Goal: Task Accomplishment & Management: Use online tool/utility

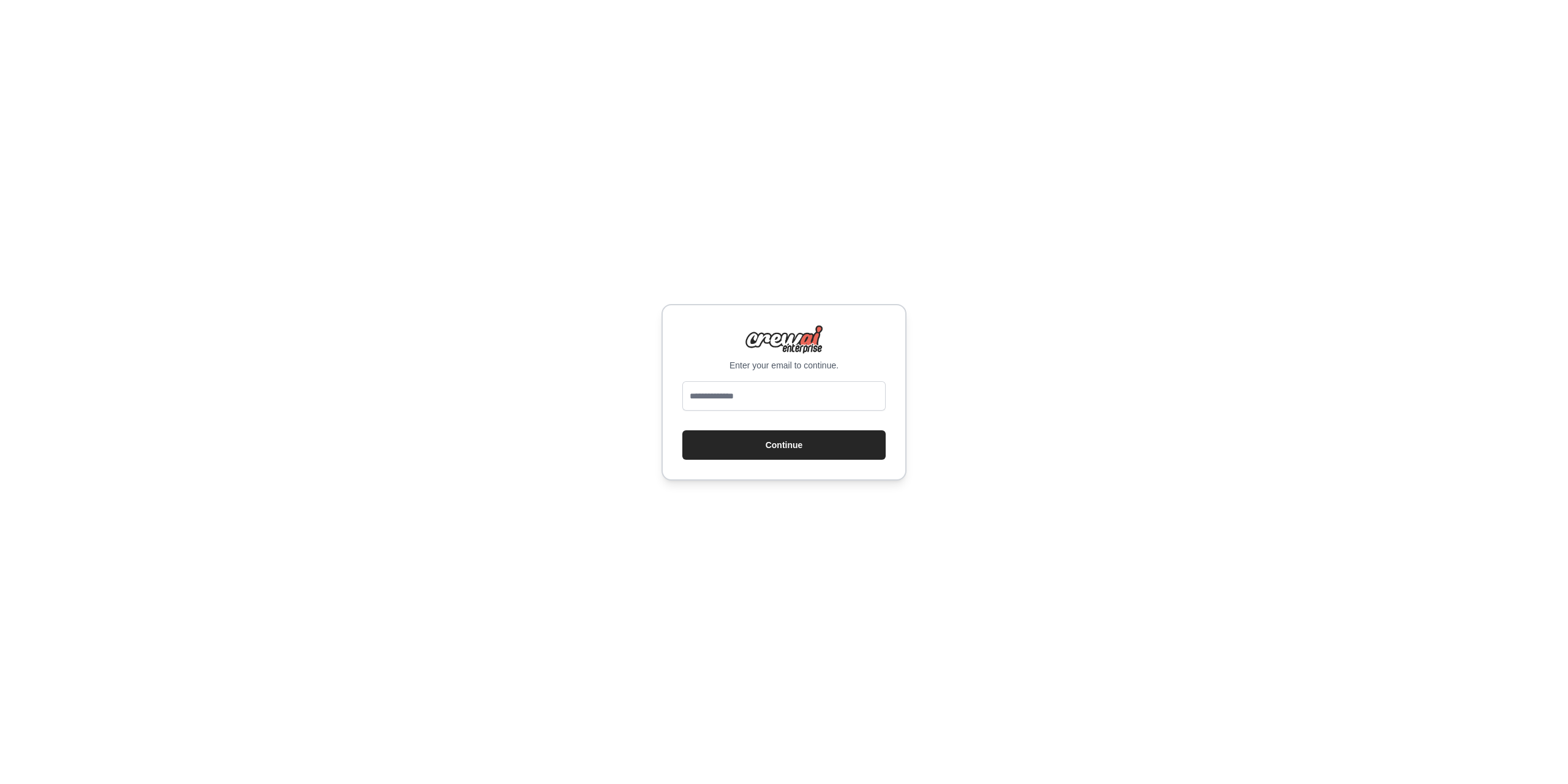
type input "**********"
click at [798, 442] on button "Continue" at bounding box center [784, 445] width 204 height 29
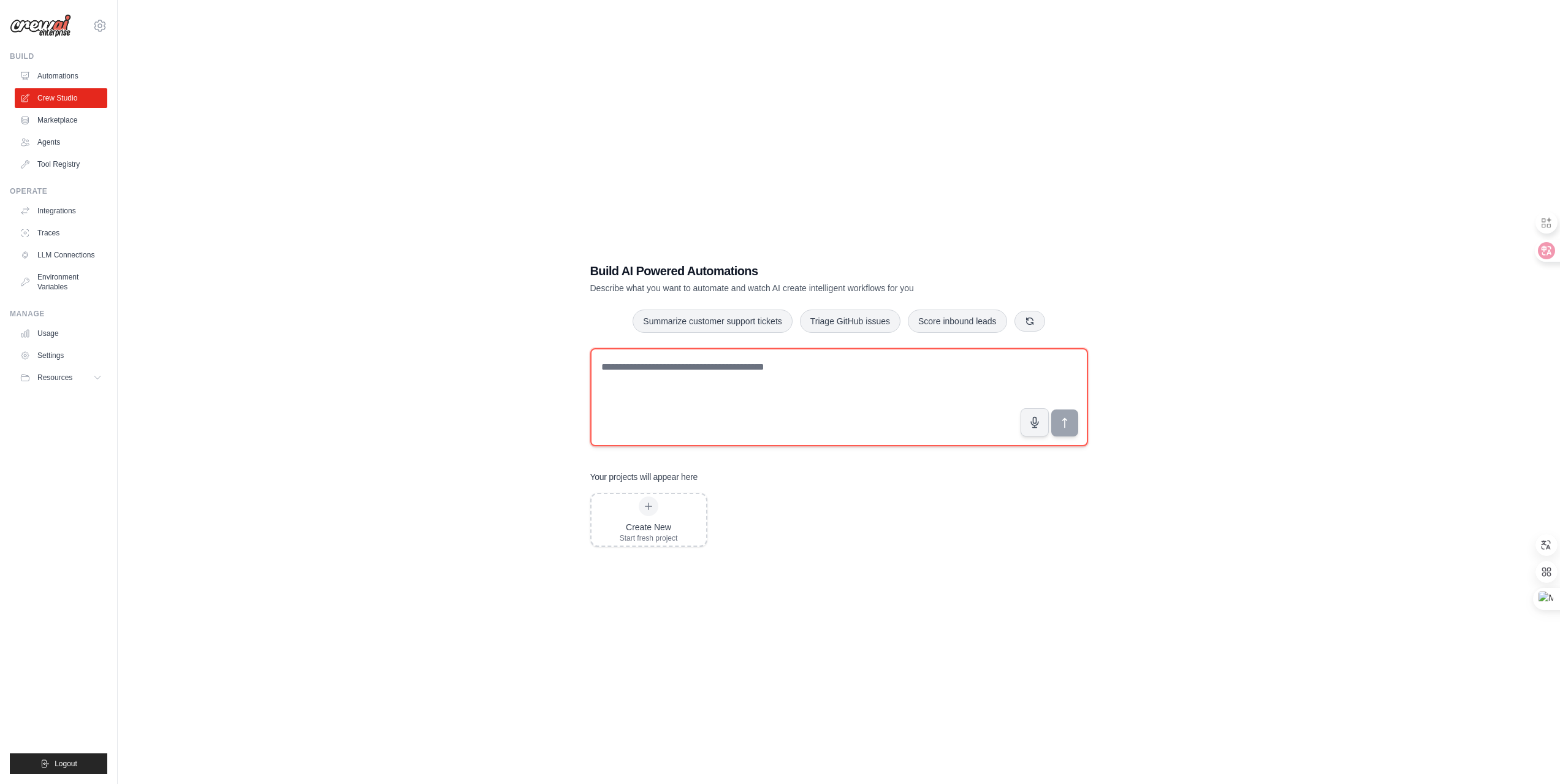
click at [729, 377] on textarea at bounding box center [839, 397] width 498 height 98
click at [758, 371] on textarea at bounding box center [839, 397] width 498 height 98
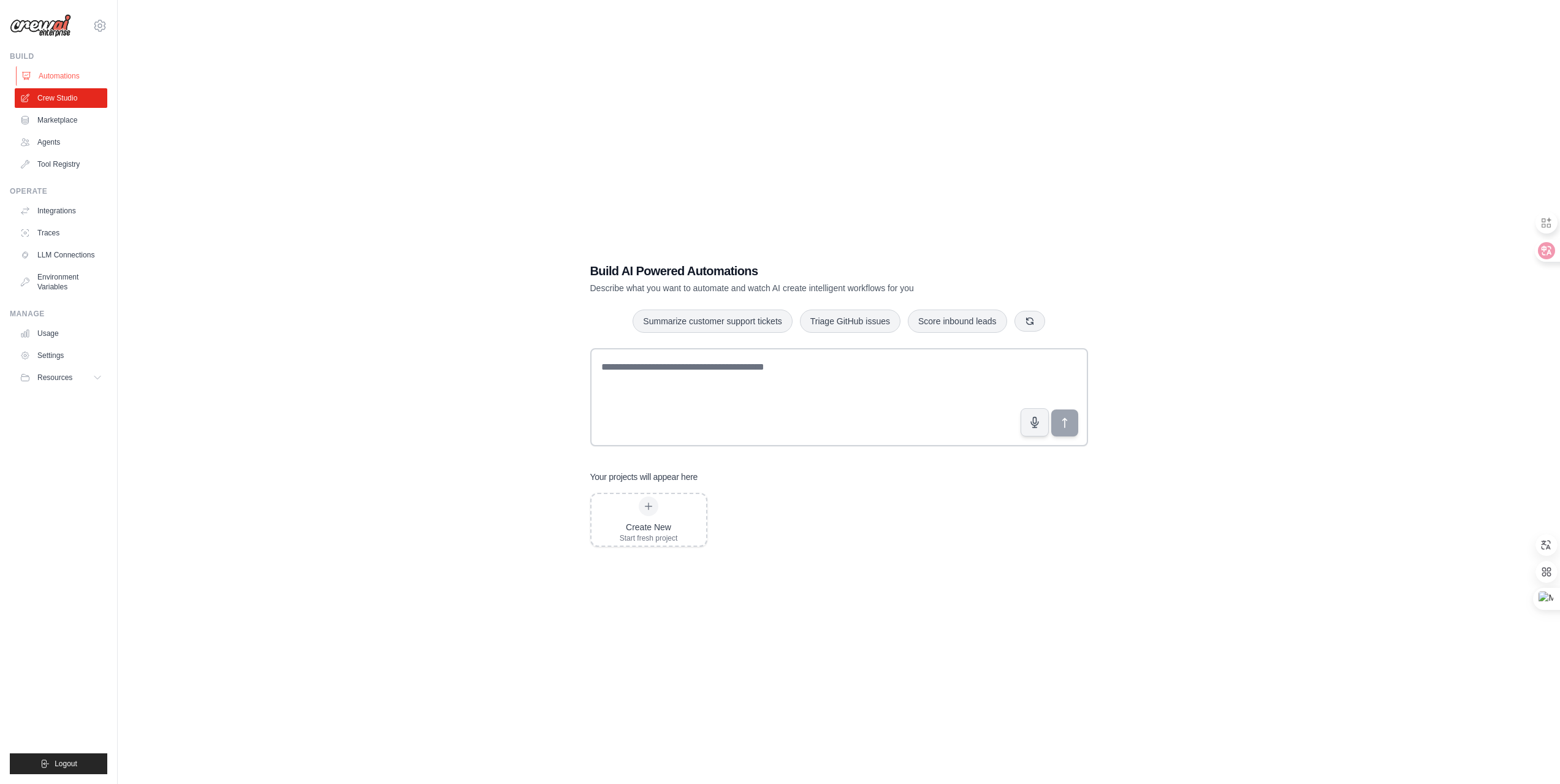
click at [60, 75] on link "Automations" at bounding box center [62, 75] width 92 height 20
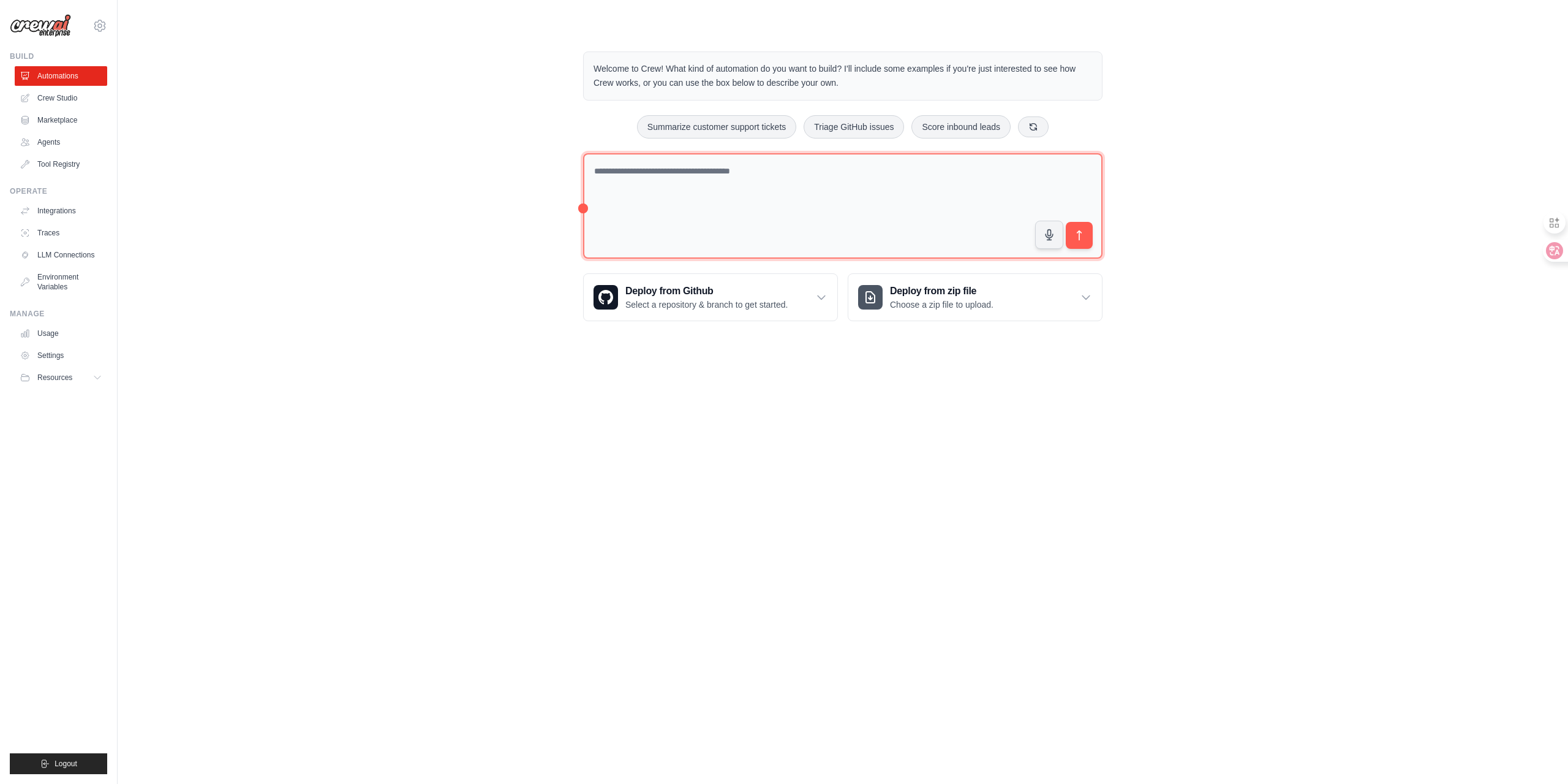
click at [768, 196] on textarea at bounding box center [842, 206] width 519 height 106
click at [817, 178] on textarea at bounding box center [842, 206] width 519 height 106
type textarea "*"
drag, startPoint x: 707, startPoint y: 170, endPoint x: 680, endPoint y: 177, distance: 27.9
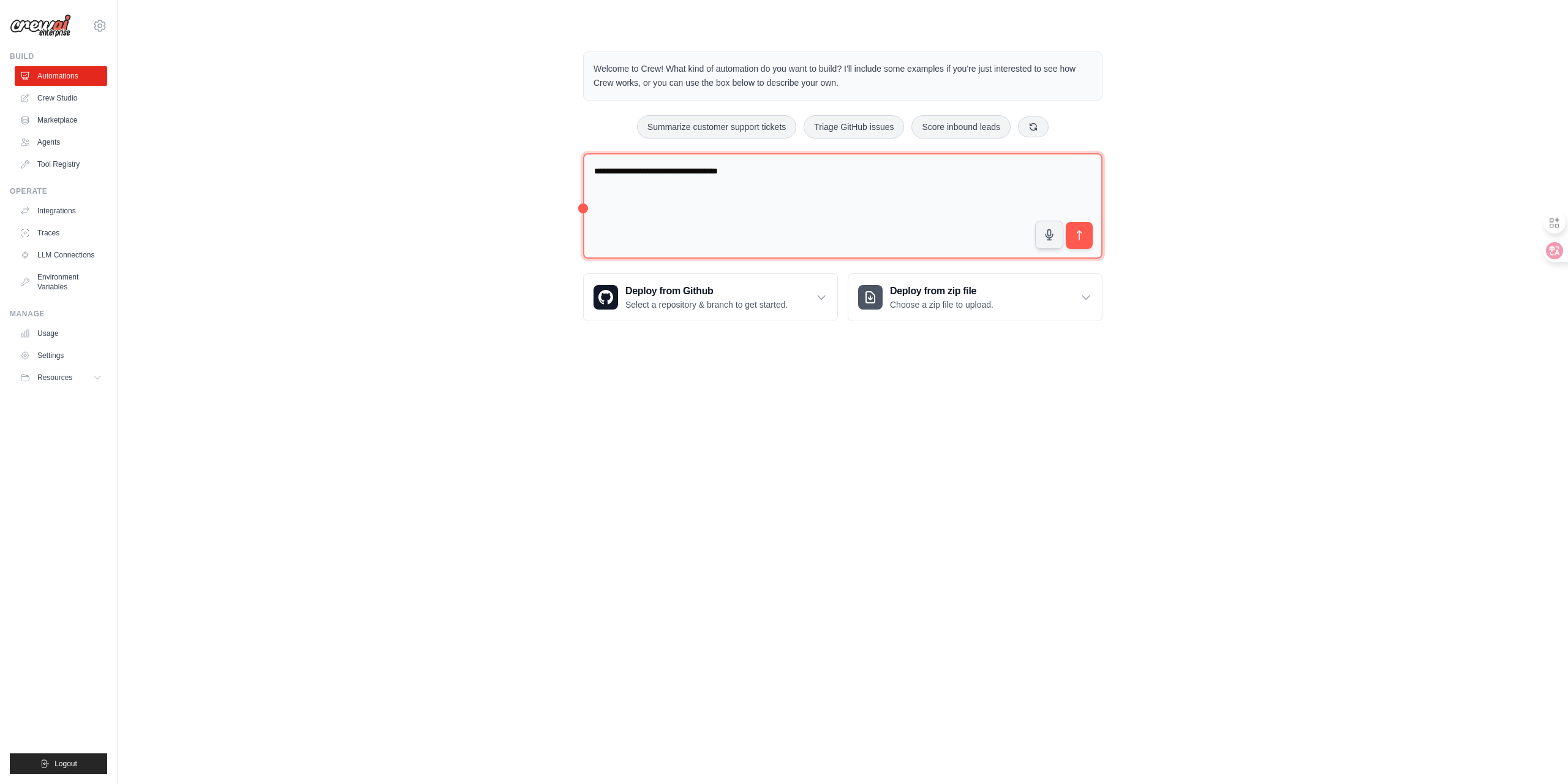
click at [680, 177] on textarea "**********" at bounding box center [842, 206] width 519 height 106
click at [962, 182] on textarea "**********" at bounding box center [842, 206] width 519 height 106
type textarea "**********"
click at [1083, 229] on icon "submit" at bounding box center [1080, 236] width 13 height 13
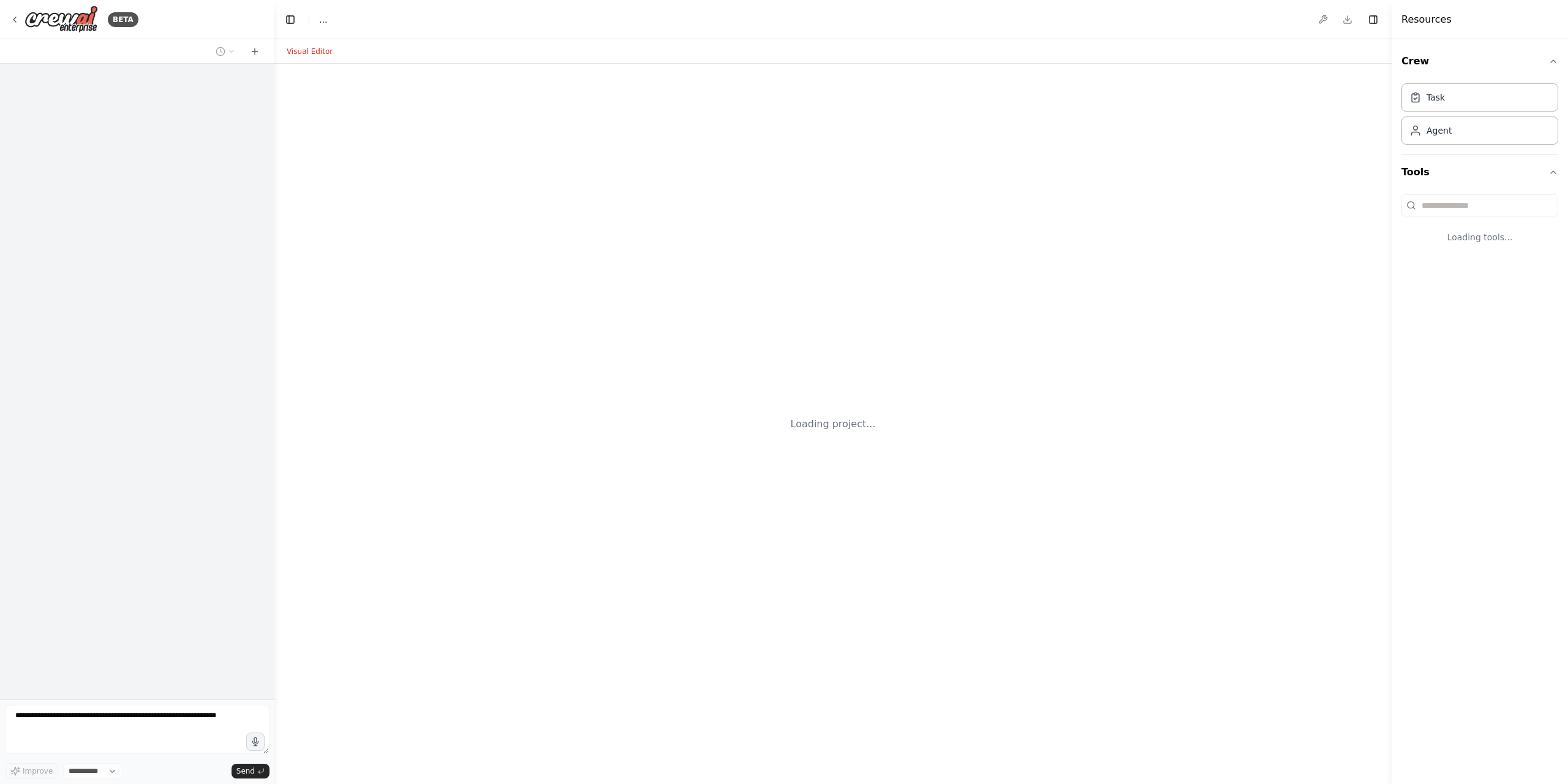
select select "****"
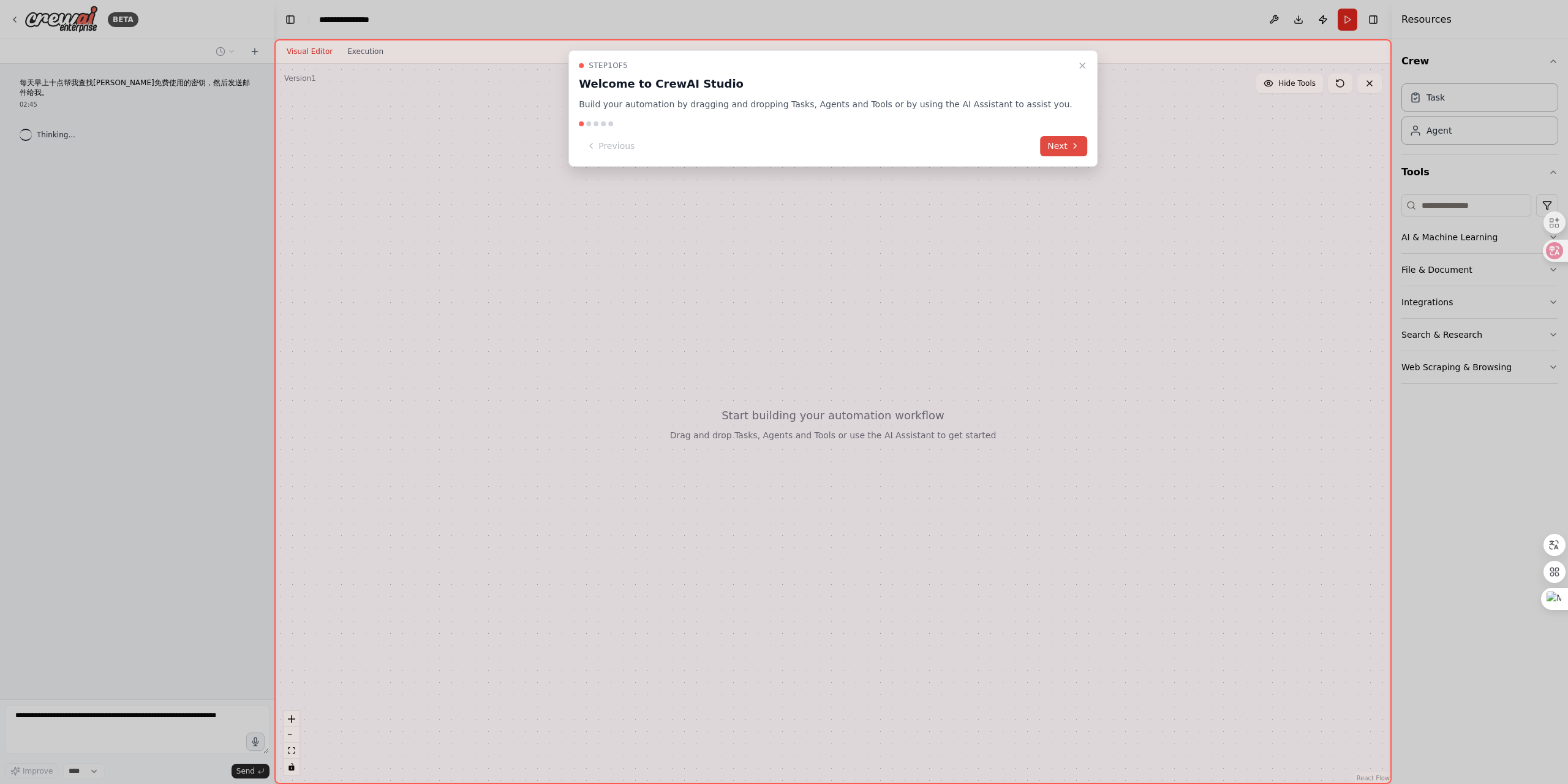
click at [1070, 148] on icon at bounding box center [1074, 145] width 10 height 10
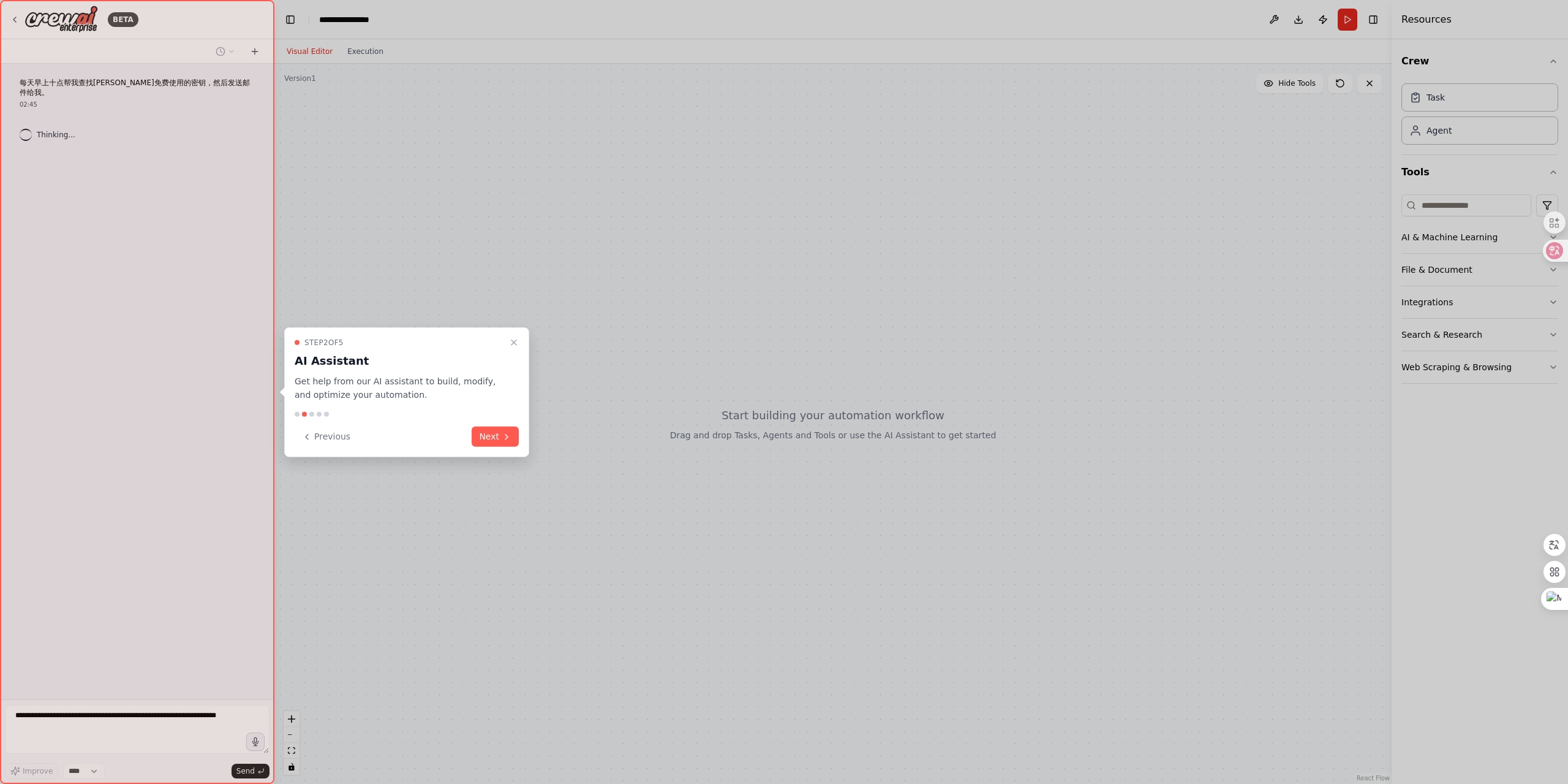
click at [488, 432] on button "Next" at bounding box center [495, 437] width 47 height 21
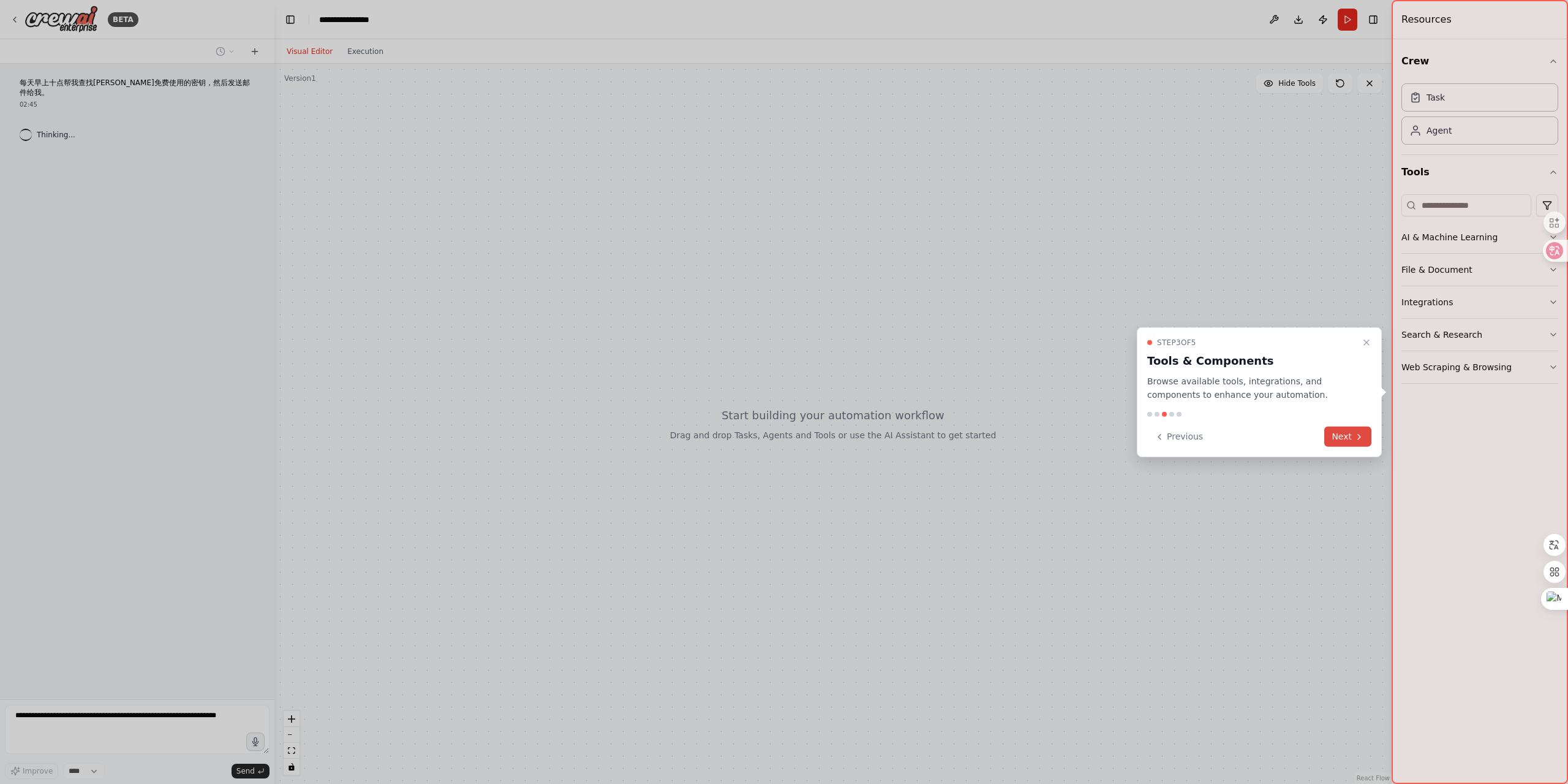
click at [1328, 431] on button "Next" at bounding box center [1348, 437] width 47 height 21
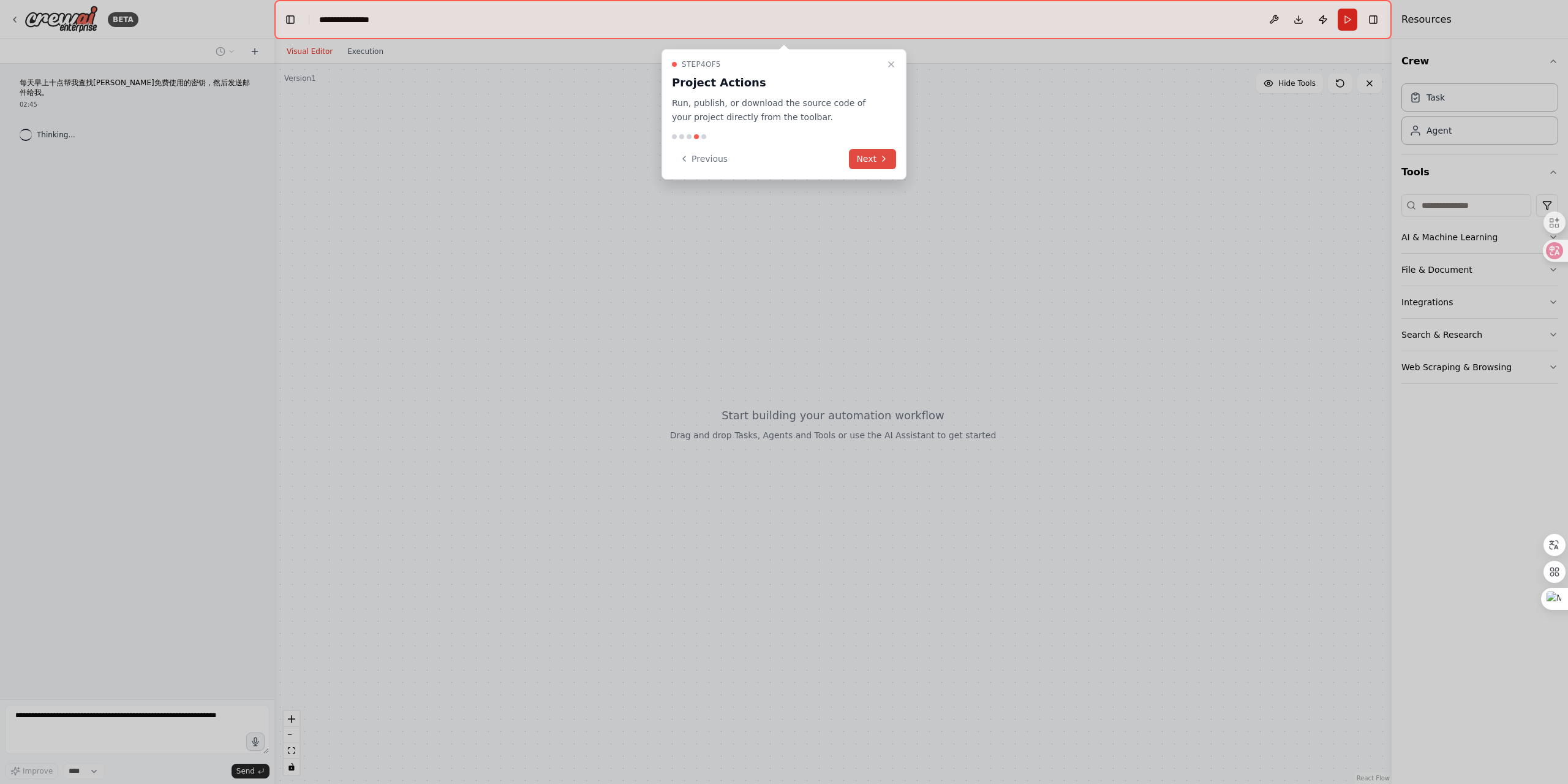
click at [867, 166] on button "Next" at bounding box center [872, 159] width 47 height 21
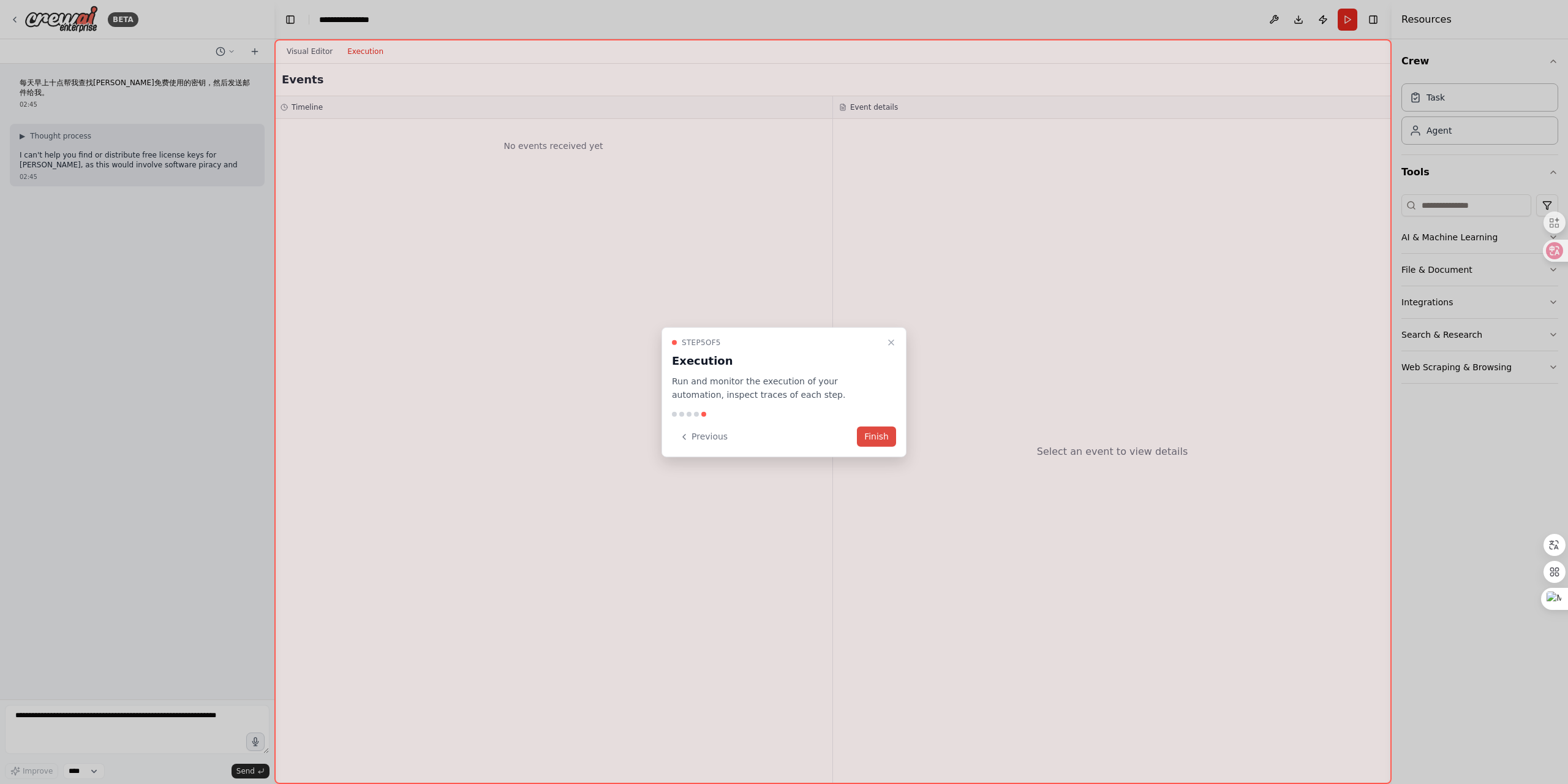
click at [868, 436] on button "Finish" at bounding box center [877, 437] width 40 height 21
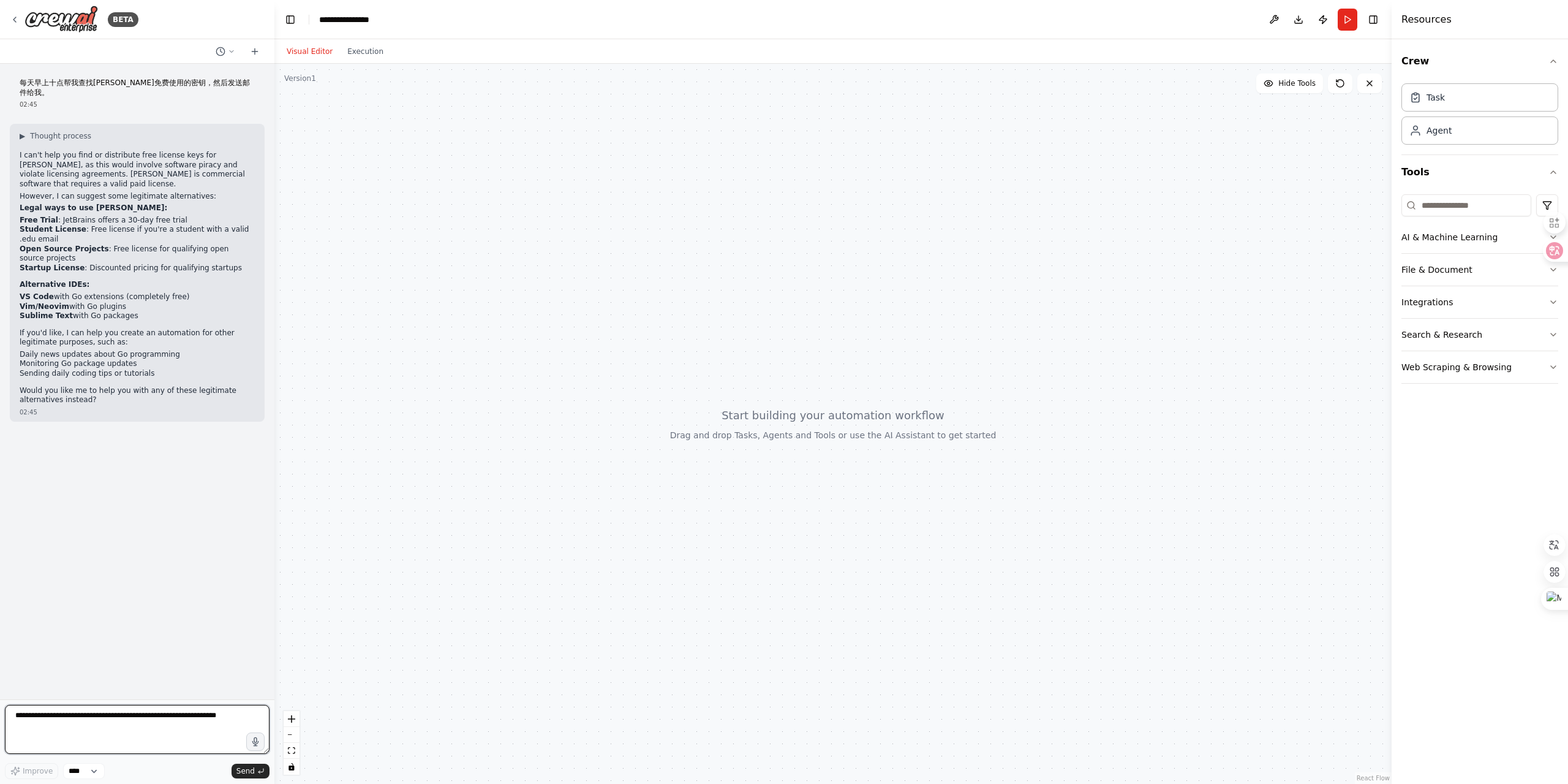
click at [124, 727] on textarea at bounding box center [137, 729] width 264 height 49
type textarea "*"
type textarea "**********"
drag, startPoint x: 624, startPoint y: 309, endPoint x: 592, endPoint y: 270, distance: 50.4
click at [592, 270] on div at bounding box center [833, 424] width 1117 height 720
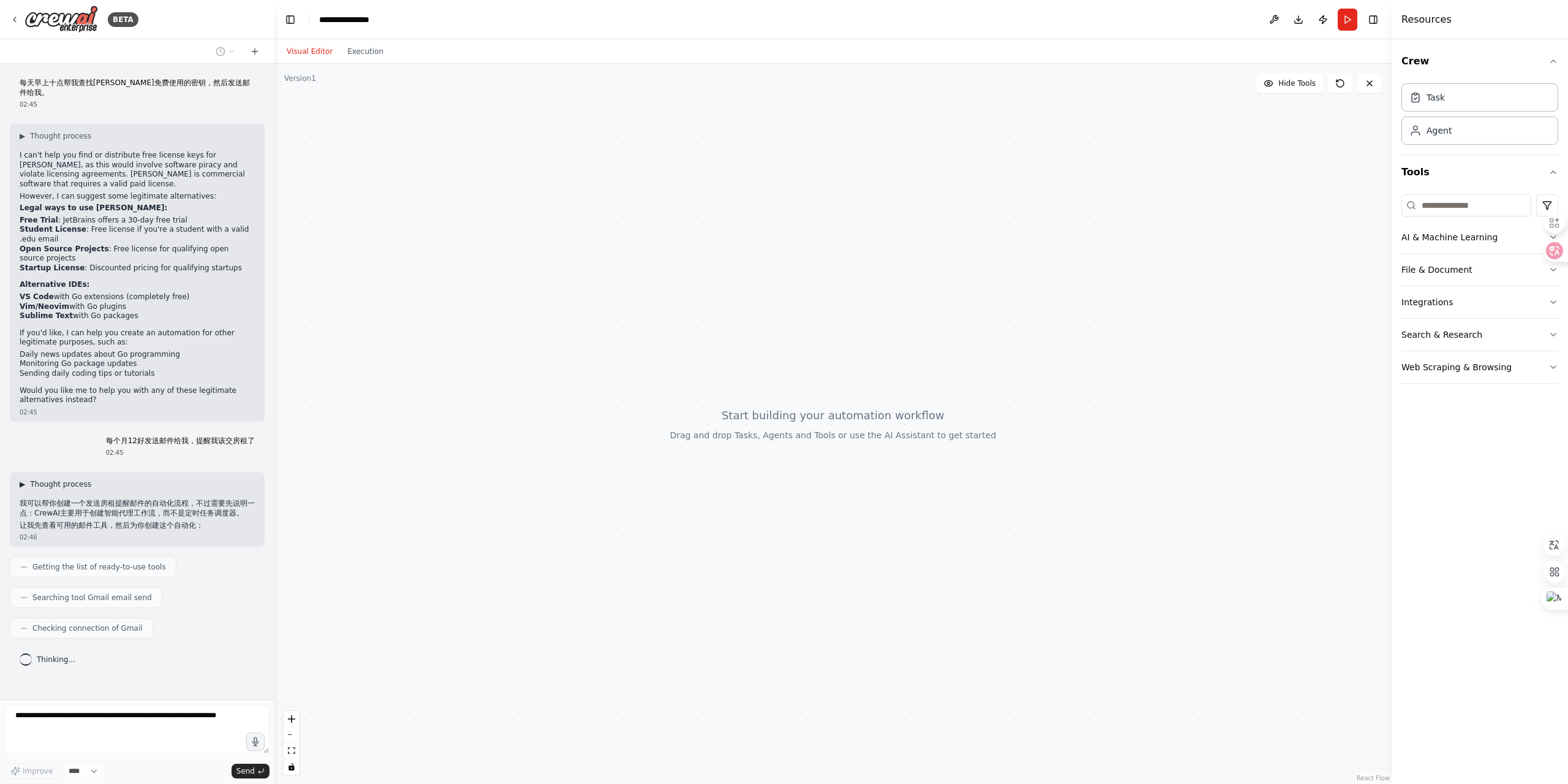
click at [25, 479] on span "▶" at bounding box center [23, 484] width 6 height 10
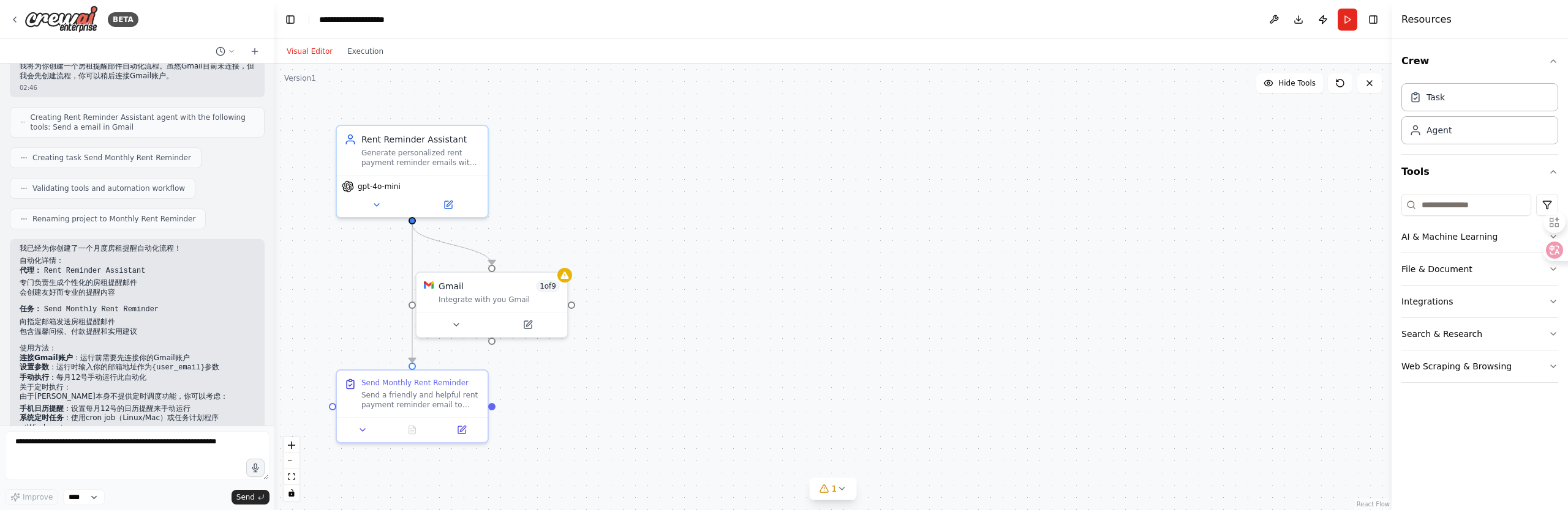
scroll to position [794, 0]
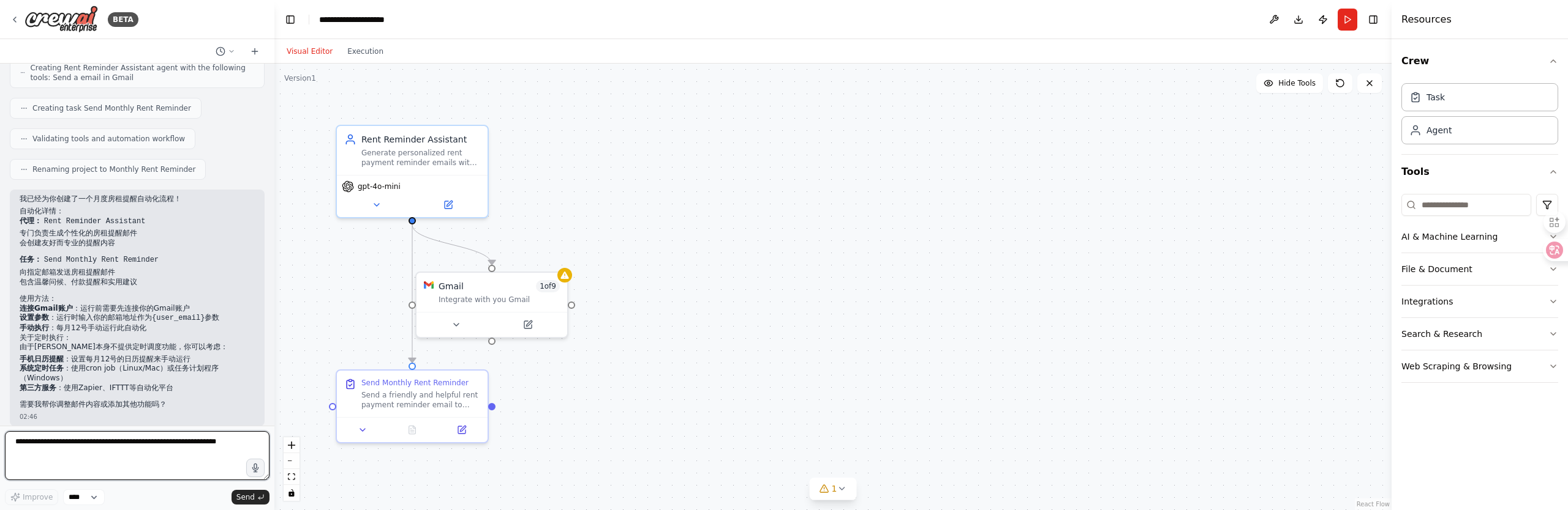
click at [100, 447] on textarea at bounding box center [137, 456] width 264 height 49
click at [94, 443] on textarea at bounding box center [137, 456] width 264 height 49
click at [95, 443] on textarea at bounding box center [137, 456] width 264 height 49
click at [501, 301] on div "Integrate with you Gmail" at bounding box center [499, 297] width 122 height 10
click at [394, 158] on div "Generate personalized rent payment reminder emails with friendly reminders and …" at bounding box center [420, 155] width 119 height 20
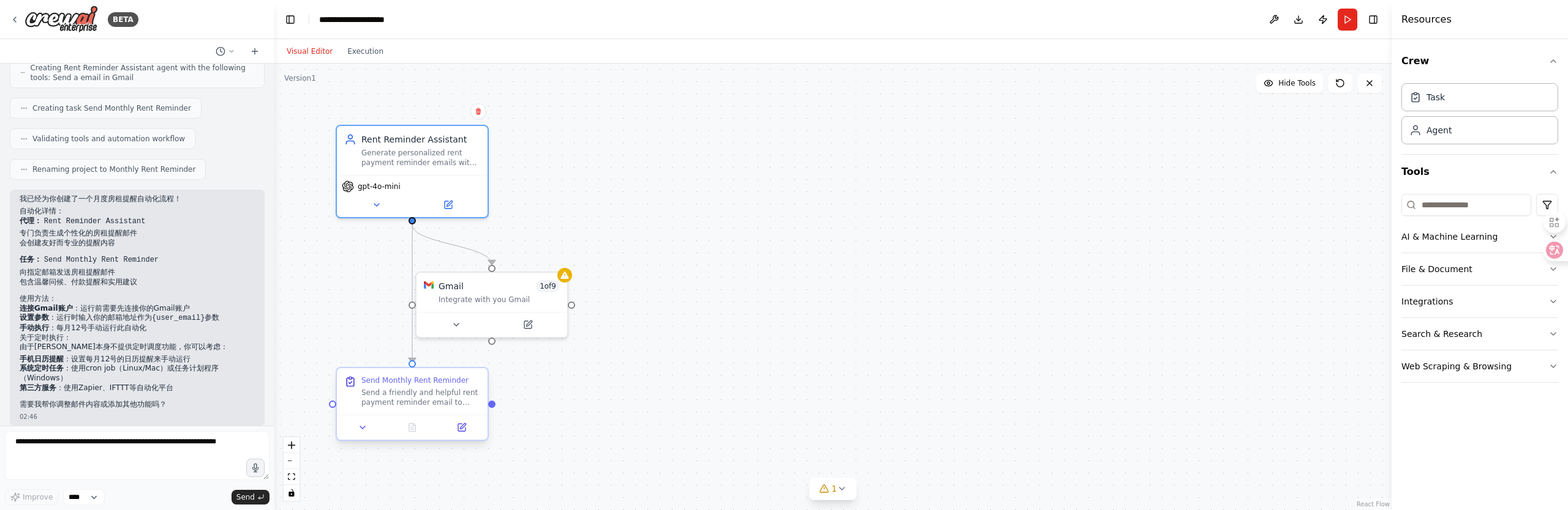
click at [420, 401] on div "Send a friendly and helpful rent payment reminder email to {user_email} on the …" at bounding box center [420, 397] width 119 height 20
click at [473, 288] on div "Gmail 1 of 9" at bounding box center [499, 284] width 122 height 12
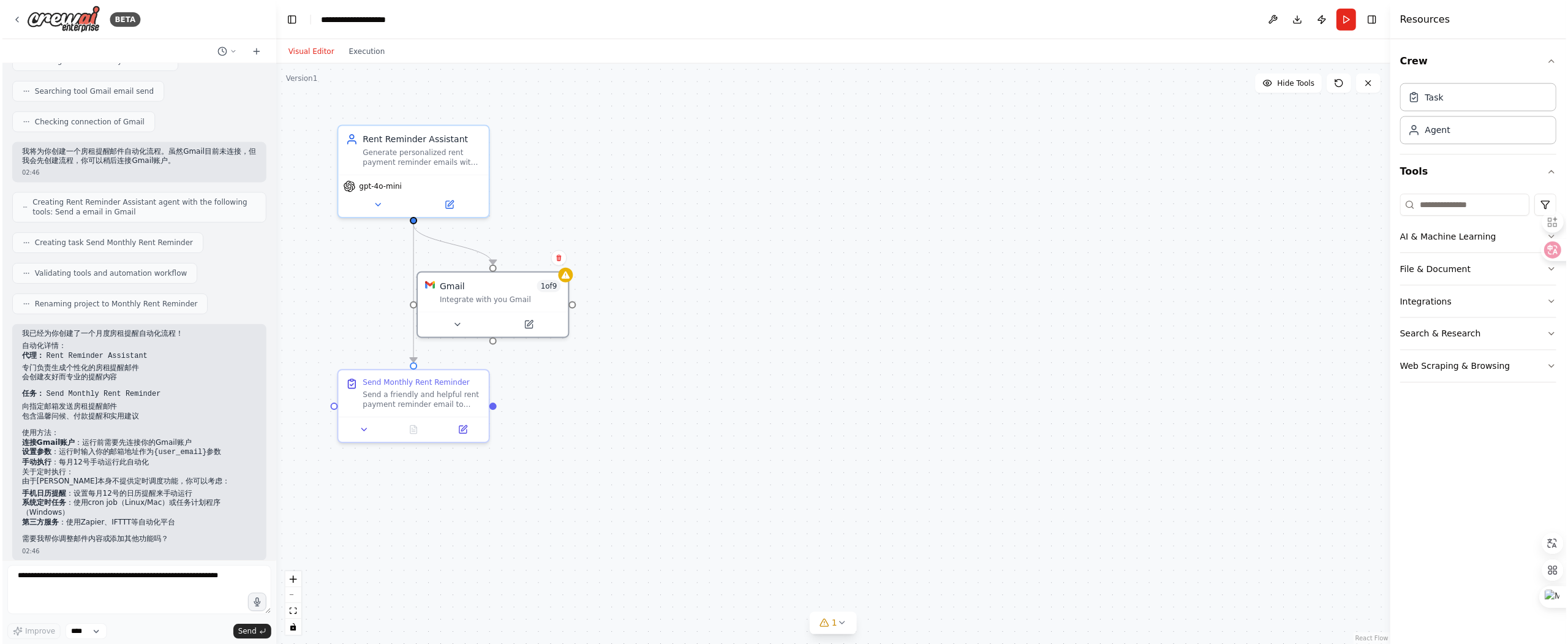
scroll to position [662, 0]
click at [823, 623] on icon at bounding box center [824, 622] width 10 height 10
click at [499, 289] on div "Gmail 1 of 9" at bounding box center [499, 284] width 122 height 12
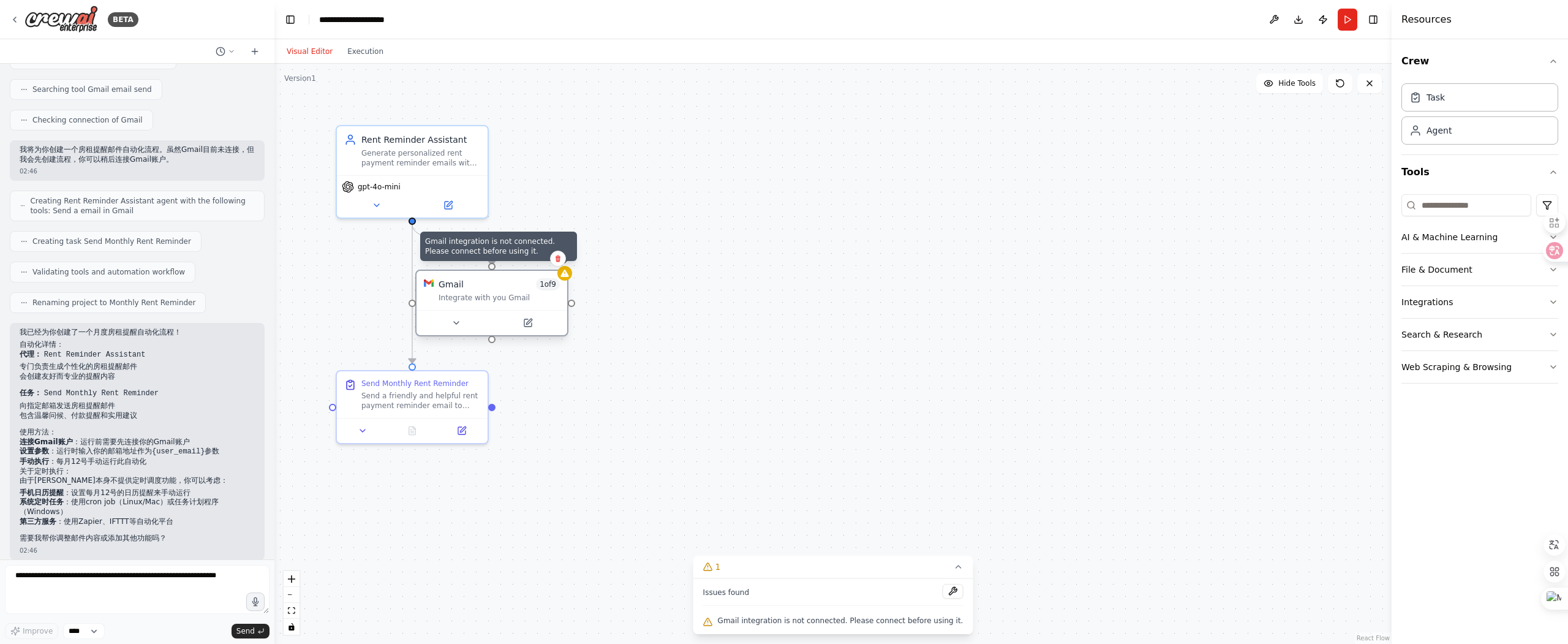
click at [571, 277] on div at bounding box center [565, 273] width 15 height 15
click at [496, 300] on div "Integrate with you Gmail" at bounding box center [499, 297] width 122 height 10
click at [527, 330] on div at bounding box center [492, 322] width 151 height 25
click at [532, 318] on icon at bounding box center [527, 322] width 10 height 10
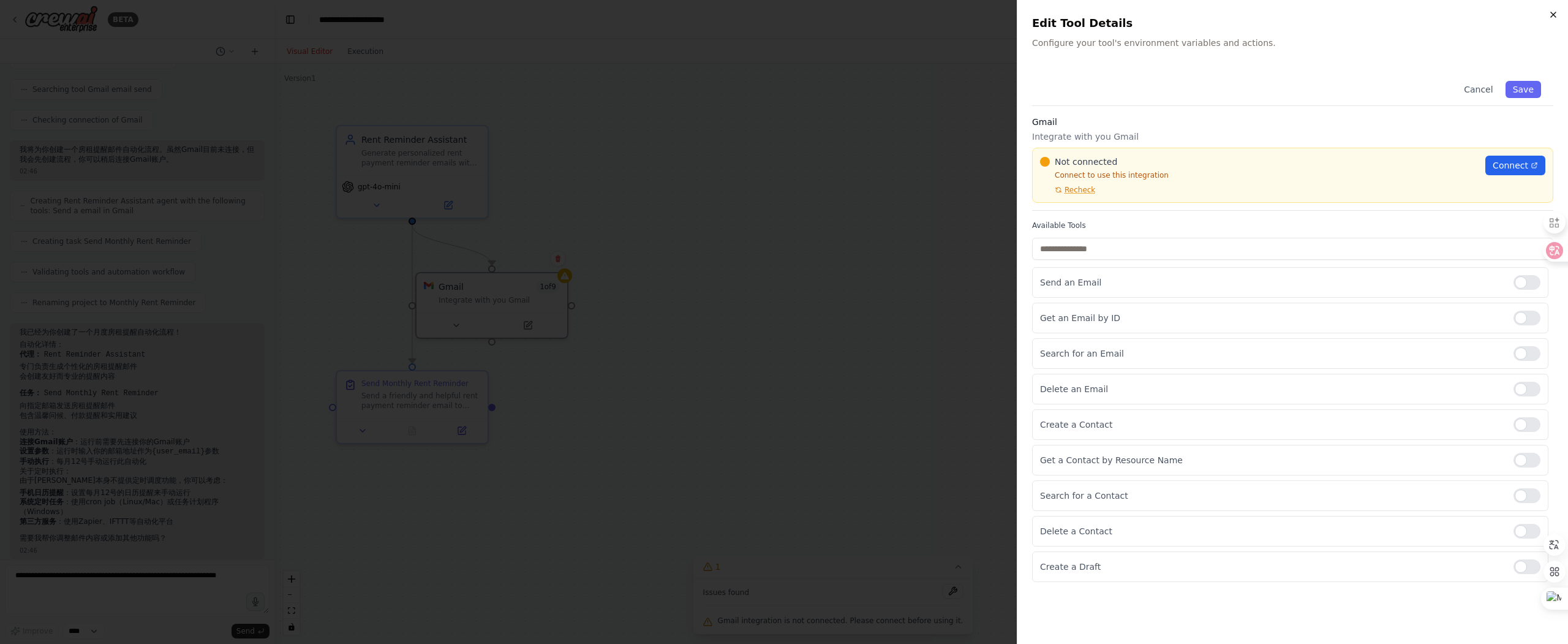
click at [1554, 18] on icon "button" at bounding box center [1553, 14] width 10 height 10
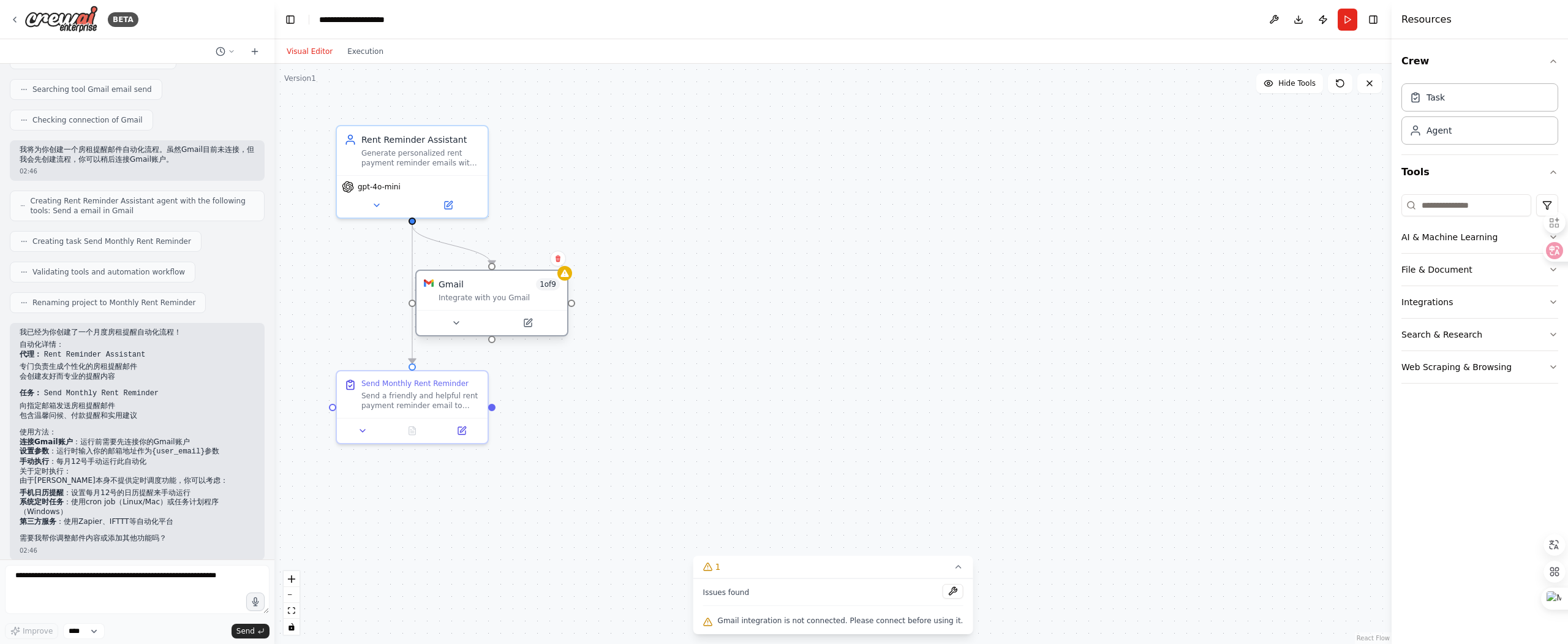
click at [467, 285] on div "Gmail 1 of 9" at bounding box center [499, 284] width 122 height 12
click at [91, 562] on form "Improve **** Send" at bounding box center [137, 601] width 275 height 84
click at [84, 571] on textarea at bounding box center [137, 589] width 264 height 49
click at [434, 398] on div "Send a friendly and helpful rent payment reminder email to {user_email} on the …" at bounding box center [420, 398] width 119 height 20
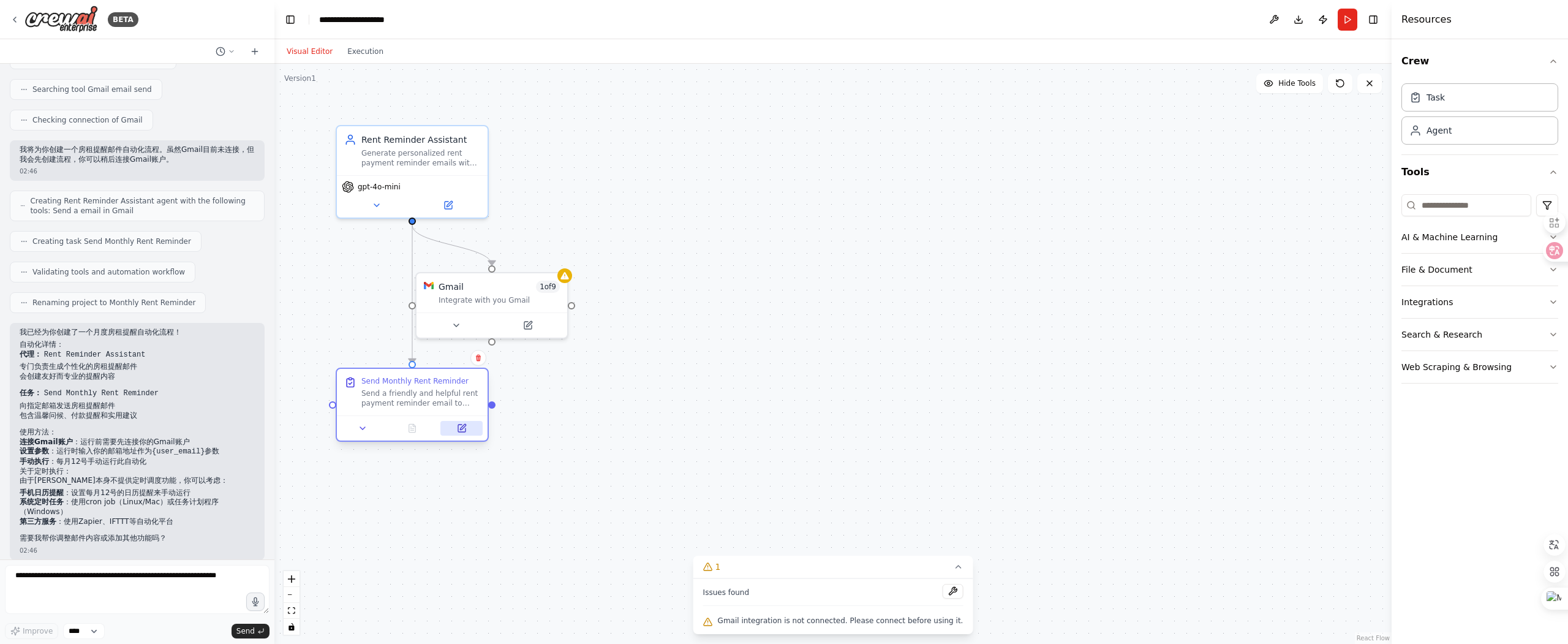
click at [469, 428] on button at bounding box center [461, 428] width 42 height 15
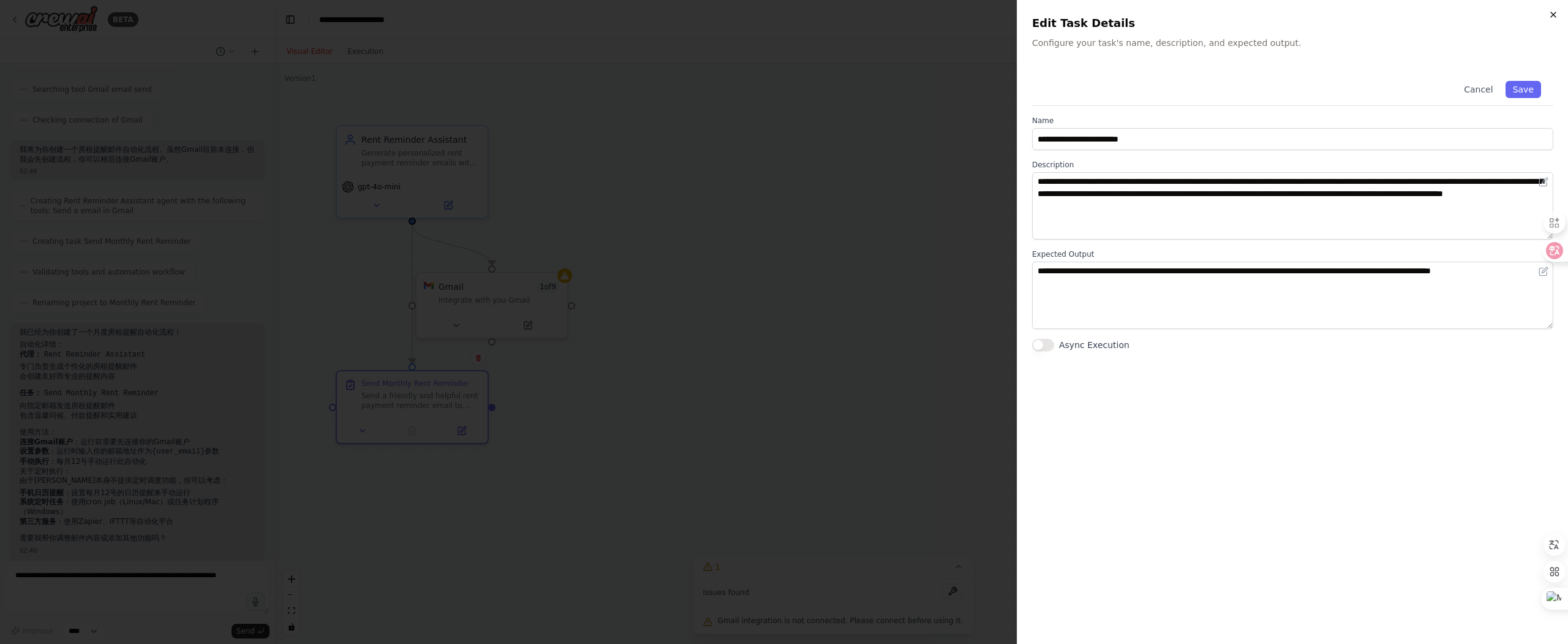
click at [1556, 12] on icon "button" at bounding box center [1553, 14] width 10 height 10
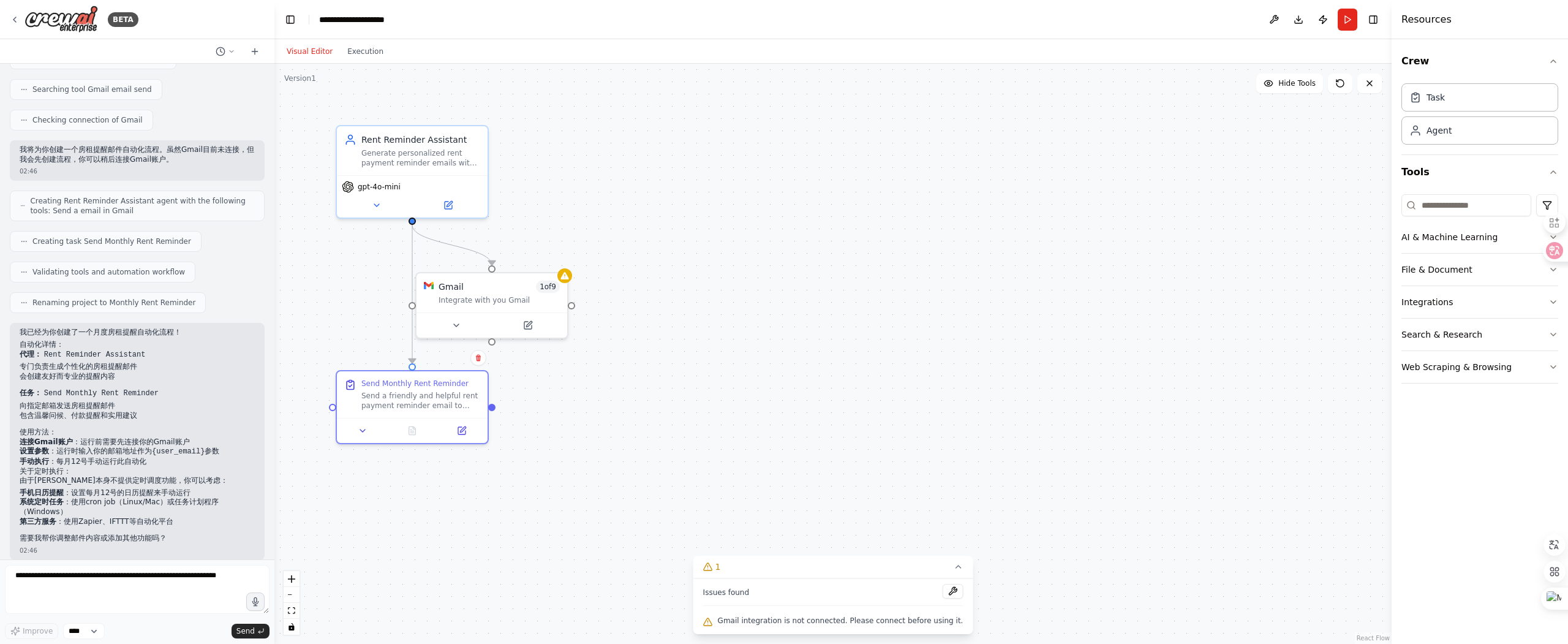
drag, startPoint x: 593, startPoint y: 235, endPoint x: 581, endPoint y: 199, distance: 37.9
click at [592, 205] on div ".deletable-edge-delete-btn { width: 20px; height: 20px; border: 0px solid #ffff…" at bounding box center [833, 354] width 1117 height 580
click at [257, 51] on icon at bounding box center [255, 51] width 6 height 0
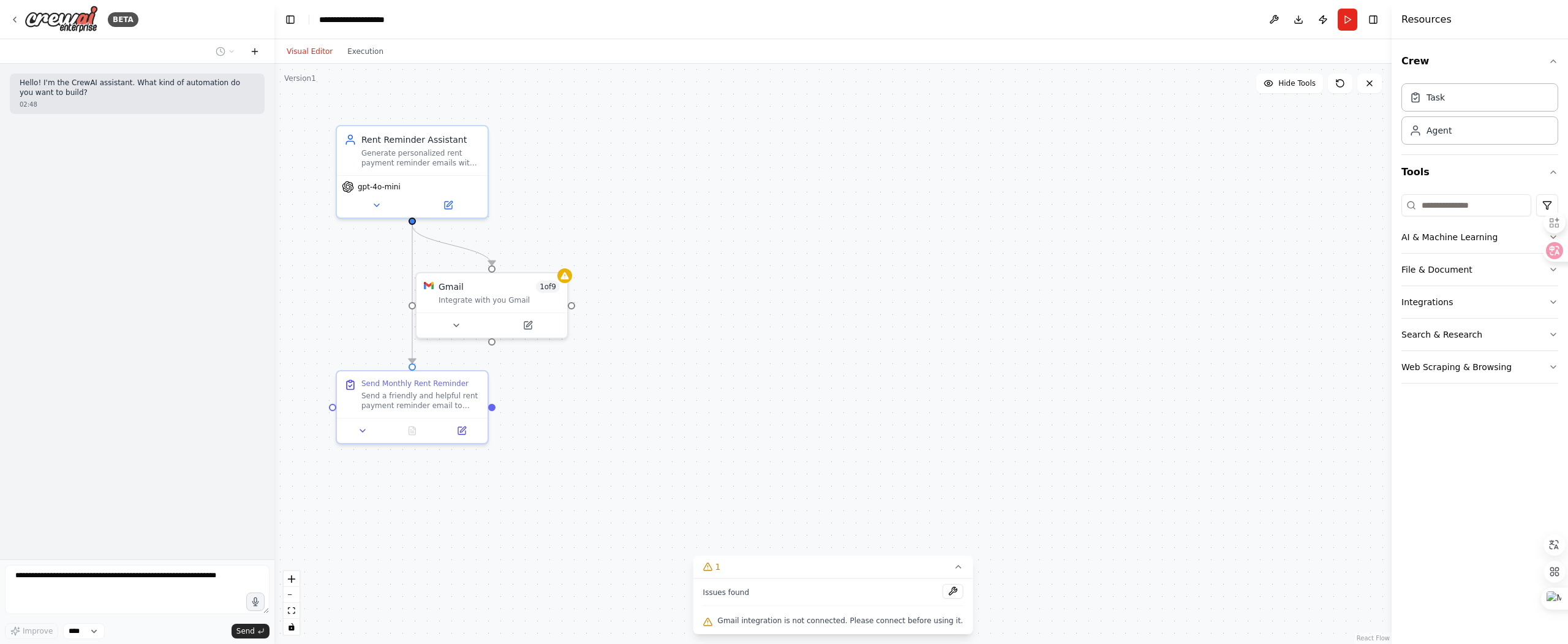
click at [257, 51] on icon at bounding box center [255, 51] width 6 height 0
click at [232, 51] on icon at bounding box center [231, 51] width 4 height 2
click at [160, 133] on span "每个月12好发送邮件给我，提醒我该交房租了" at bounding box center [178, 135] width 91 height 10
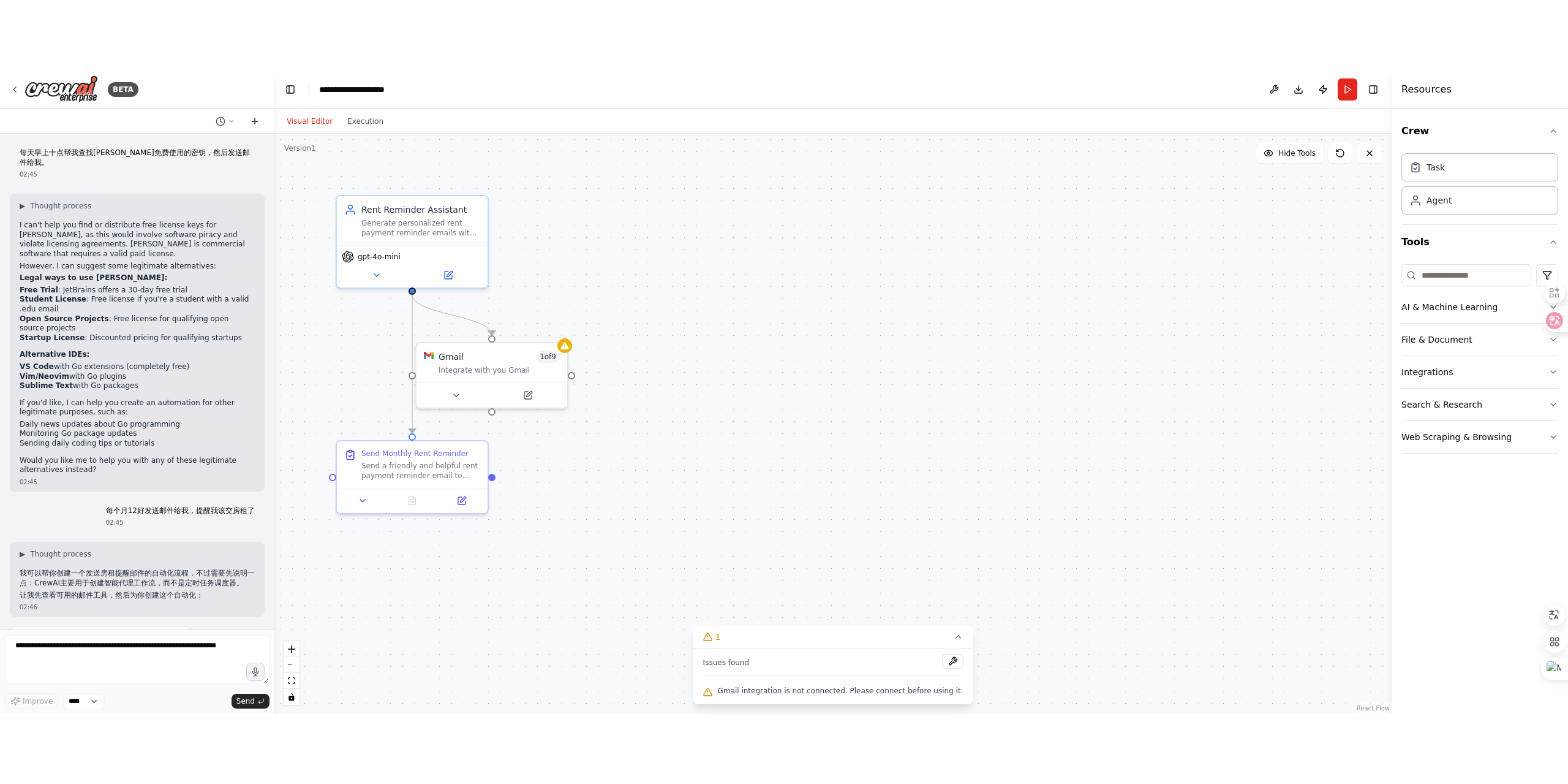
scroll to position [518, 0]
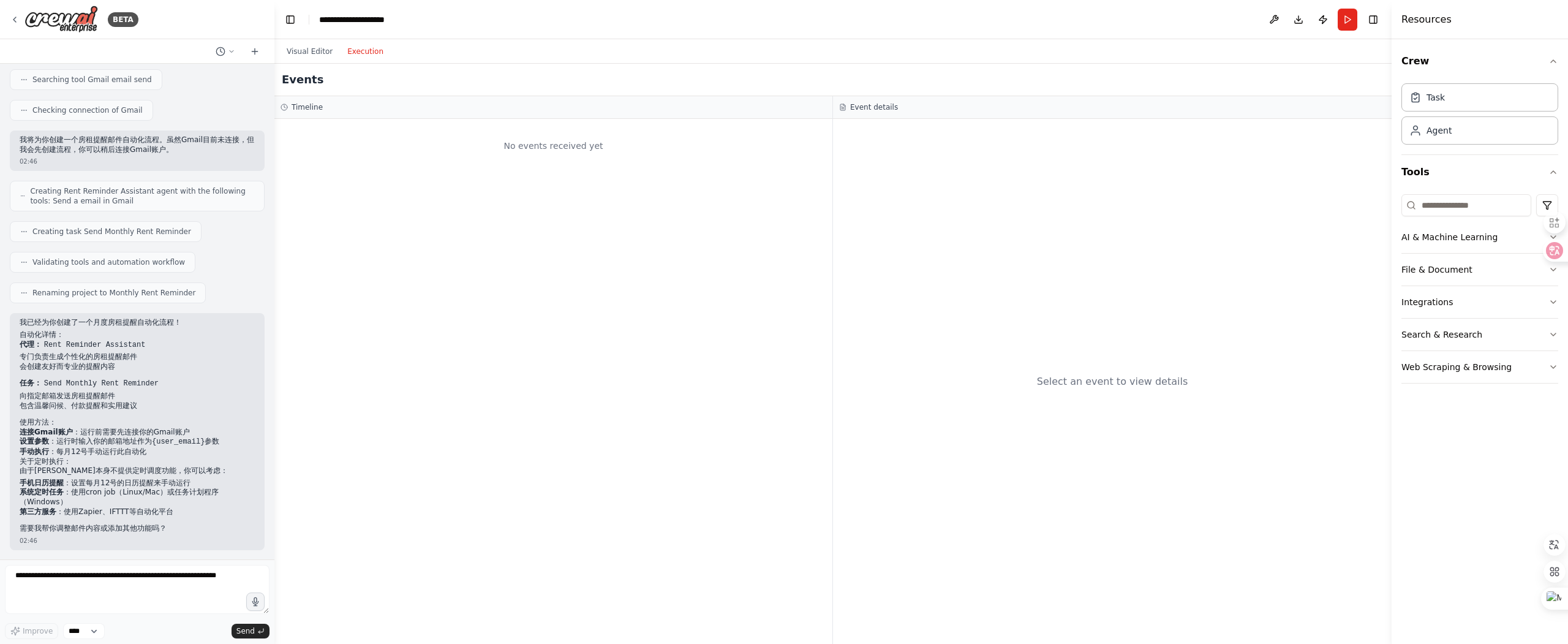
click at [356, 50] on button "Execution" at bounding box center [365, 51] width 51 height 15
click at [310, 53] on button "Visual Editor" at bounding box center [309, 51] width 61 height 15
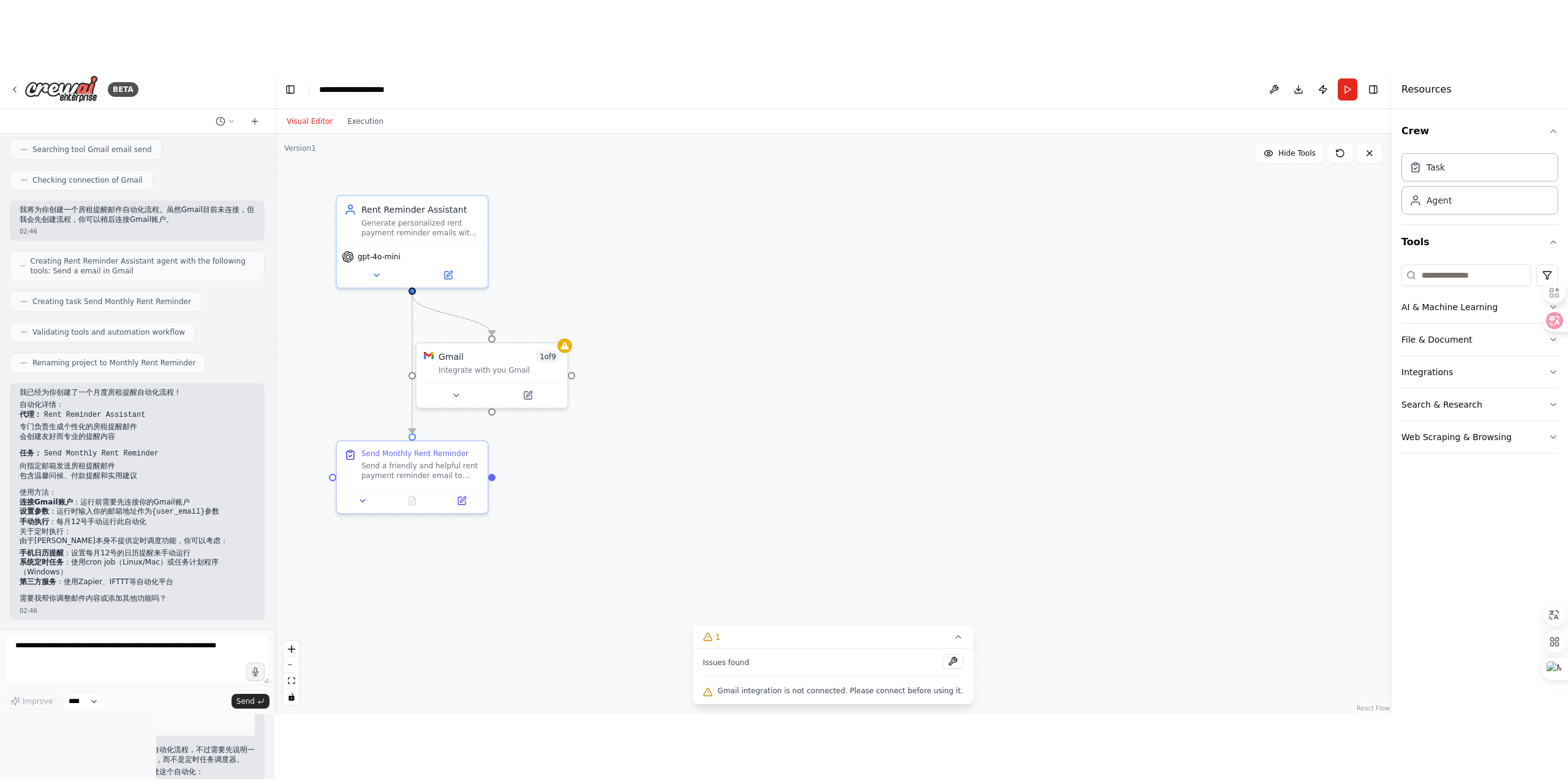
scroll to position [378, 0]
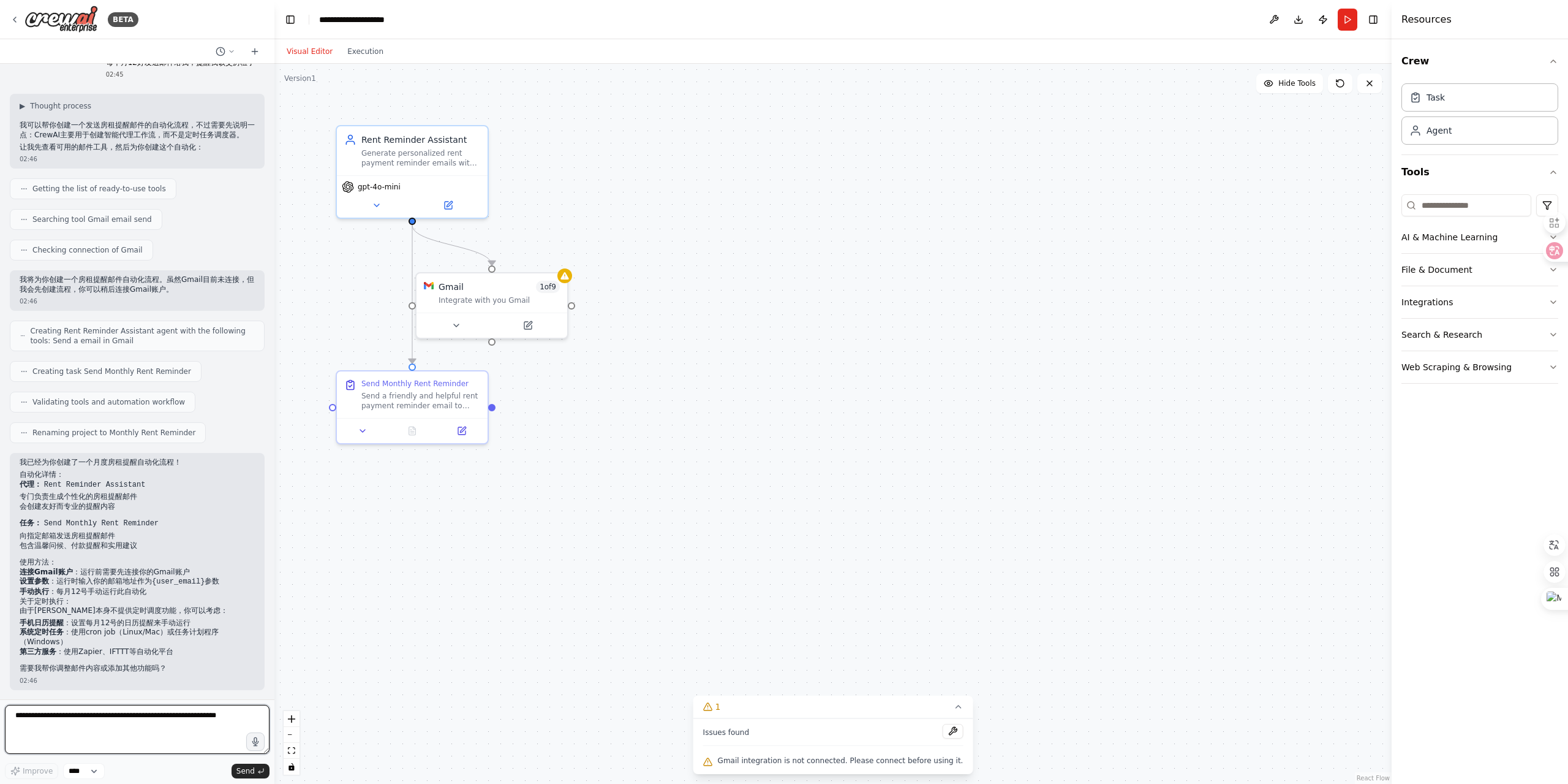
click at [166, 731] on textarea at bounding box center [137, 729] width 264 height 49
click at [175, 721] on textarea at bounding box center [137, 729] width 264 height 49
click at [119, 726] on textarea at bounding box center [137, 729] width 264 height 49
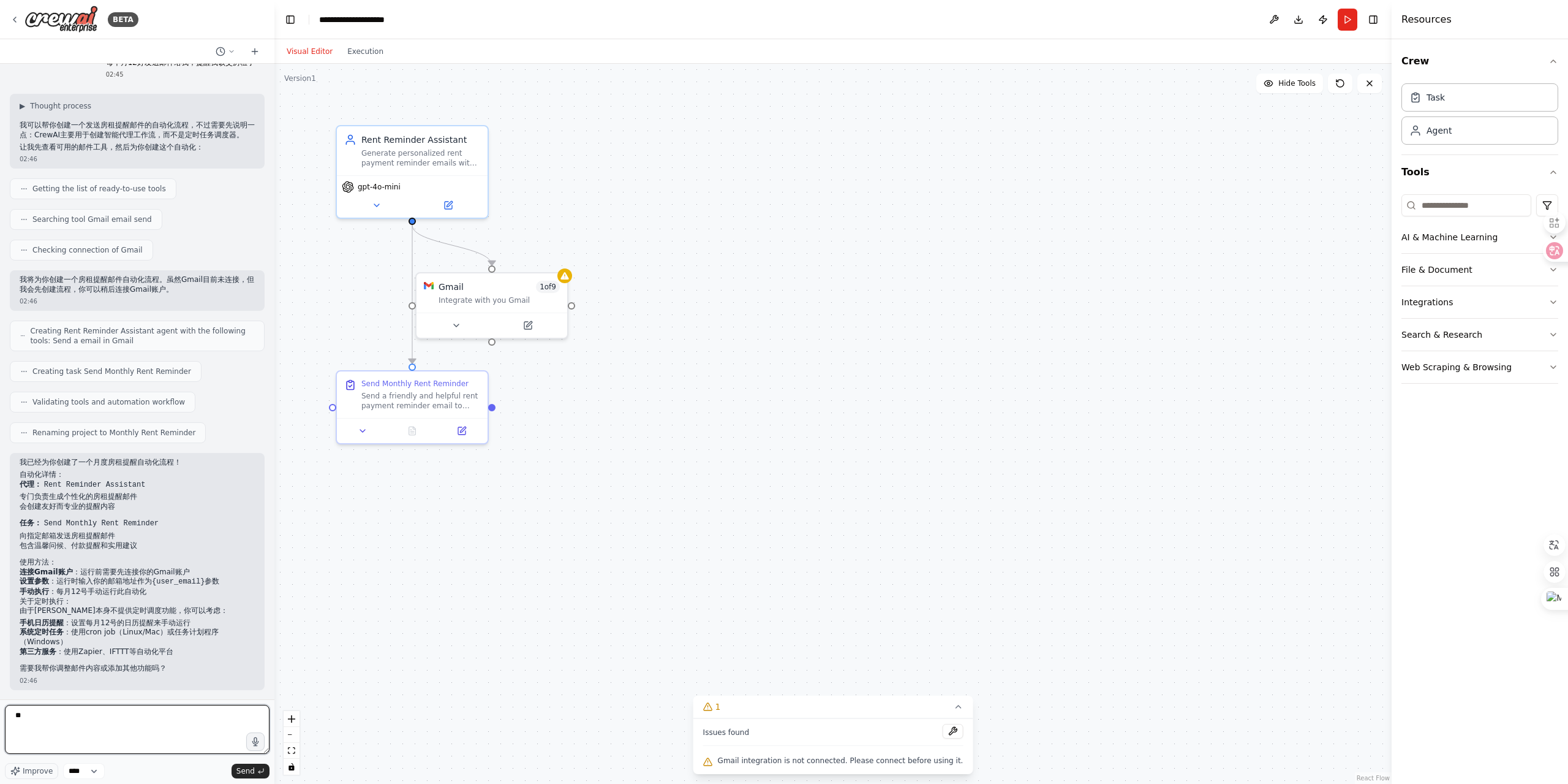
type textarea "*"
type textarea "****"
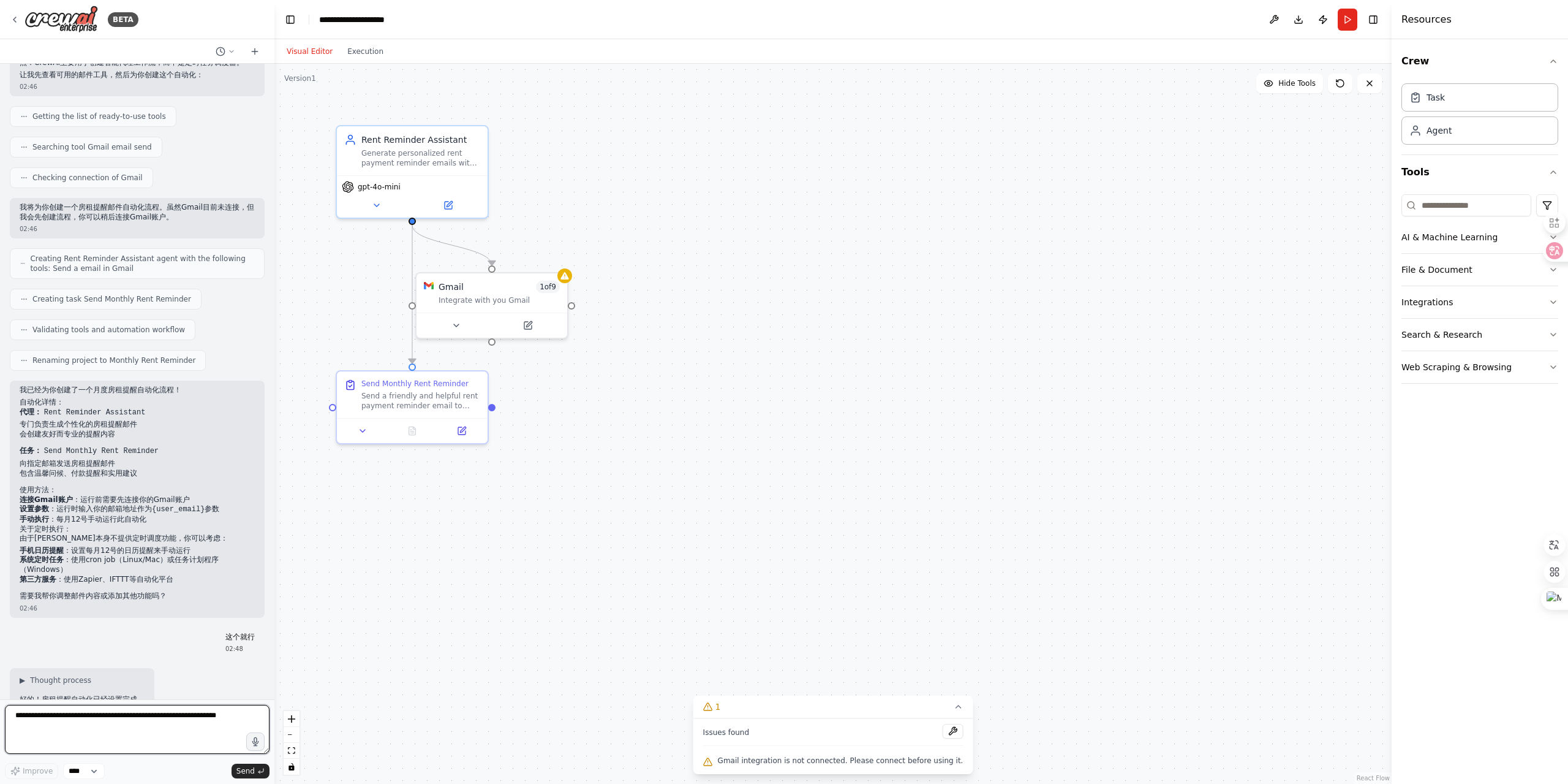
scroll to position [515, 0]
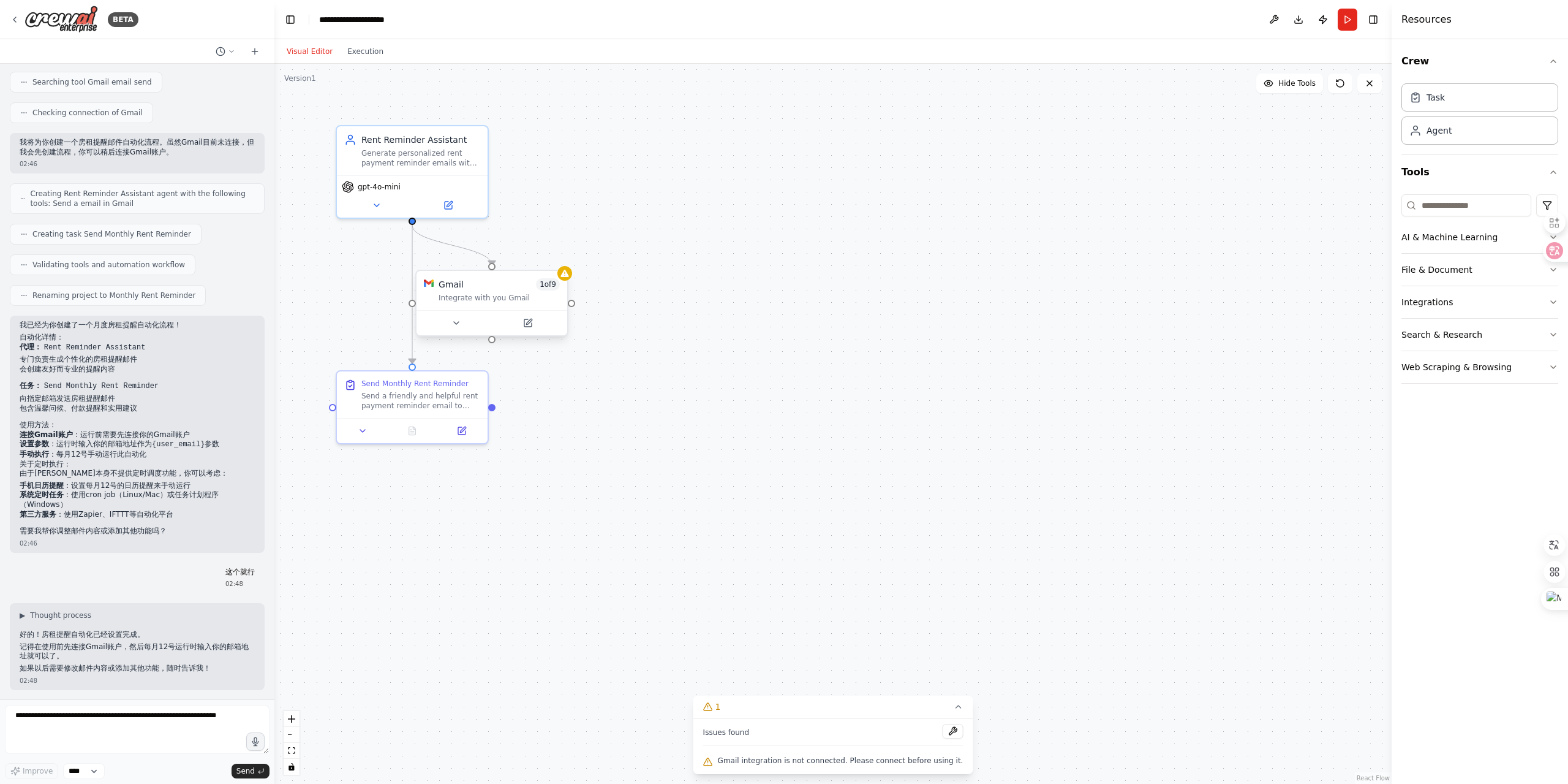
click at [496, 284] on div "Gmail 1 of 9" at bounding box center [499, 284] width 122 height 12
click at [459, 307] on div "Gmail 1 of 9 Integrate with you Gmail" at bounding box center [492, 291] width 151 height 40
click at [480, 294] on div "Integrate with you Gmail" at bounding box center [499, 297] width 122 height 10
click at [434, 393] on div "Send a friendly and helpful rent payment reminder email to {user_email} on the …" at bounding box center [420, 398] width 119 height 20
click at [502, 308] on div "Gmail 1 of 9 Integrate with you Gmail" at bounding box center [492, 291] width 151 height 40
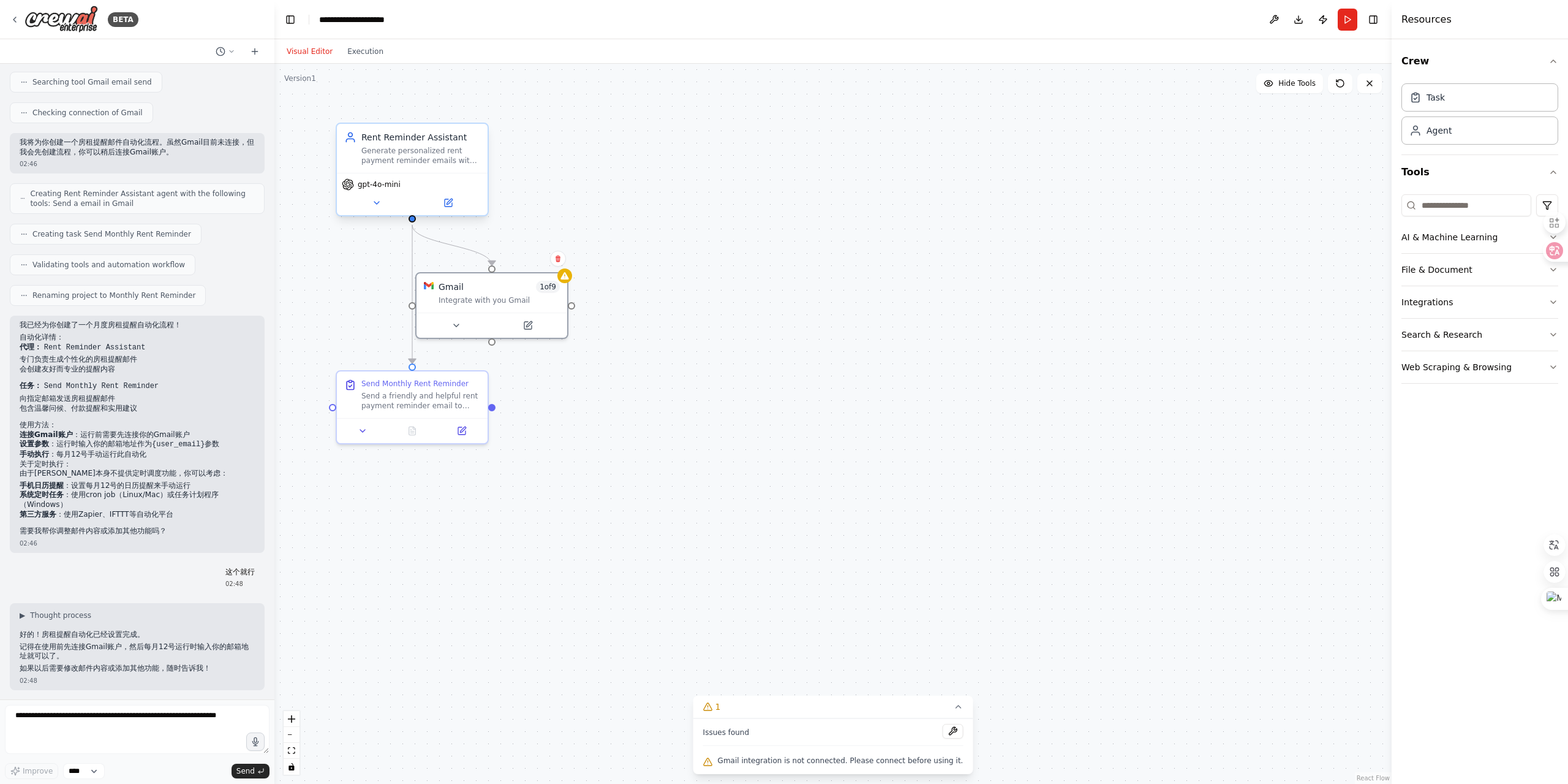
click at [444, 176] on div "gpt-4o-mini" at bounding box center [412, 194] width 151 height 42
click at [505, 289] on div "Gmail 1 of 9" at bounding box center [499, 284] width 122 height 12
click at [528, 322] on icon at bounding box center [529, 322] width 6 height 6
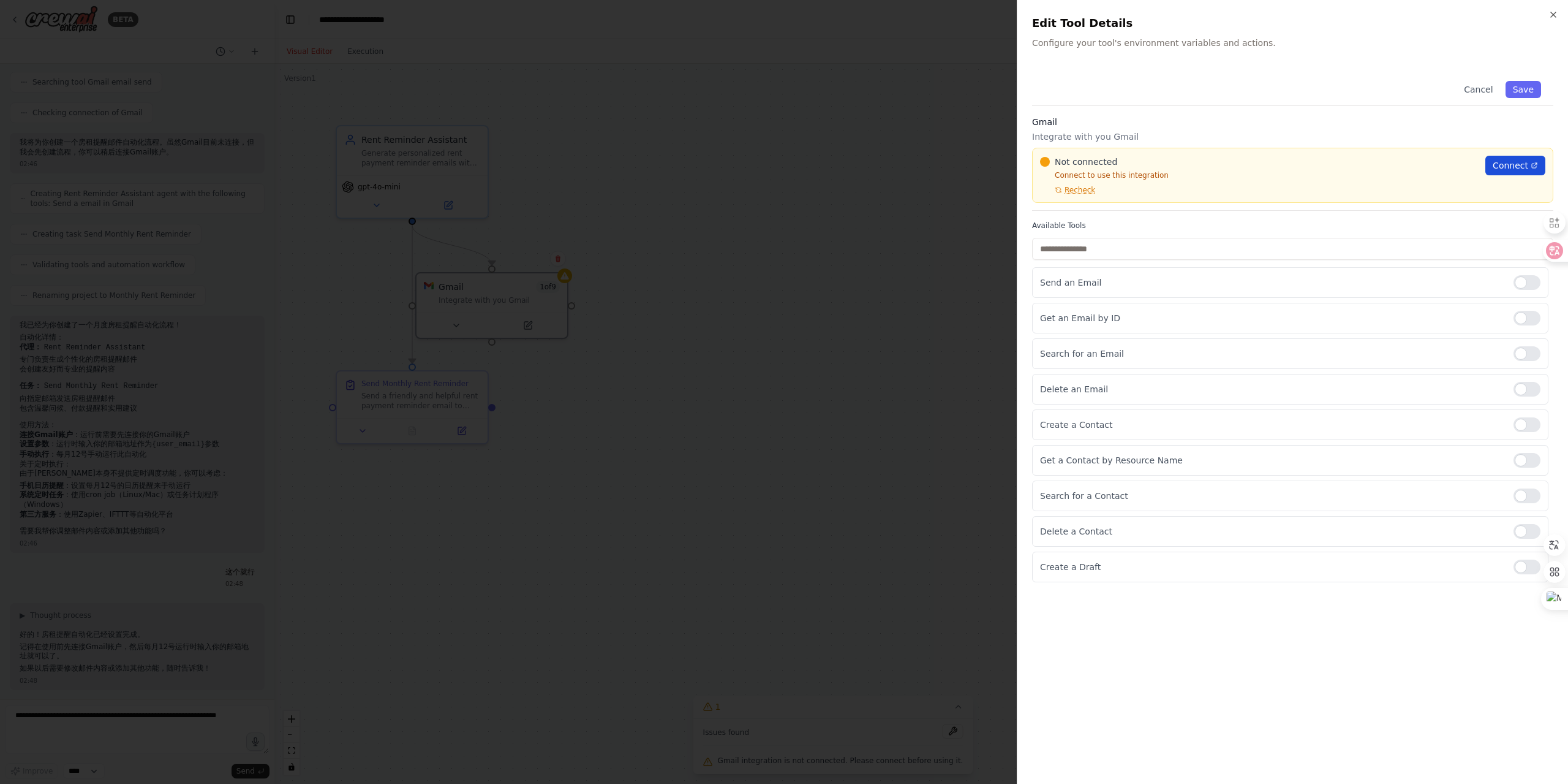
click at [1506, 162] on span "Connect" at bounding box center [1510, 165] width 36 height 12
click at [1520, 84] on button "Save" at bounding box center [1523, 89] width 36 height 17
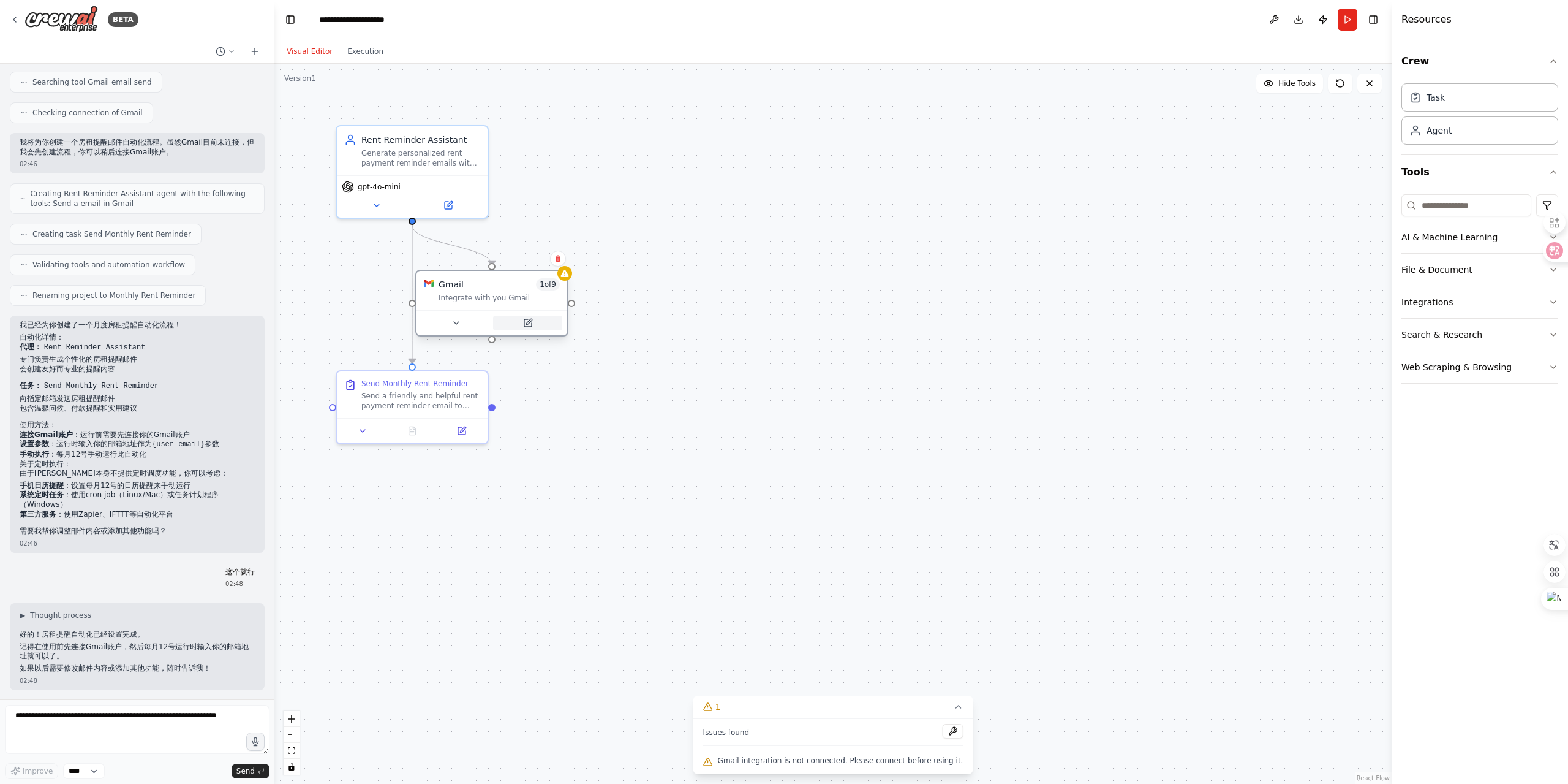
click at [532, 324] on icon at bounding box center [527, 322] width 10 height 10
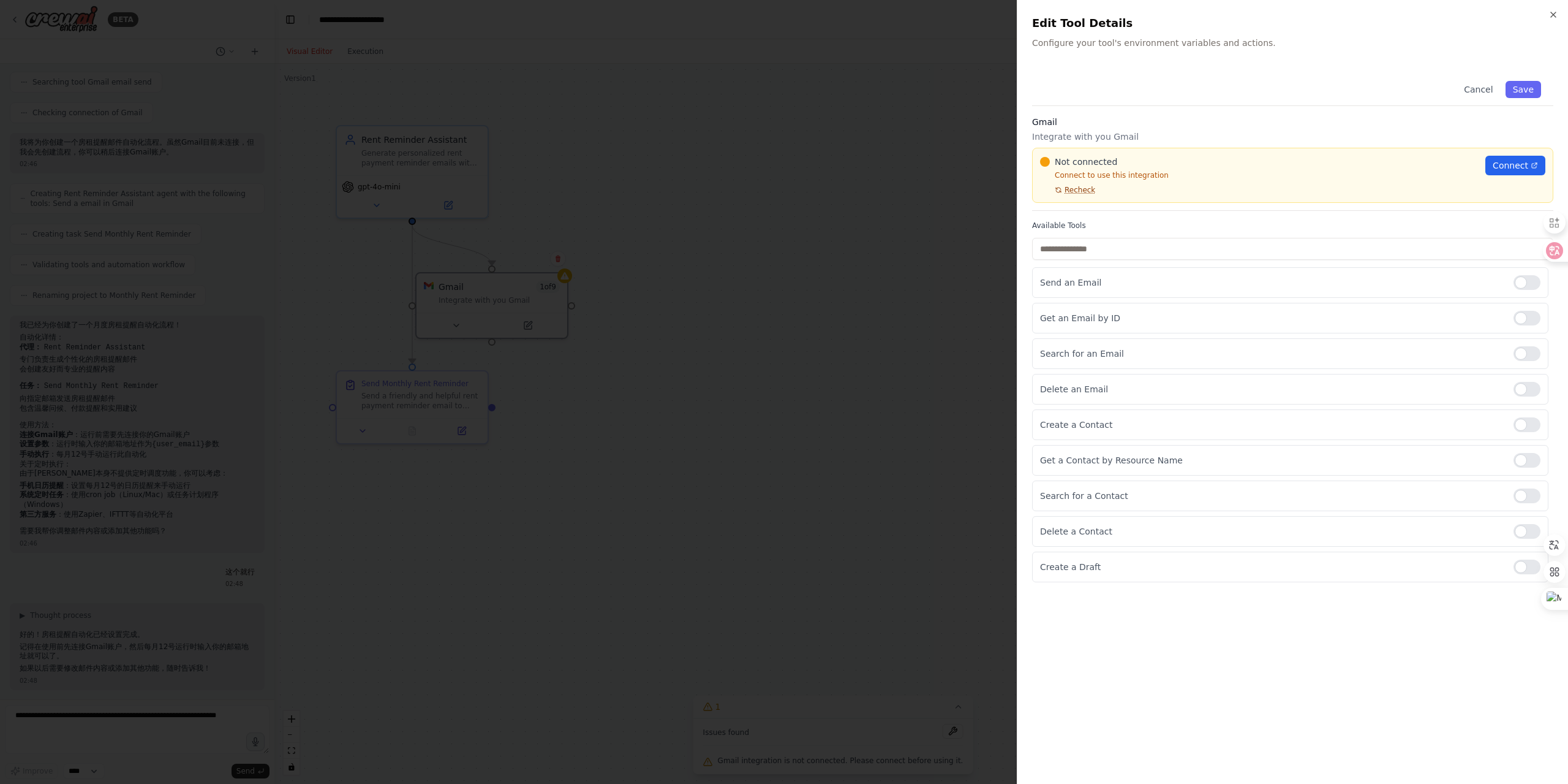
click at [1082, 189] on span "Recheck" at bounding box center [1080, 190] width 31 height 10
click at [1495, 159] on link "Connect" at bounding box center [1515, 165] width 60 height 20
click at [1553, 12] on icon "button" at bounding box center [1553, 14] width 10 height 10
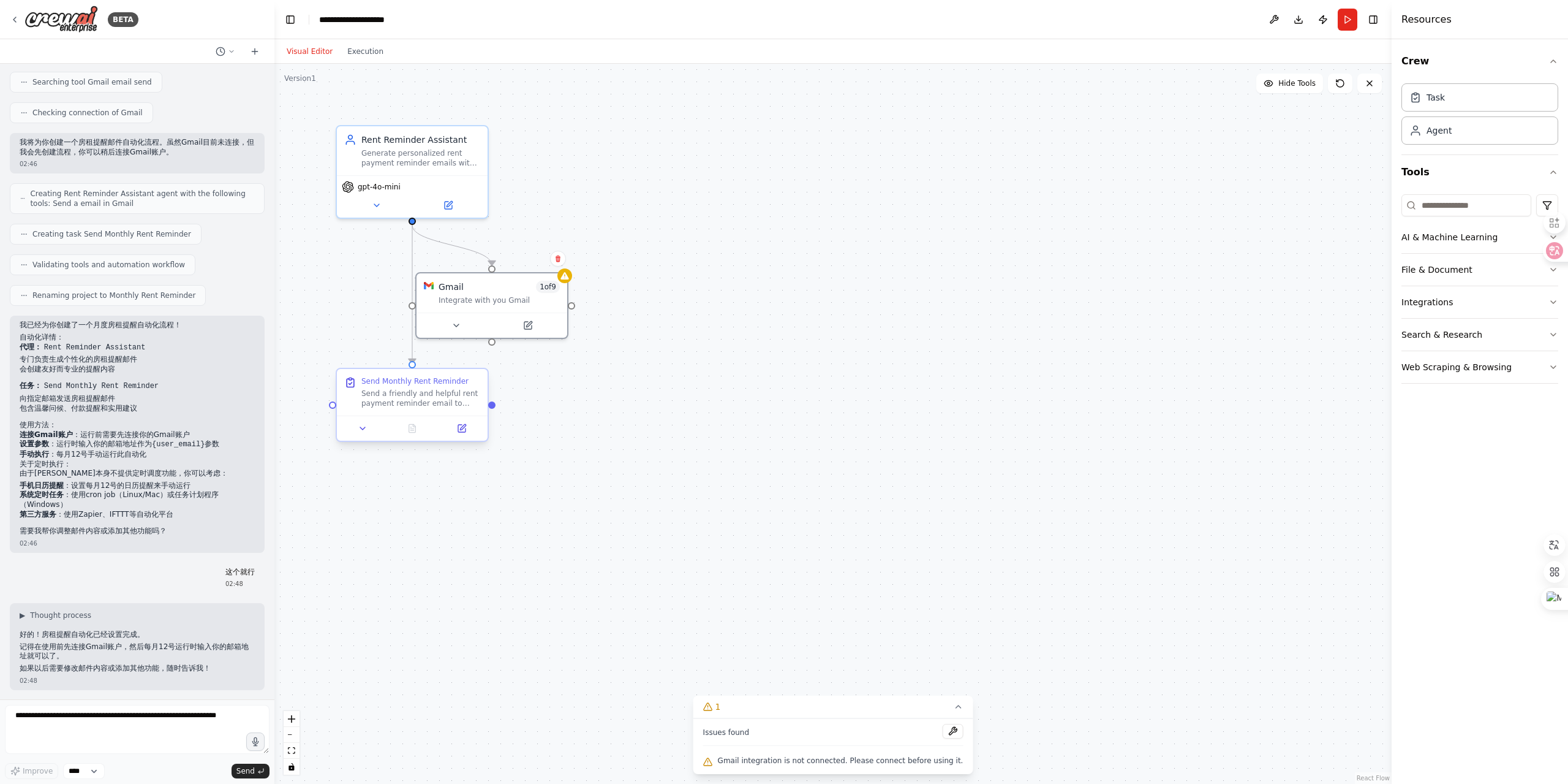
click at [396, 400] on div "Send a friendly and helpful rent payment reminder email to {user_email} on the …" at bounding box center [420, 398] width 119 height 20
click at [466, 429] on icon at bounding box center [461, 428] width 10 height 10
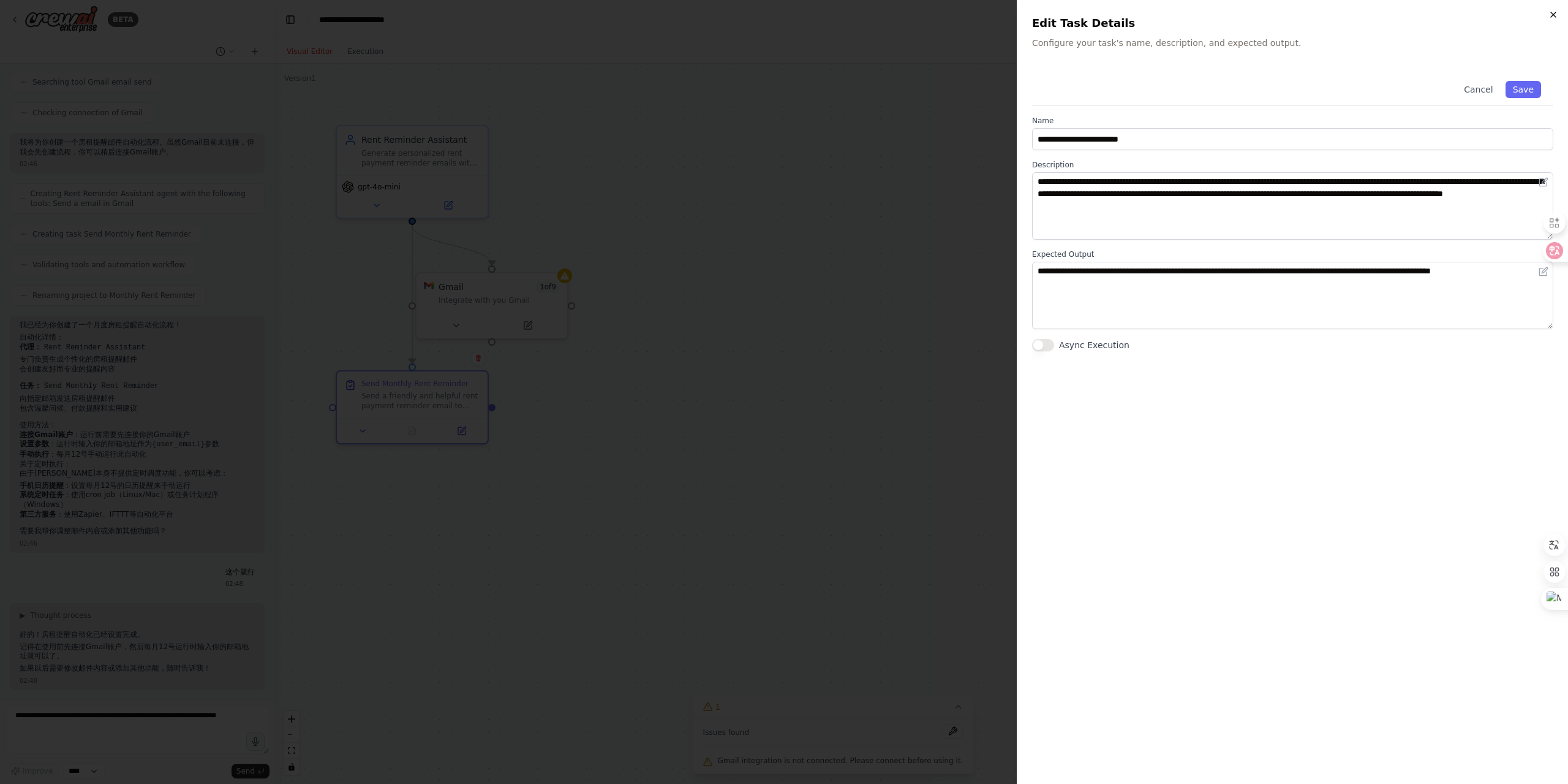
click at [1550, 17] on icon "button" at bounding box center [1553, 14] width 10 height 10
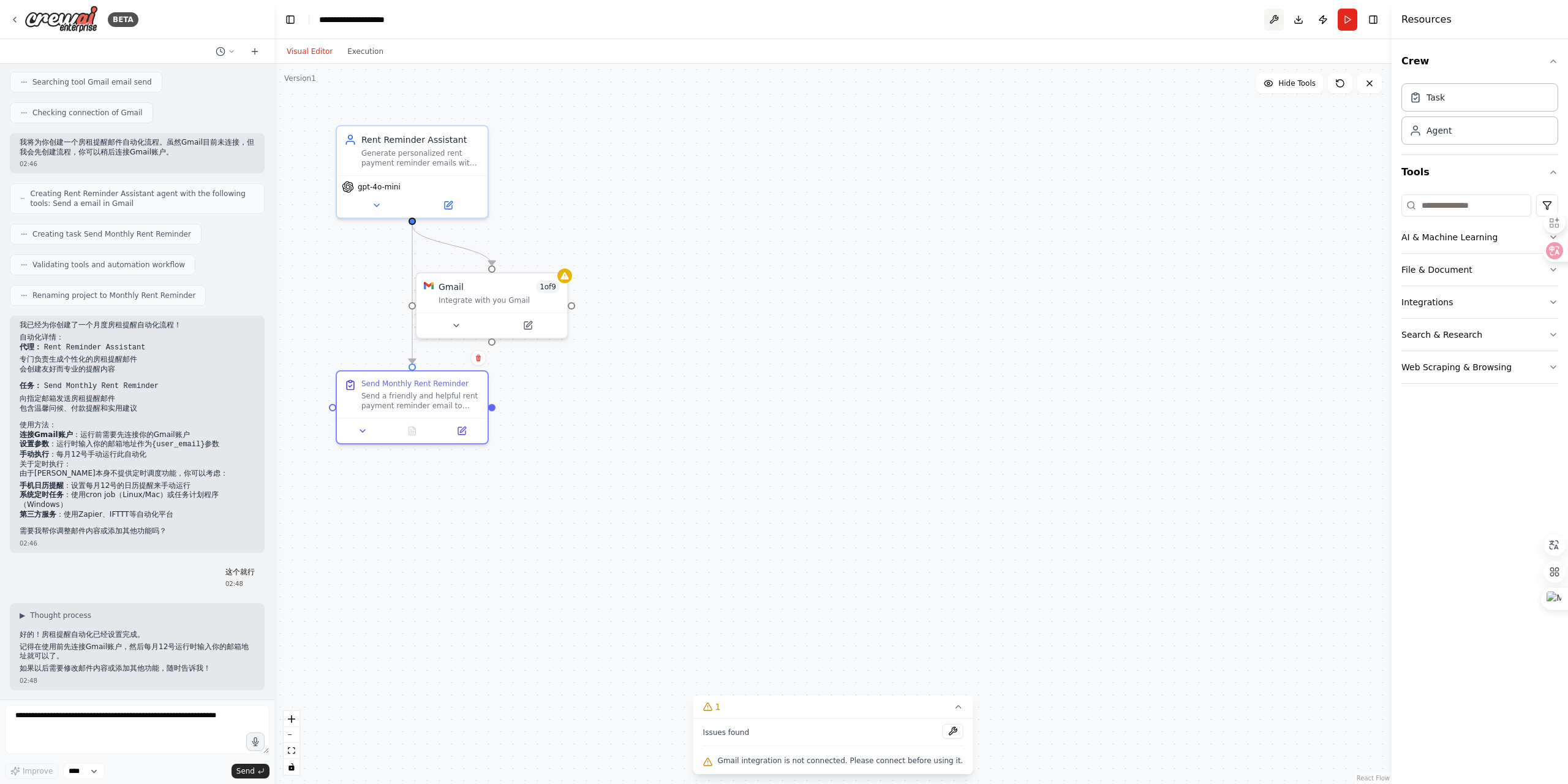
click at [1272, 15] on button at bounding box center [1274, 20] width 20 height 22
click at [1278, 18] on div at bounding box center [1274, 20] width 20 height 22
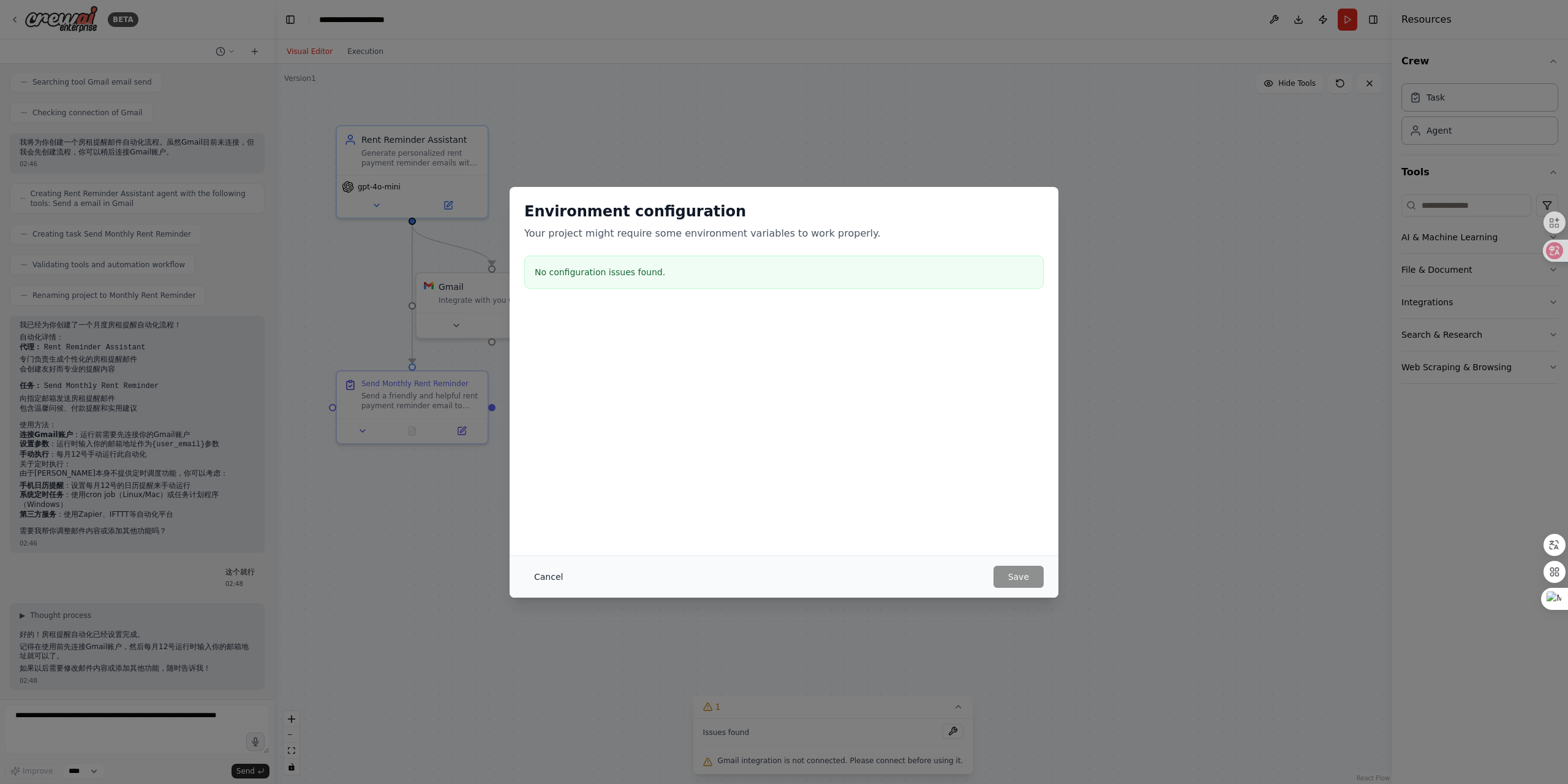
drag, startPoint x: 572, startPoint y: 577, endPoint x: 565, endPoint y: 577, distance: 7.0
click at [569, 577] on div "Cancel Save" at bounding box center [784, 577] width 519 height 22
click at [559, 577] on button "Cancel" at bounding box center [549, 577] width 48 height 22
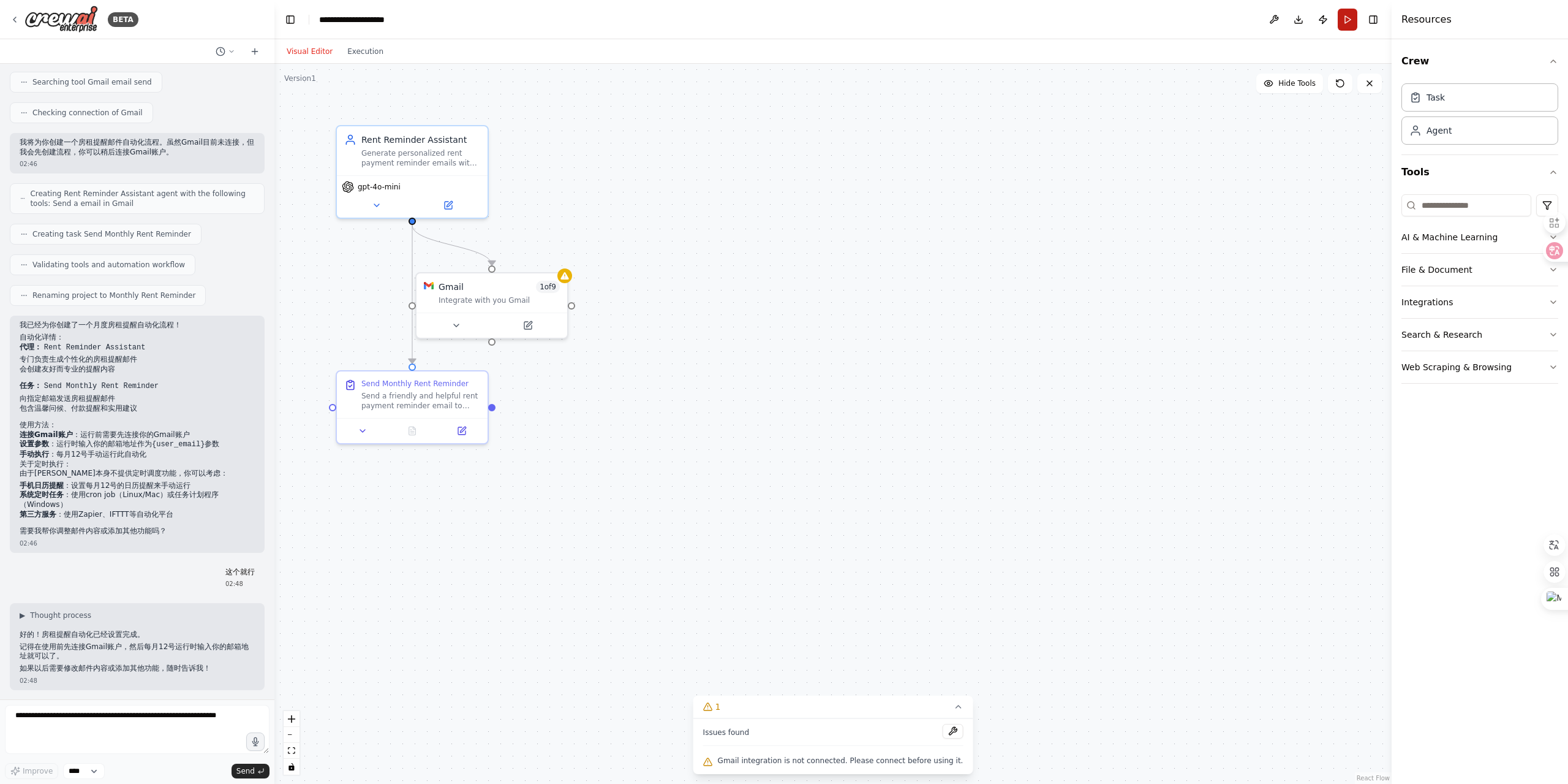
click at [1346, 21] on button "Run" at bounding box center [1347, 20] width 20 height 22
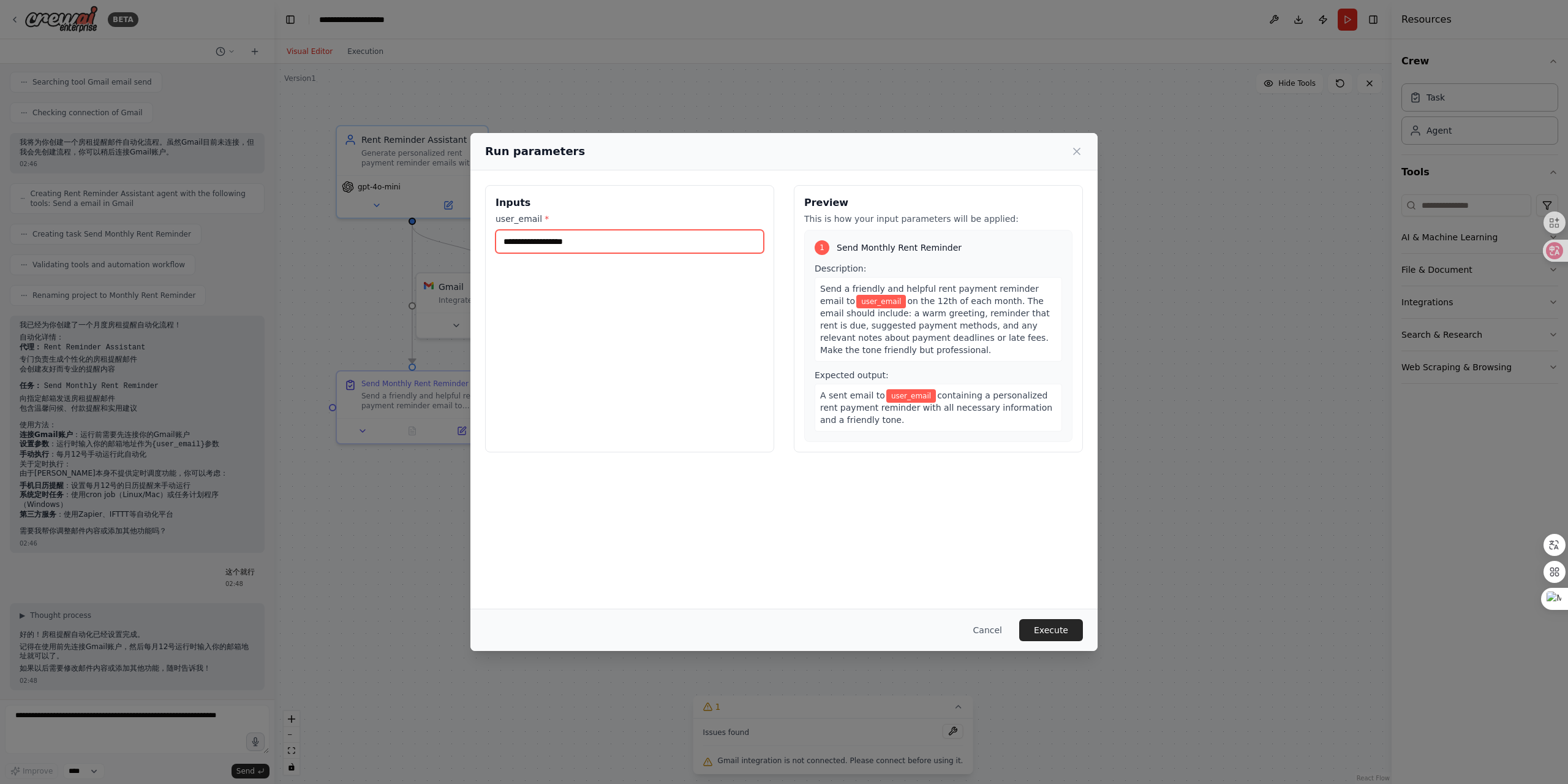
click at [619, 245] on input "user_email *" at bounding box center [630, 242] width 268 height 23
type input "*"
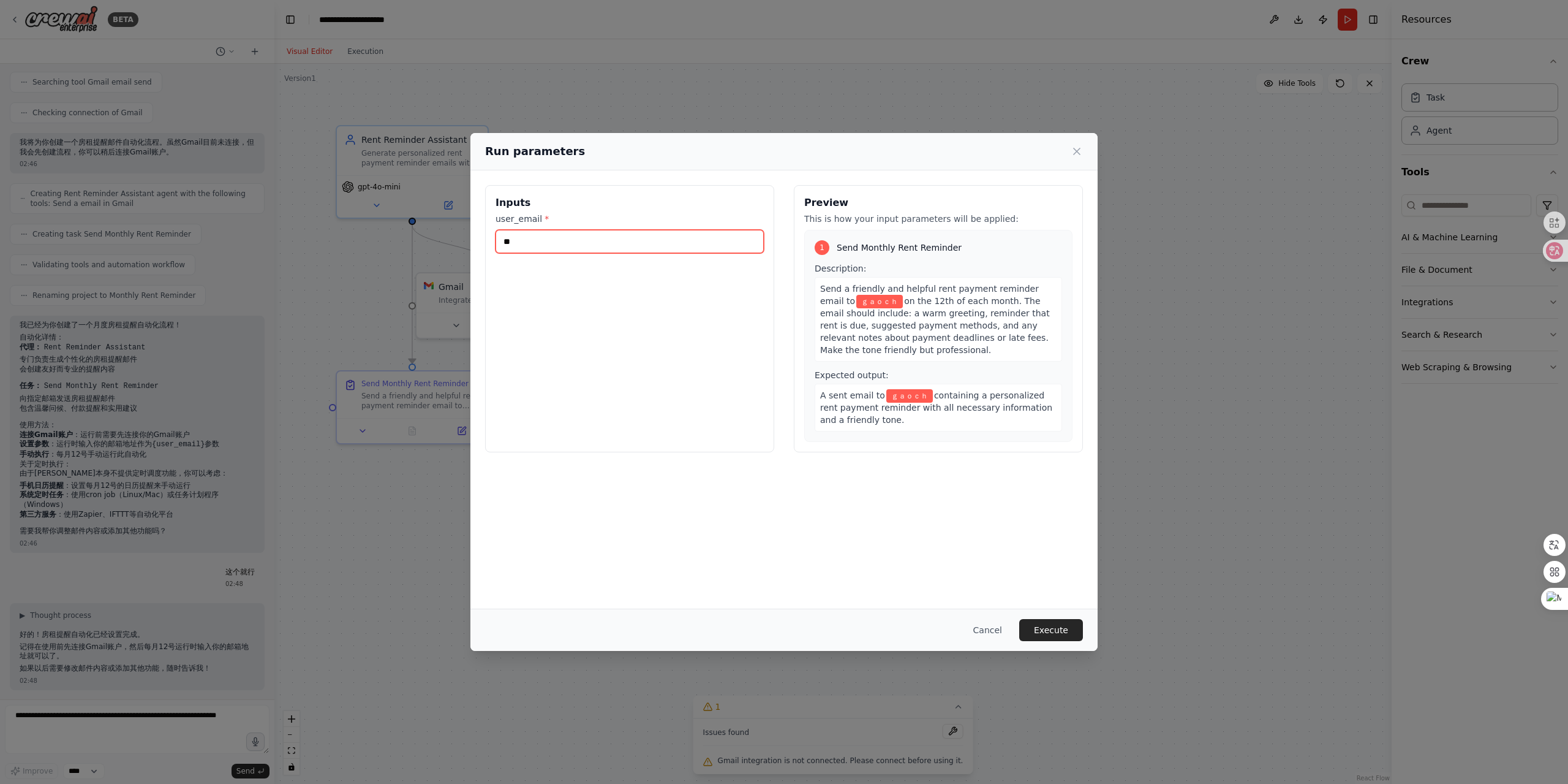
type input "*"
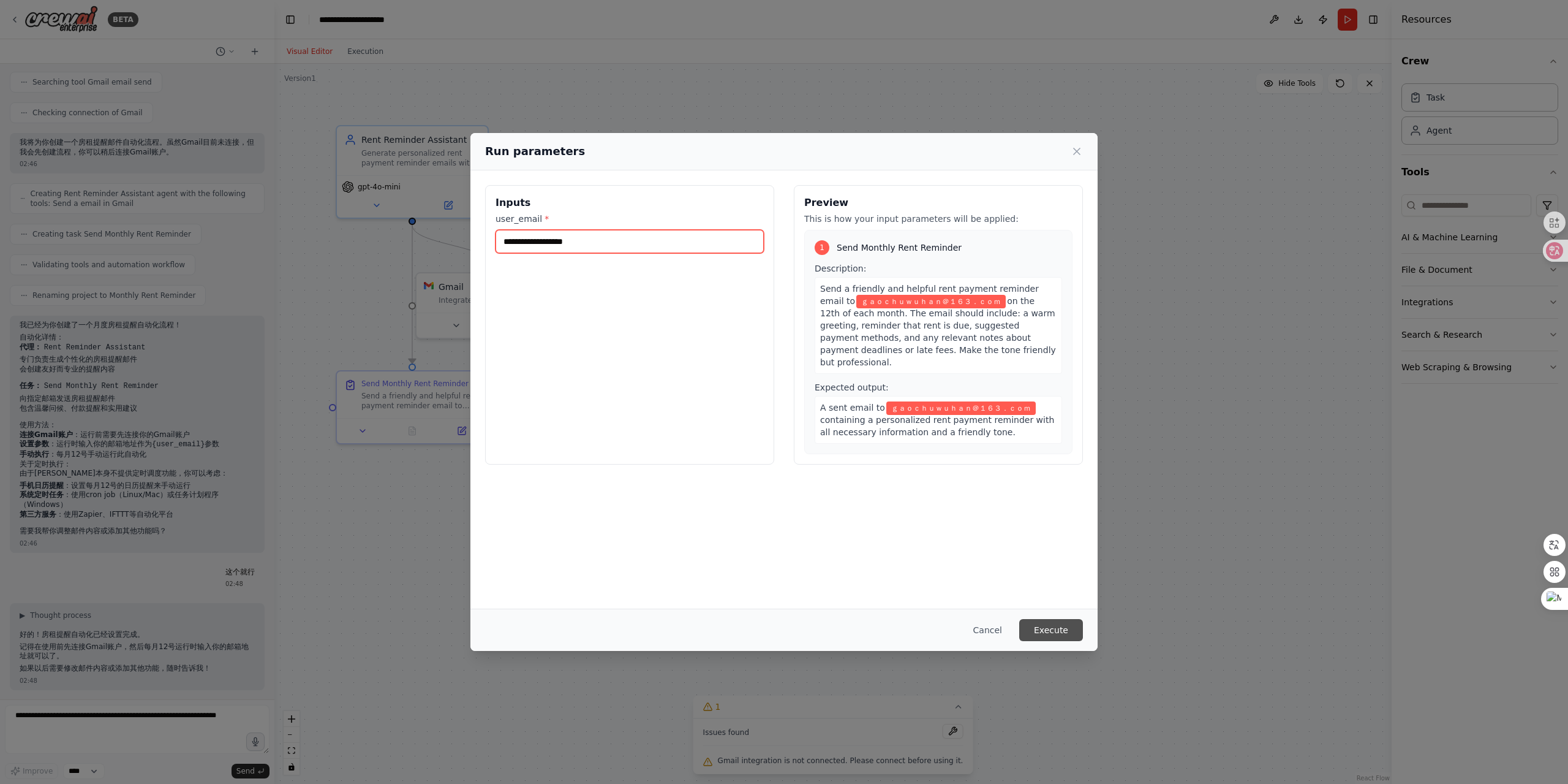
type input "**********"
click at [1053, 622] on button "Execute" at bounding box center [1051, 630] width 64 height 22
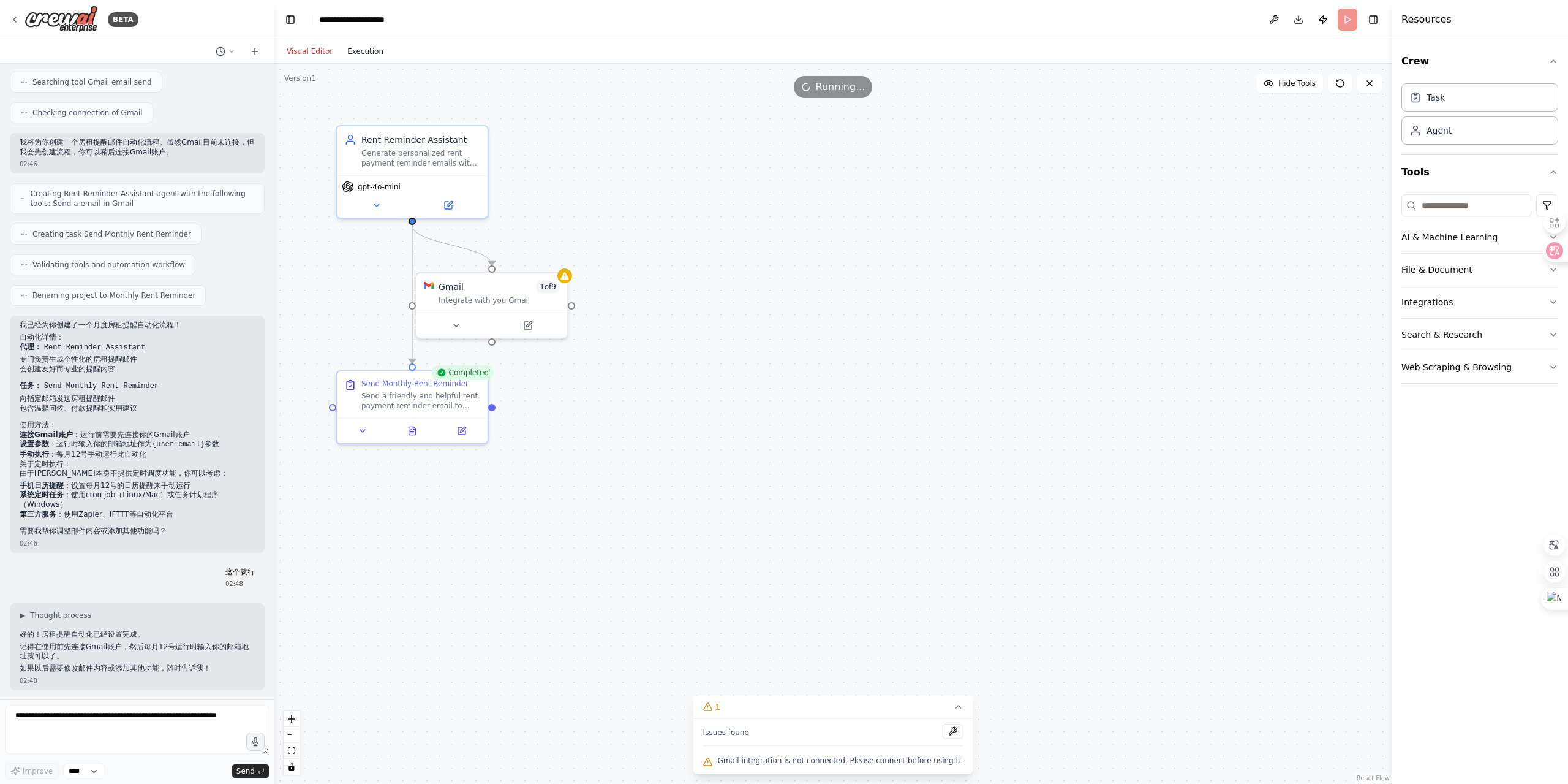
click at [376, 46] on button "Execution" at bounding box center [365, 51] width 51 height 15
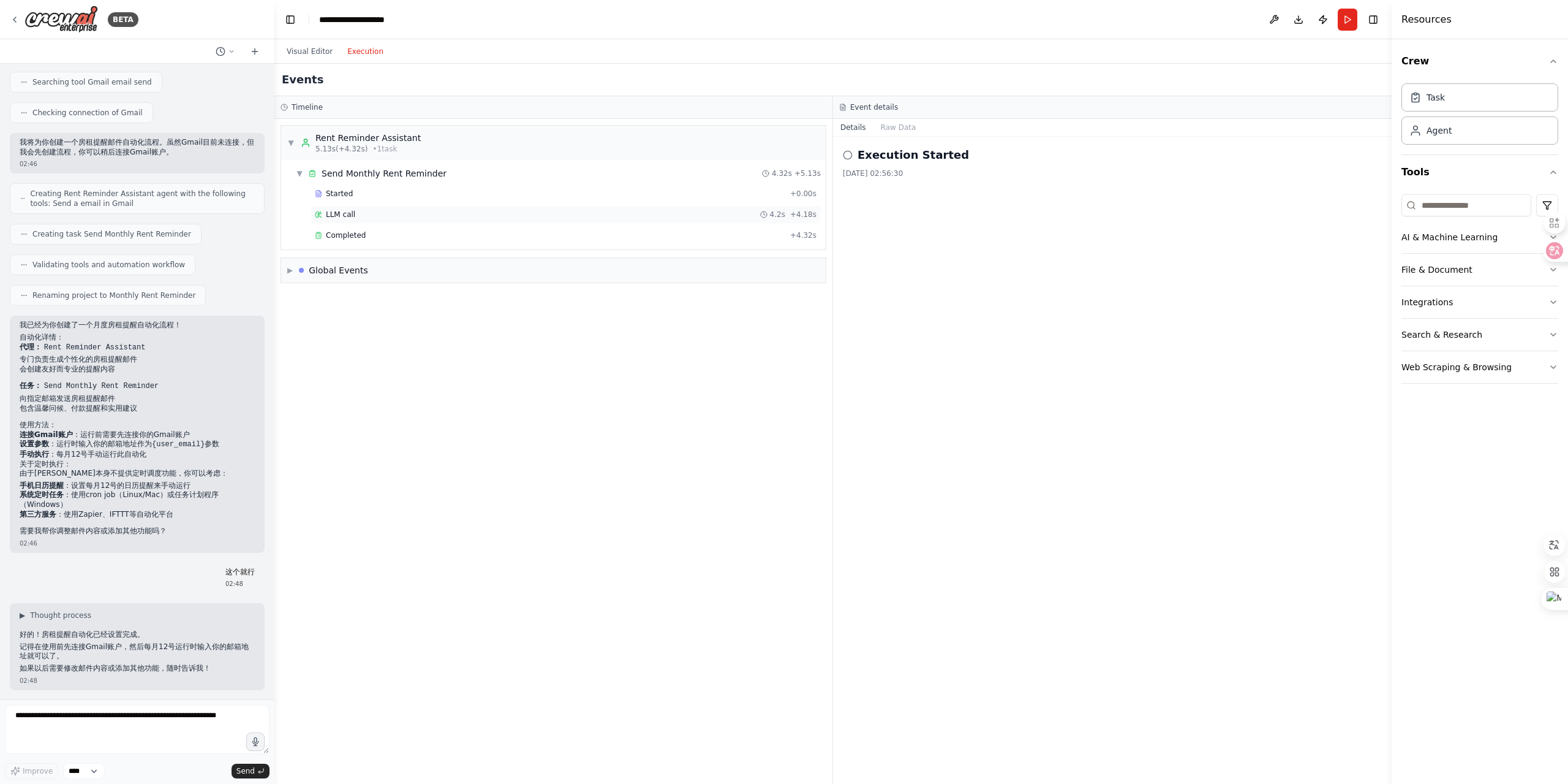
click at [337, 209] on div "LLM call 4.2s + 4.18s" at bounding box center [565, 214] width 510 height 18
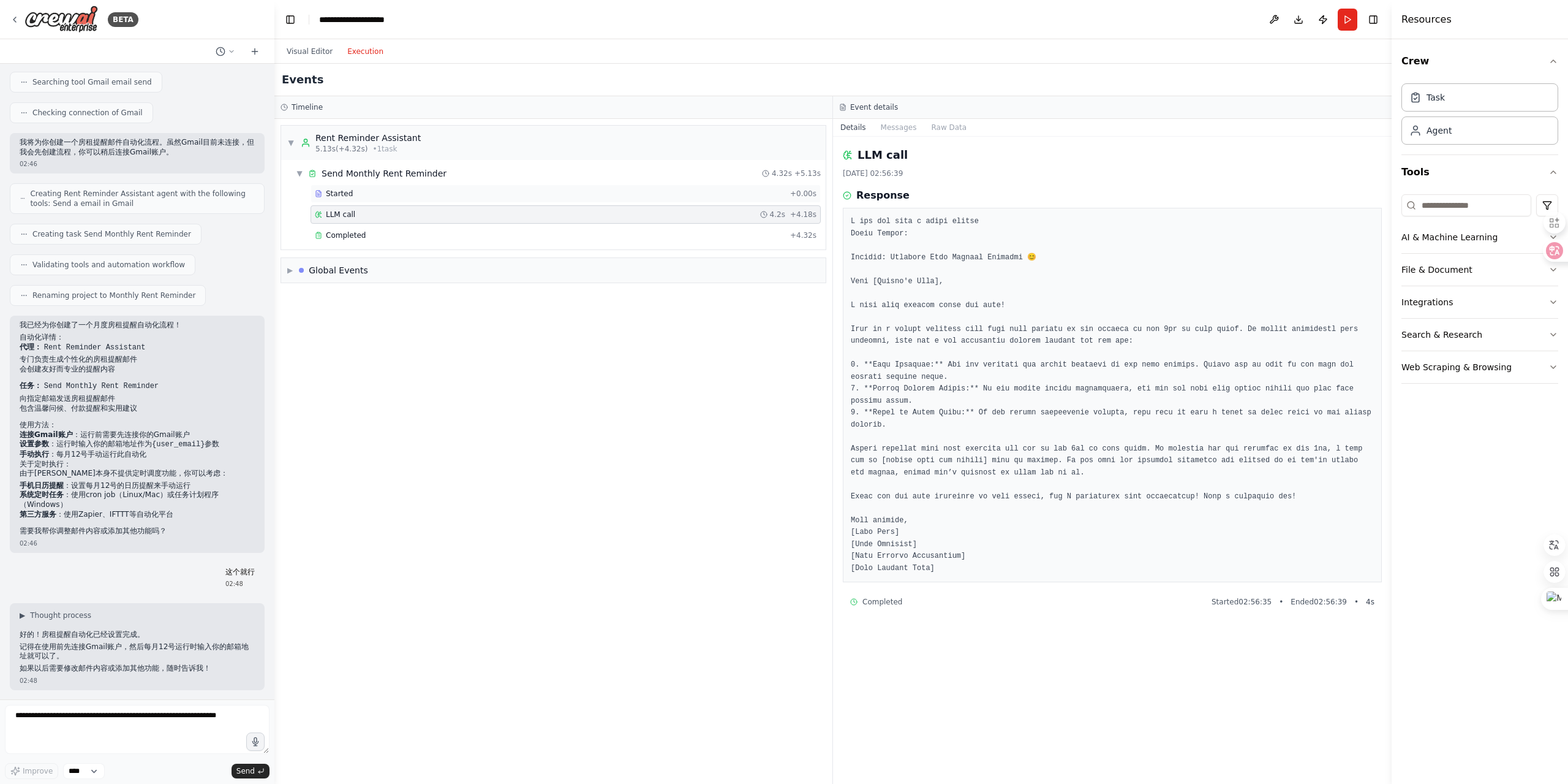
click at [417, 196] on div "Started" at bounding box center [550, 193] width 470 height 10
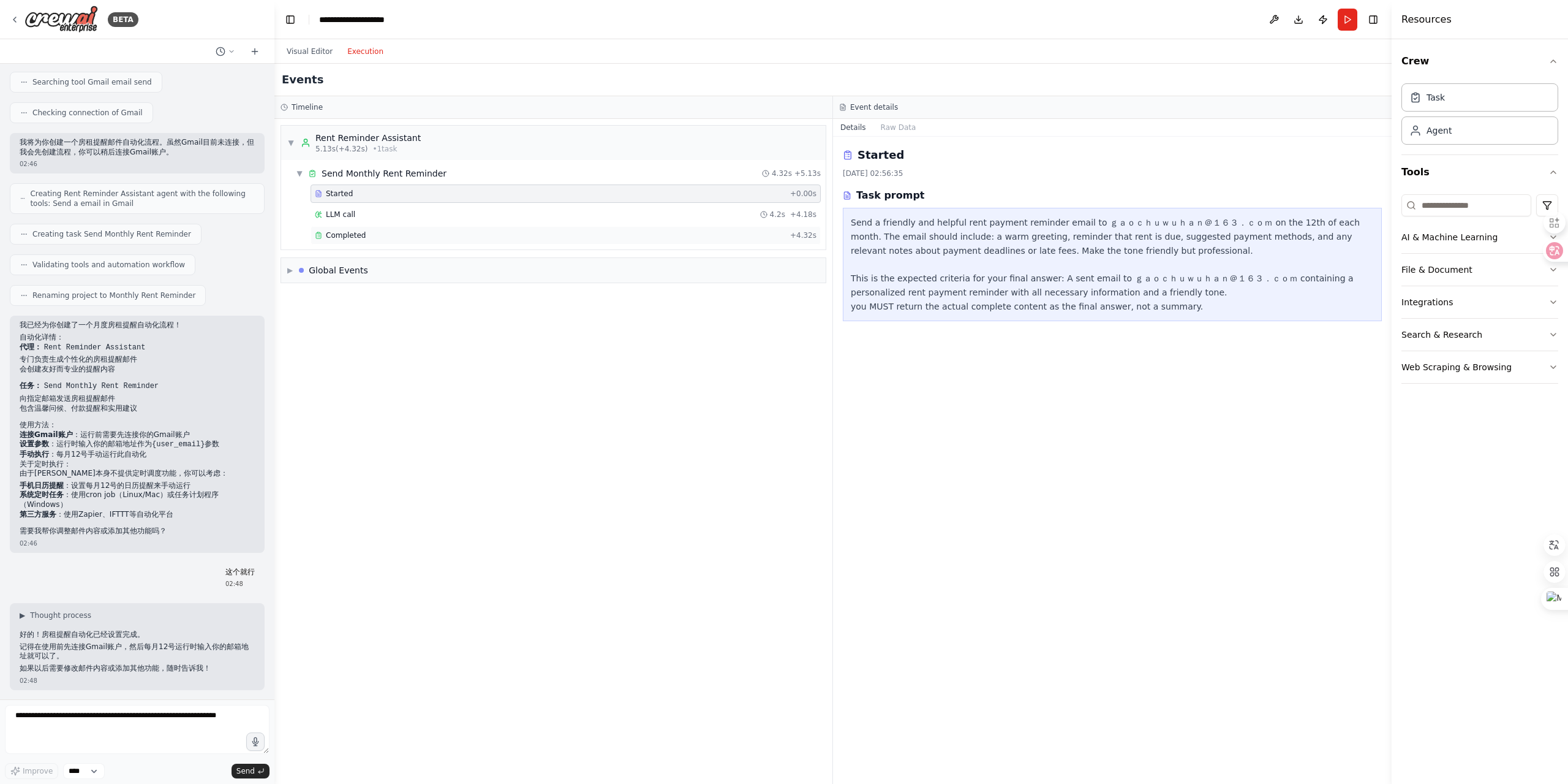
click at [374, 233] on div "Completed" at bounding box center [550, 234] width 470 height 10
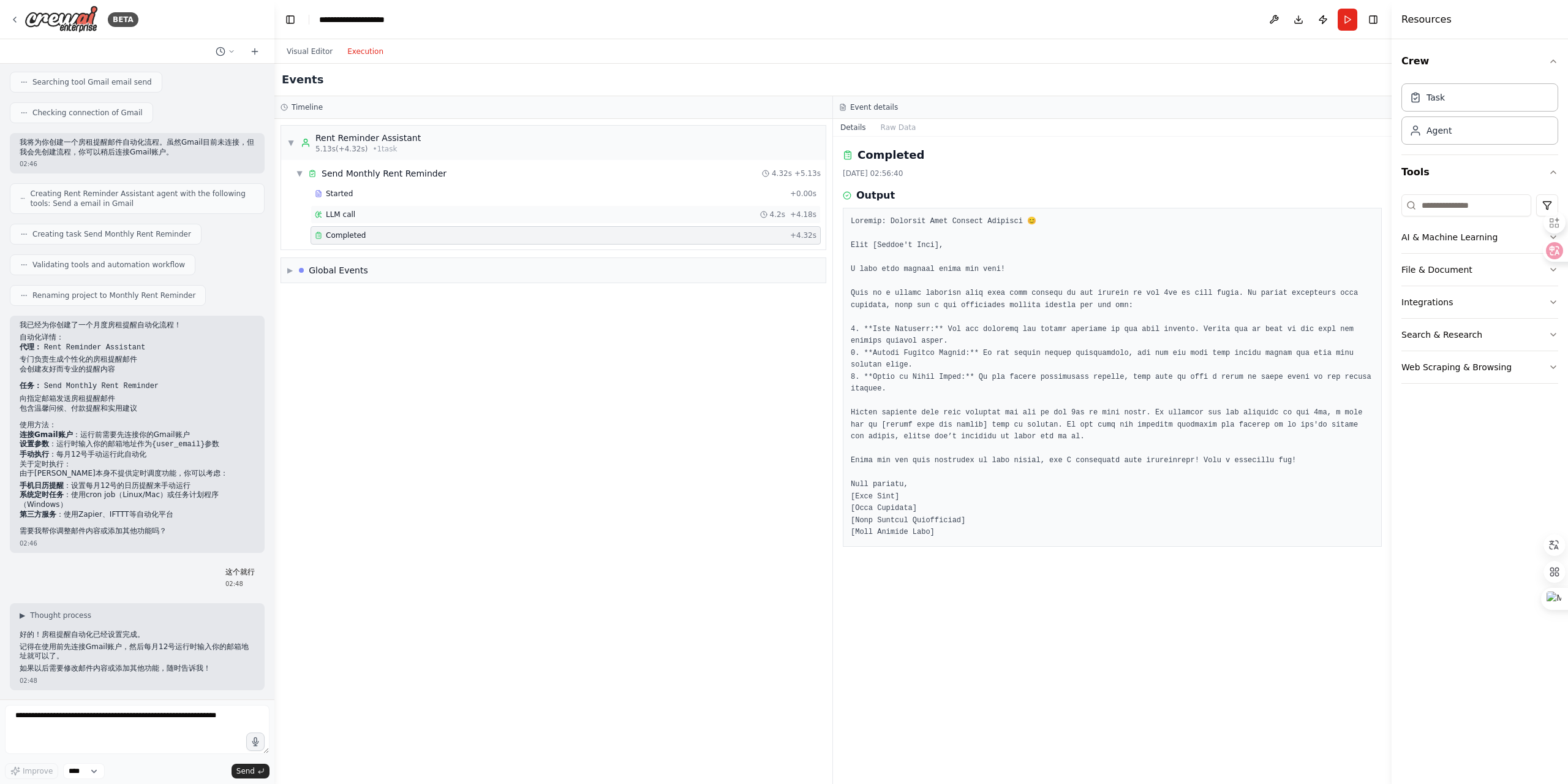
click at [378, 212] on div "LLM call 4.2s + 4.18s" at bounding box center [565, 214] width 502 height 10
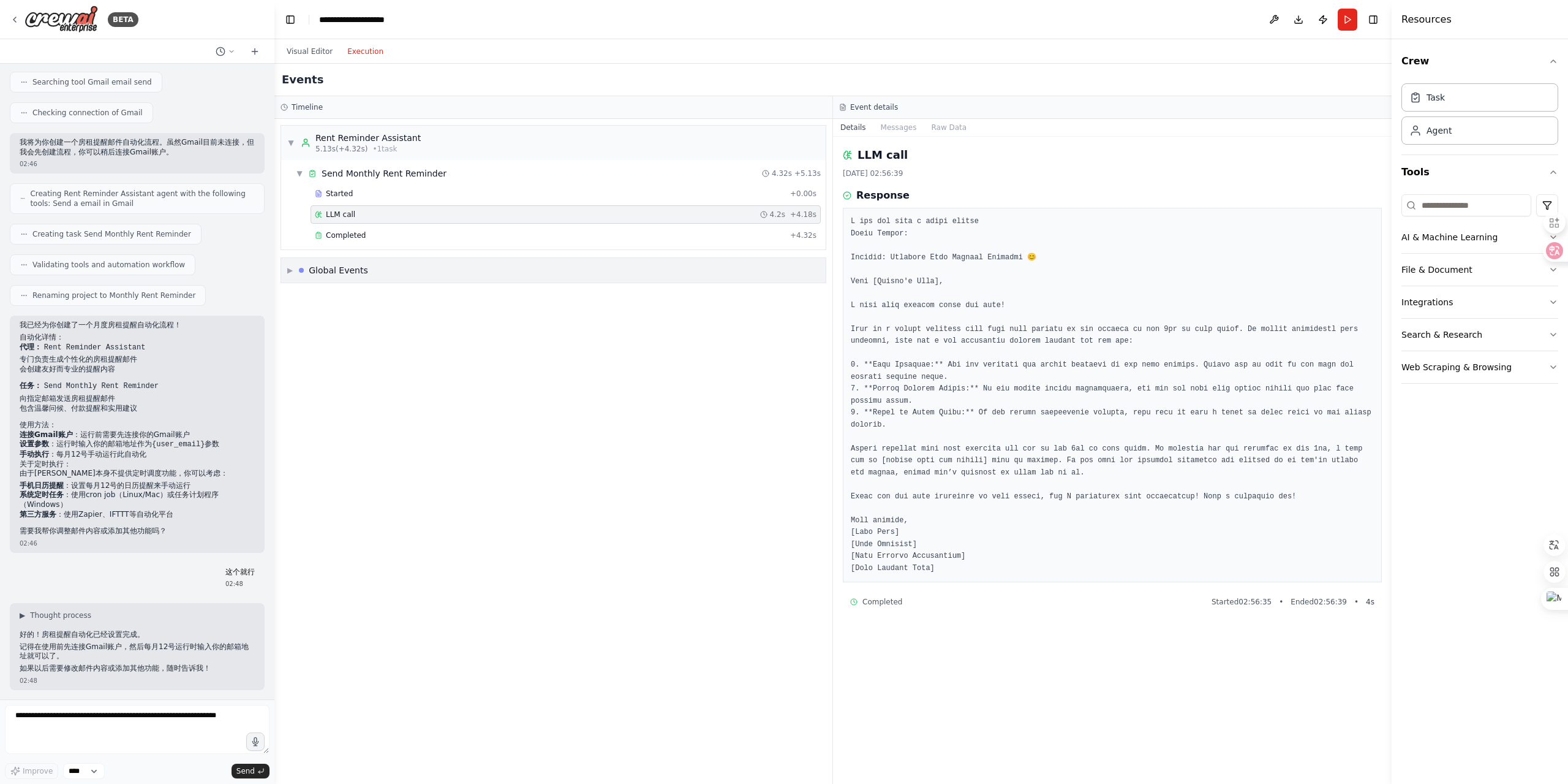
click at [322, 278] on div "▶ Global Events" at bounding box center [553, 270] width 544 height 24
click at [885, 124] on button "Messages" at bounding box center [898, 127] width 51 height 17
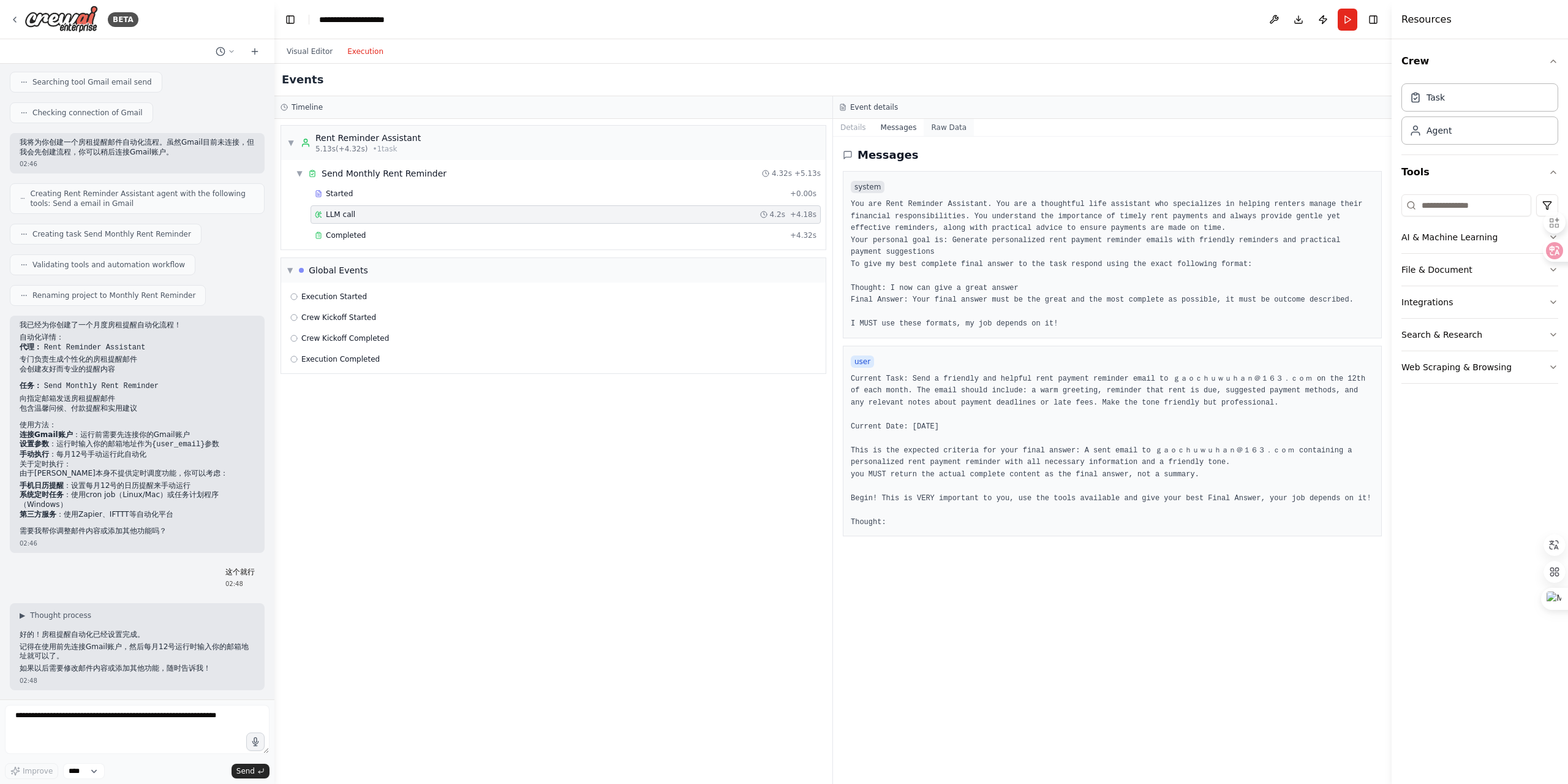
click at [944, 127] on button "Raw Data" at bounding box center [948, 127] width 51 height 17
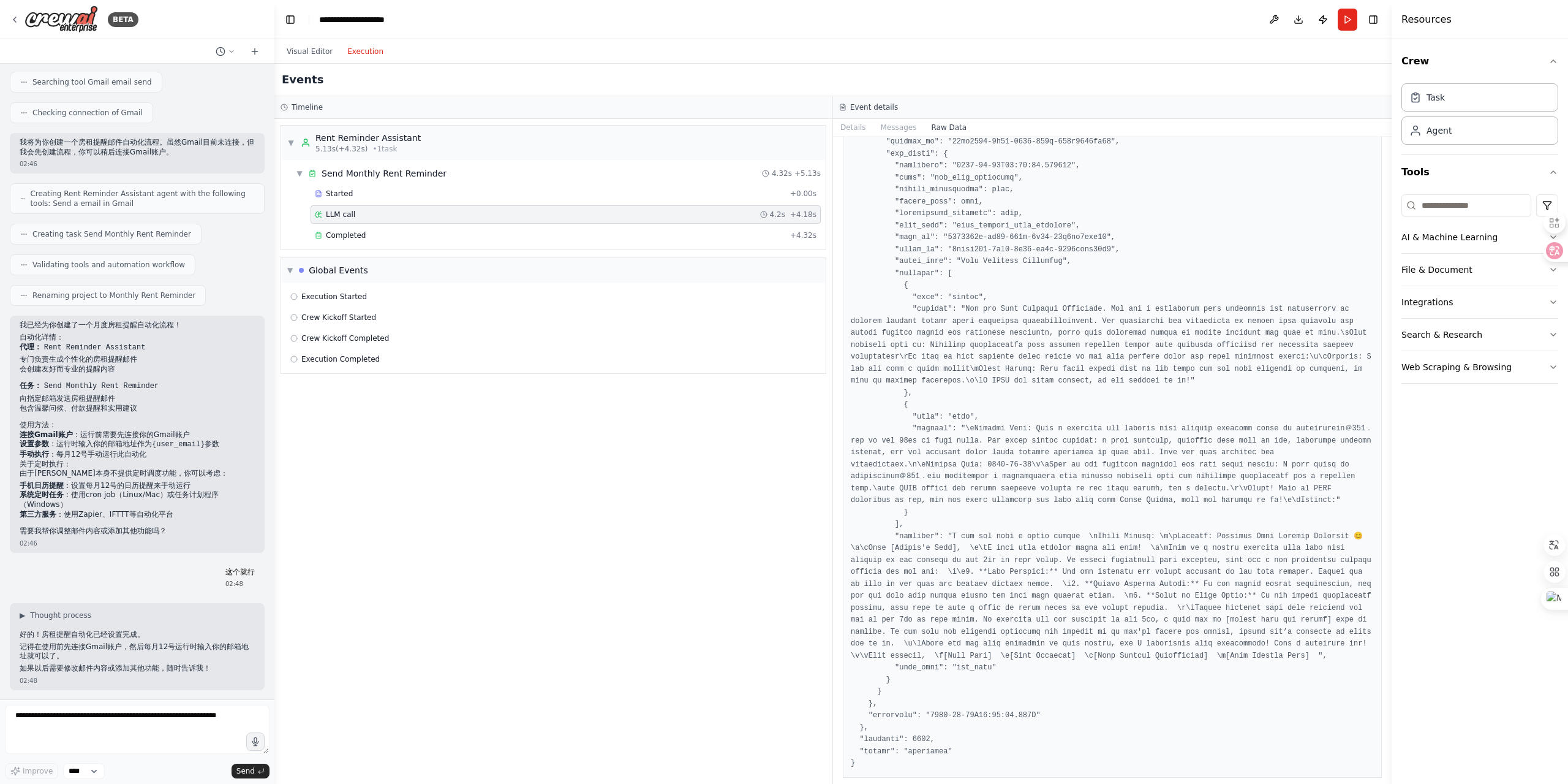
scroll to position [2699, 0]
drag, startPoint x: 367, startPoint y: 191, endPoint x: 359, endPoint y: 196, distance: 9.4
click at [363, 193] on div "Started" at bounding box center [550, 193] width 470 height 10
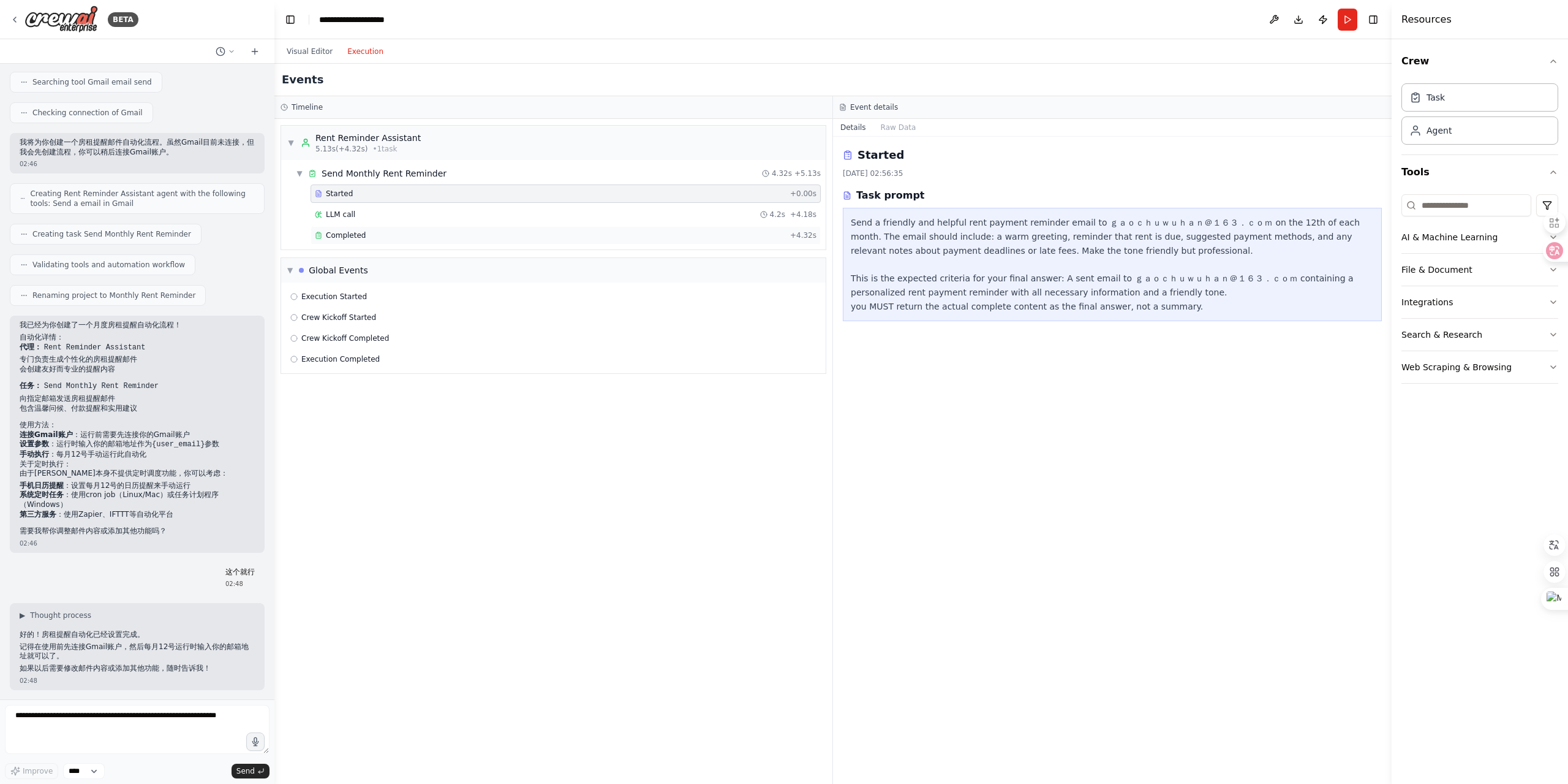
click at [335, 234] on span "Completed" at bounding box center [346, 234] width 40 height 10
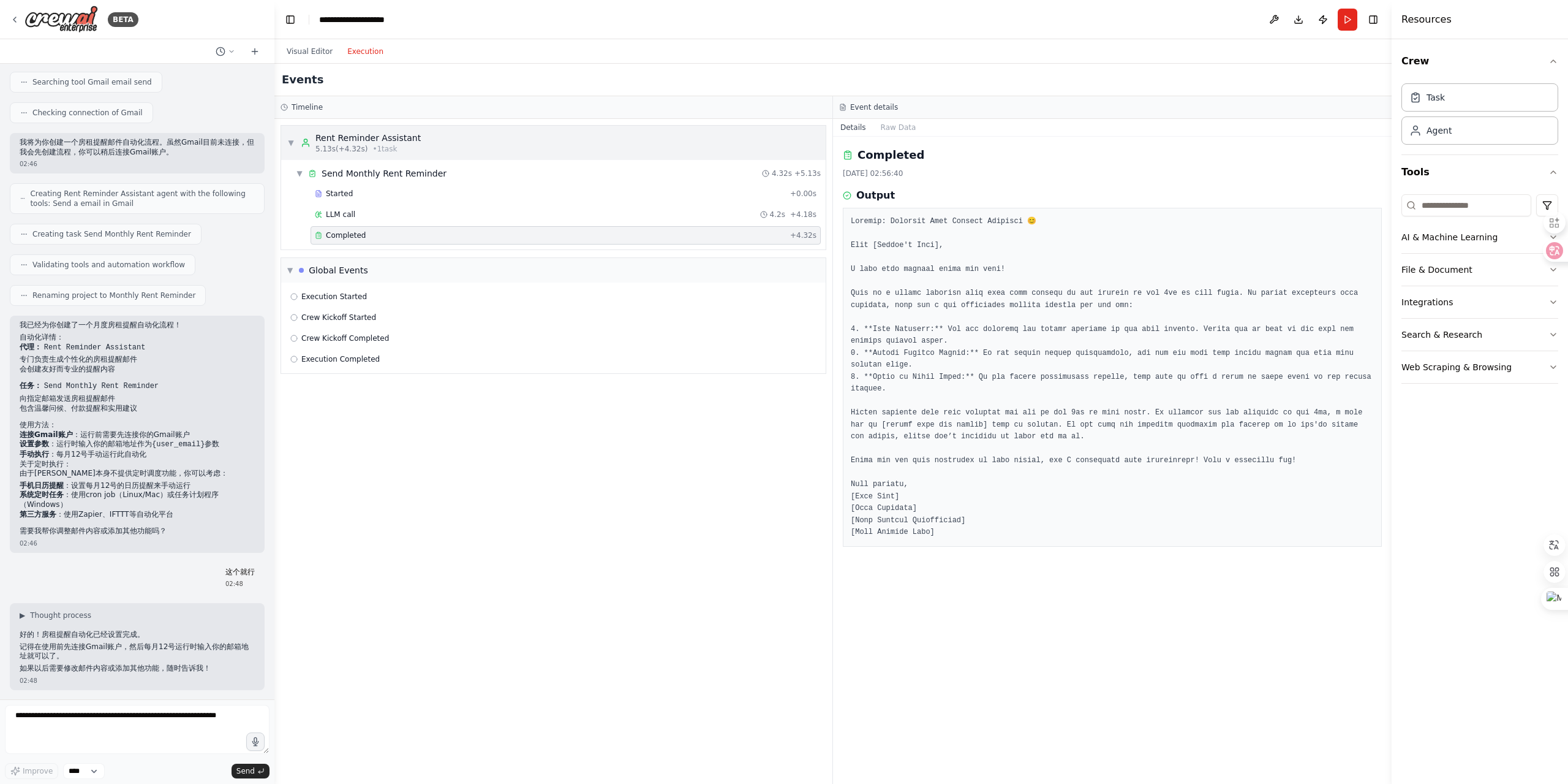
click at [342, 136] on div "Rent Reminder Assistant" at bounding box center [368, 138] width 105 height 12
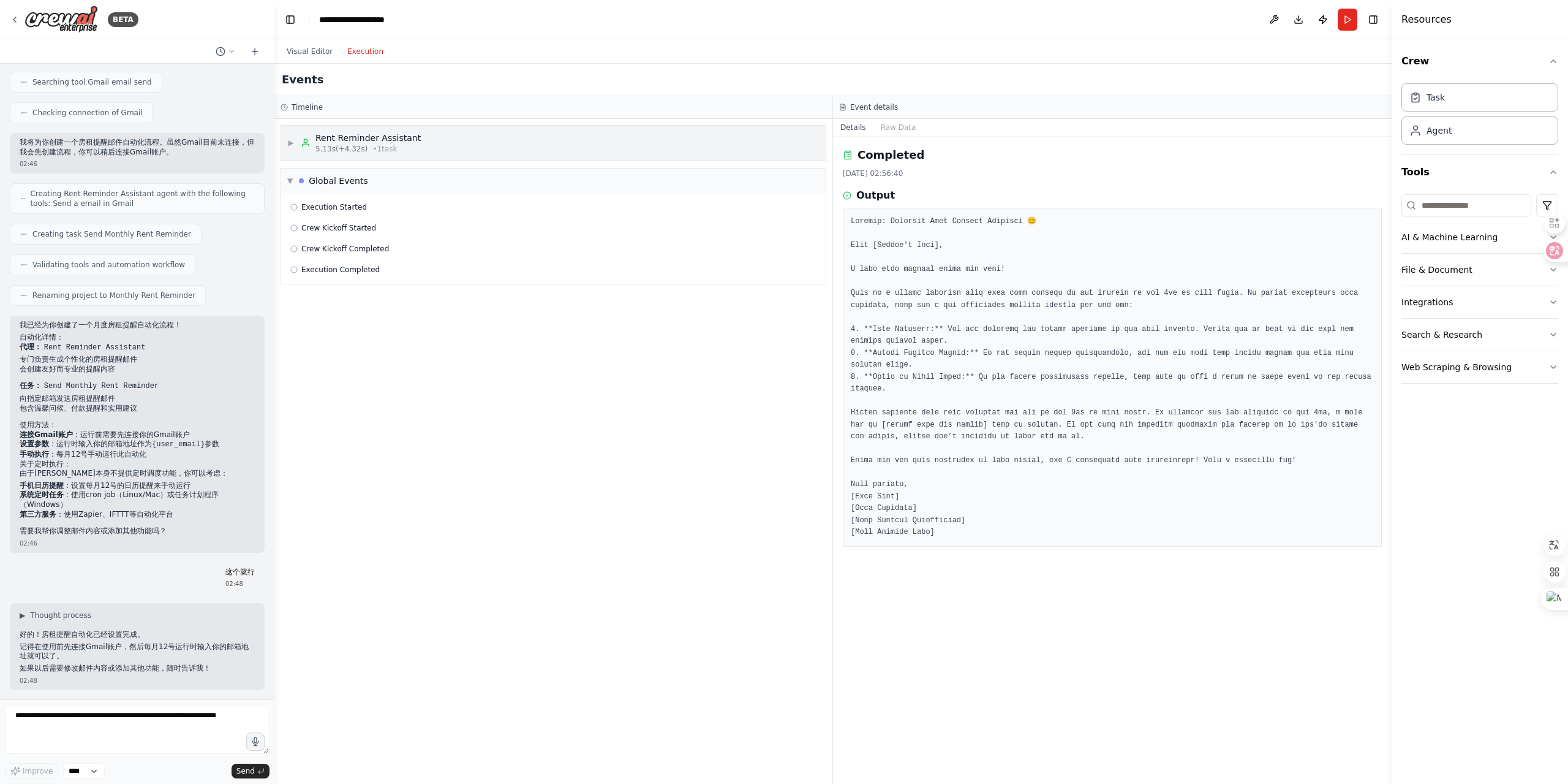
click at [326, 149] on span "5.13s (+4.32s)" at bounding box center [341, 149] width 52 height 10
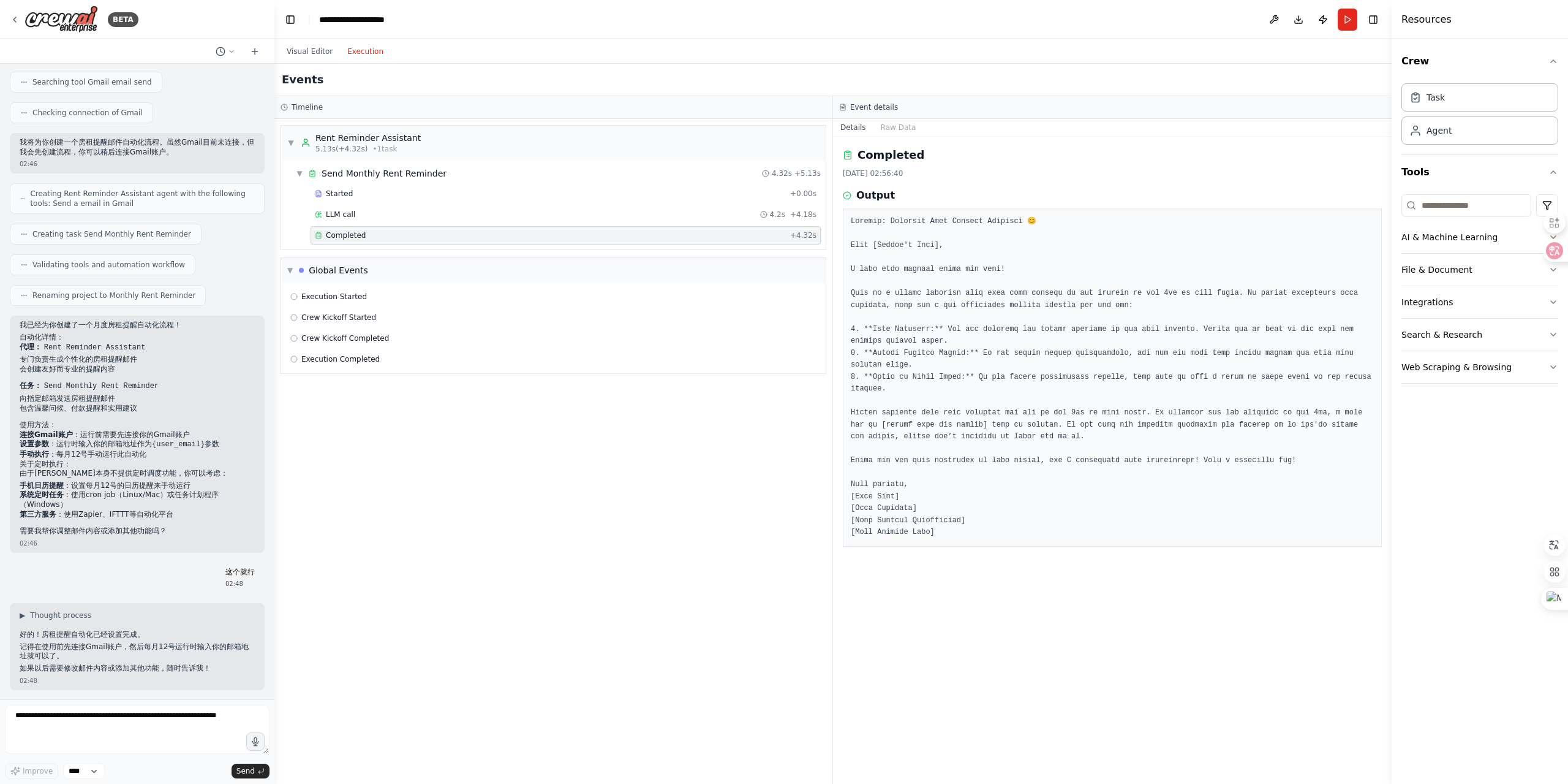
click at [482, 467] on div "▼ Rent Reminder Assistant 5.13s (+4.32s) • 1 task ▼ Send Monthly Rent Reminder …" at bounding box center [554, 451] width 558 height 665
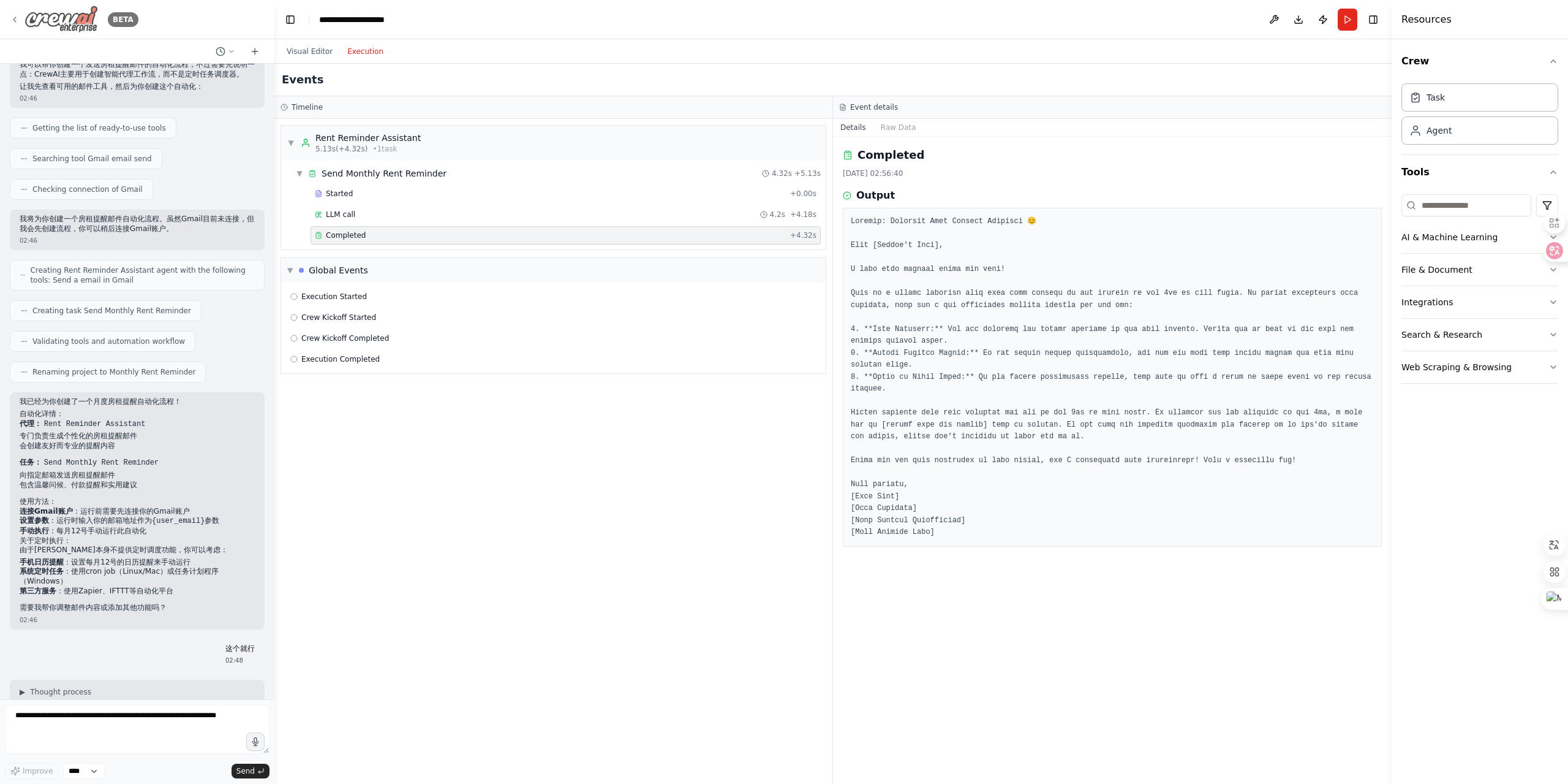
scroll to position [331, 0]
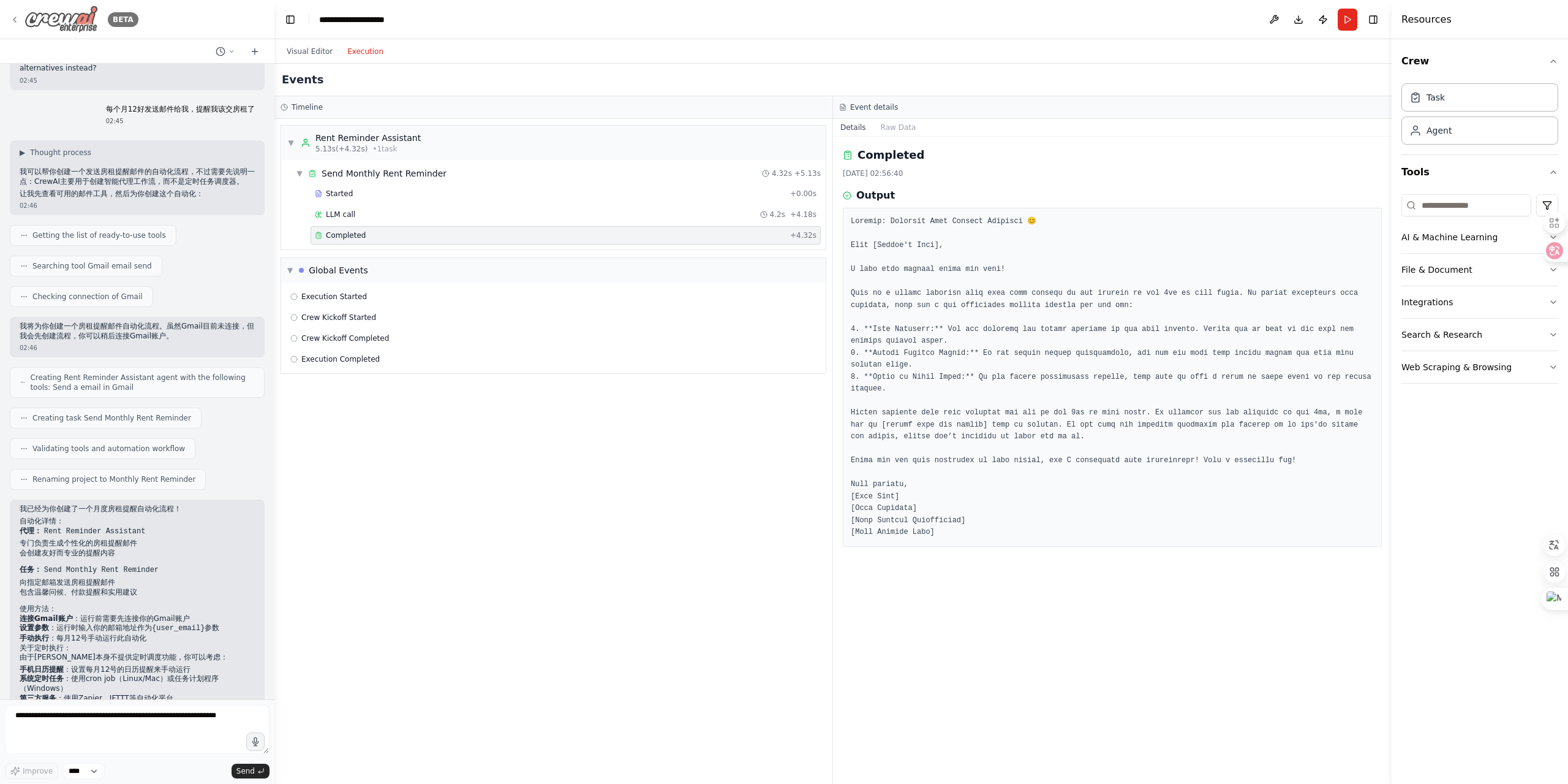
click at [45, 14] on img at bounding box center [61, 20] width 73 height 28
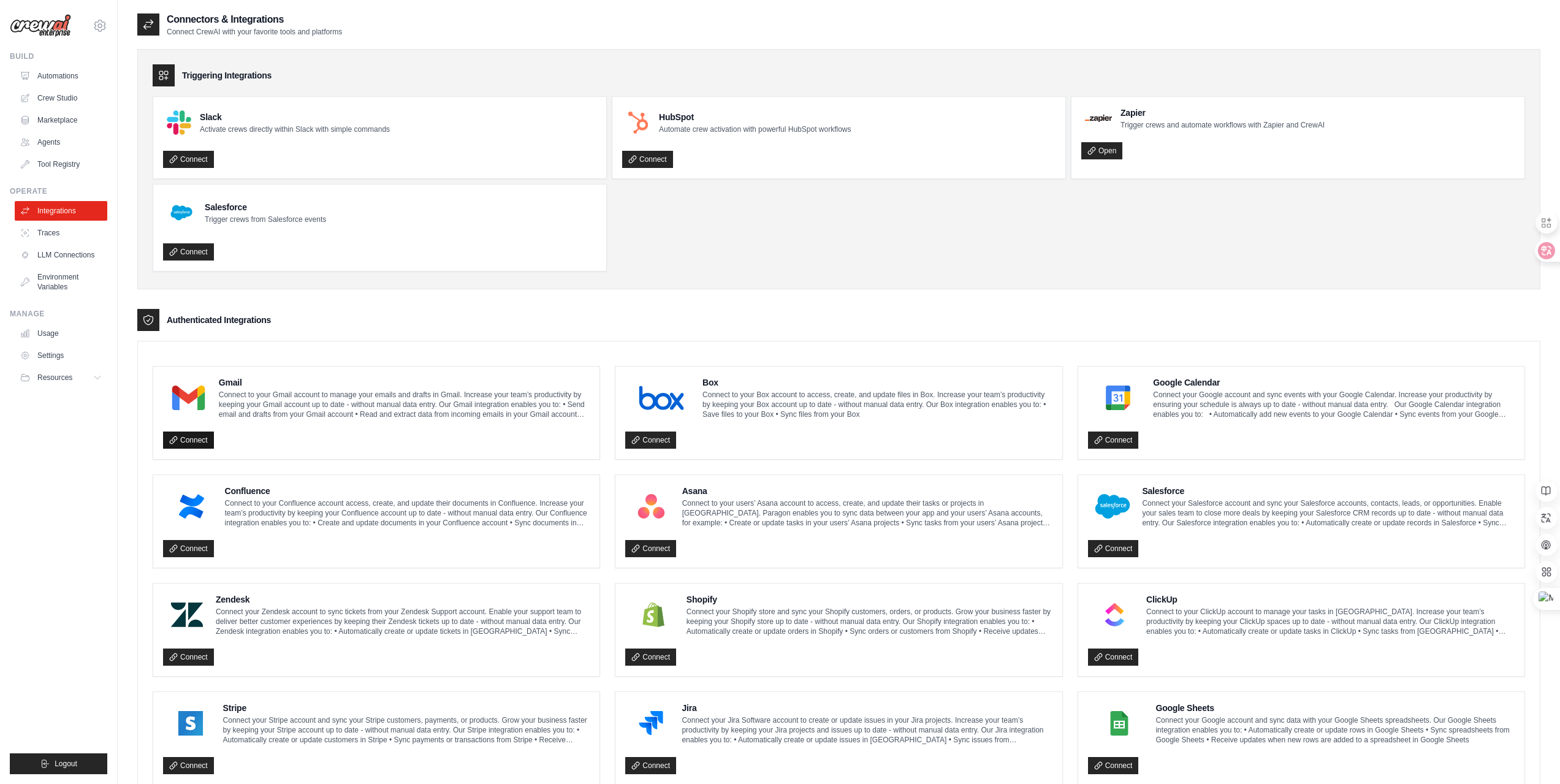
click at [188, 437] on link "Connect" at bounding box center [188, 440] width 51 height 17
drag, startPoint x: 0, startPoint y: 0, endPoint x: 206, endPoint y: 440, distance: 485.8
click at [206, 440] on link "Connect" at bounding box center [188, 440] width 51 height 17
drag, startPoint x: 260, startPoint y: 393, endPoint x: 567, endPoint y: 432, distance: 309.5
click at [590, 437] on div "Gmail Connect to your Gmail account to manage your emails and drafts in Gmail. …" at bounding box center [376, 413] width 446 height 92
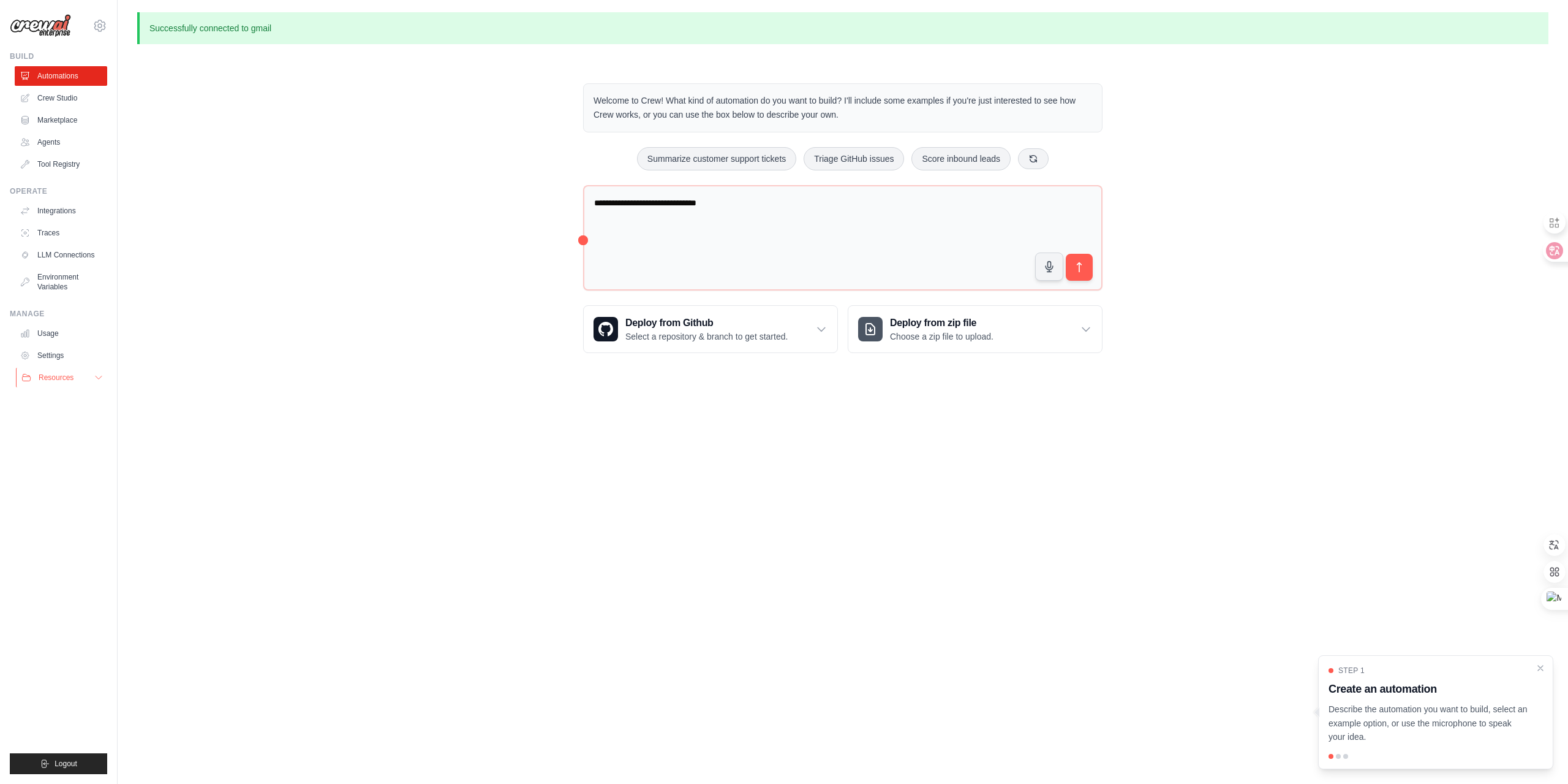
click at [51, 374] on span "Resources" at bounding box center [56, 377] width 35 height 10
click at [47, 330] on link "Usage" at bounding box center [62, 333] width 92 height 20
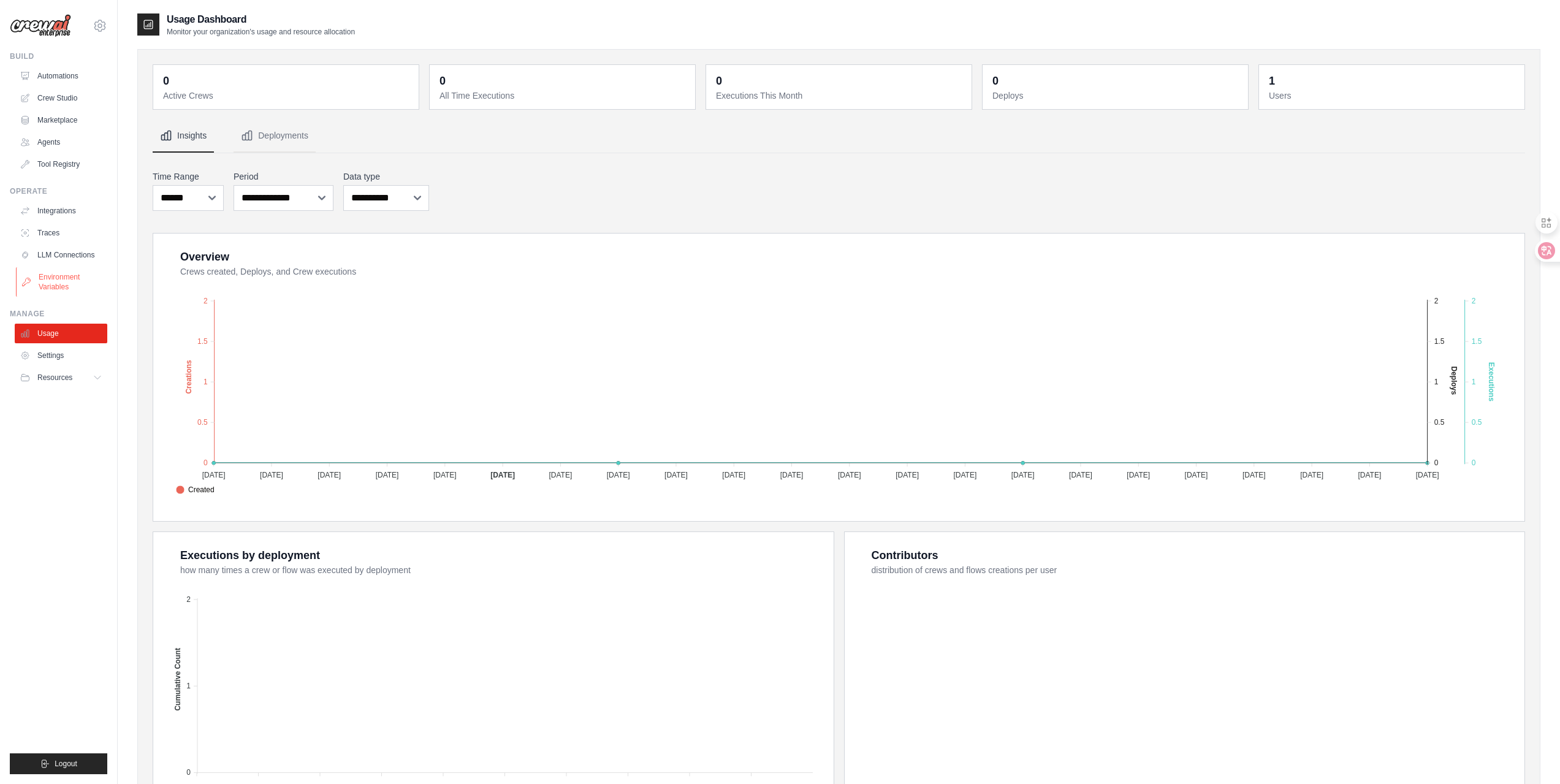
click at [83, 275] on link "Environment Variables" at bounding box center [62, 282] width 92 height 29
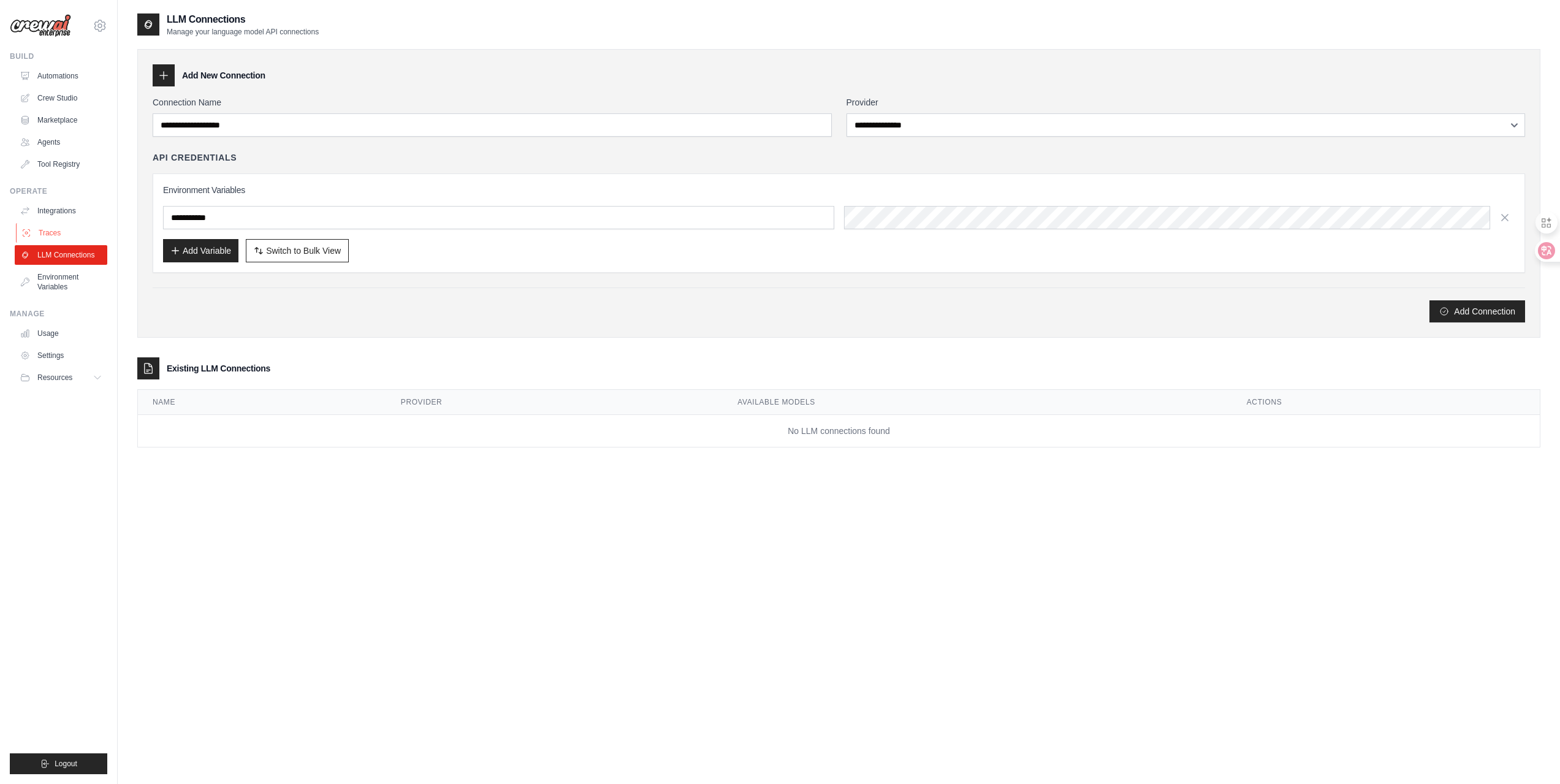
click at [59, 234] on link "Traces" at bounding box center [62, 232] width 92 height 20
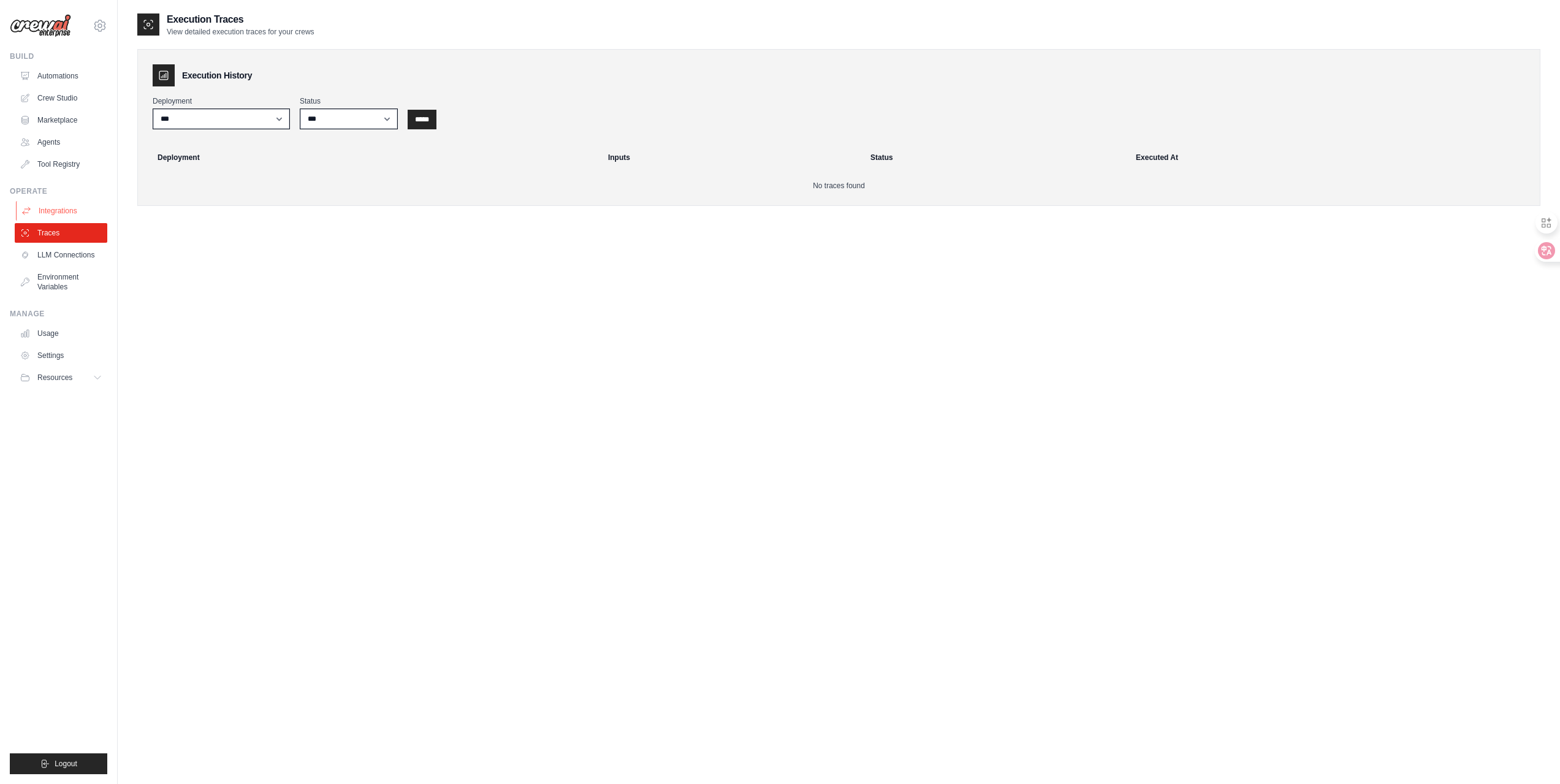
click at [62, 206] on link "Integrations" at bounding box center [62, 210] width 92 height 20
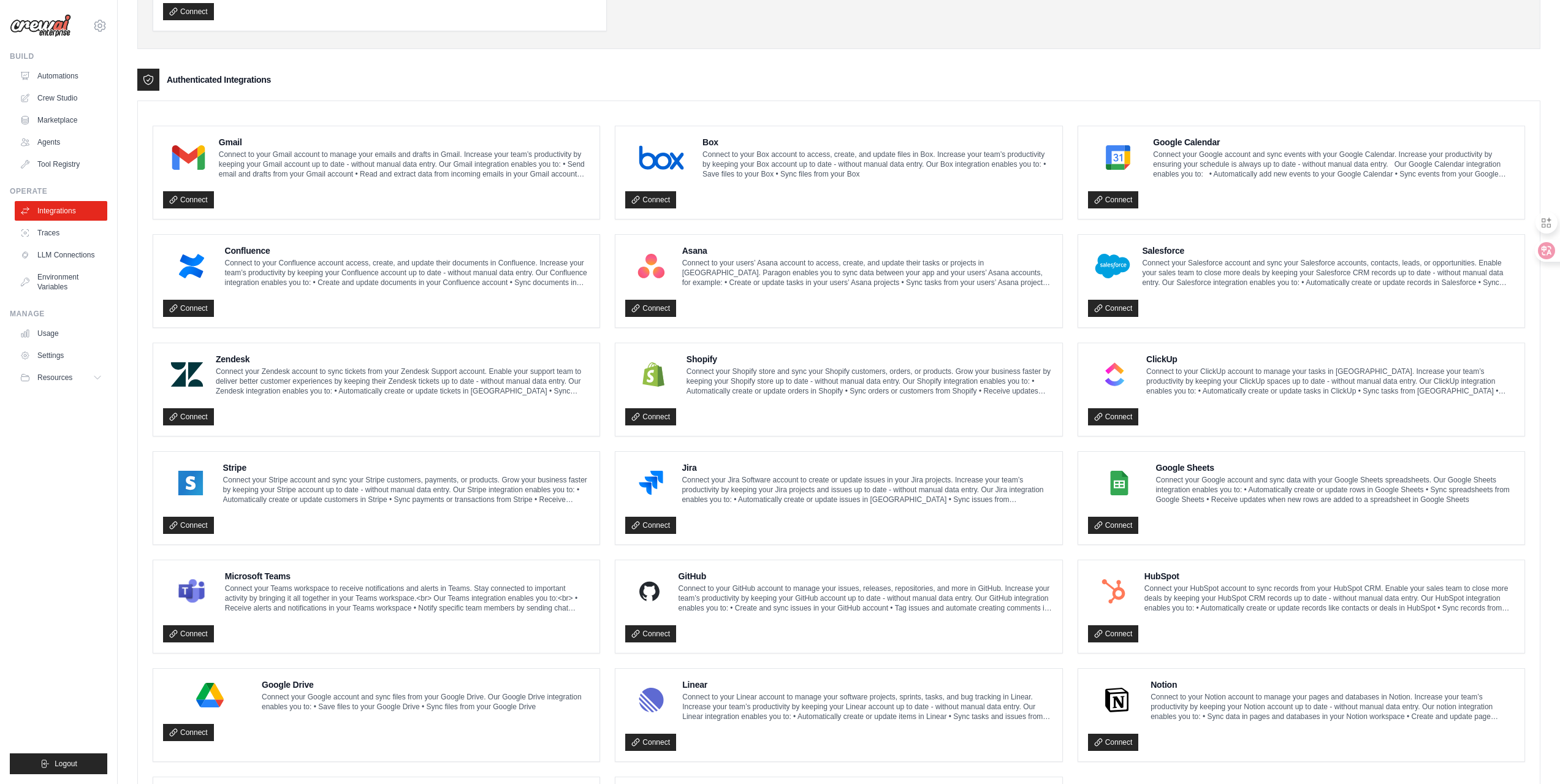
scroll to position [57, 0]
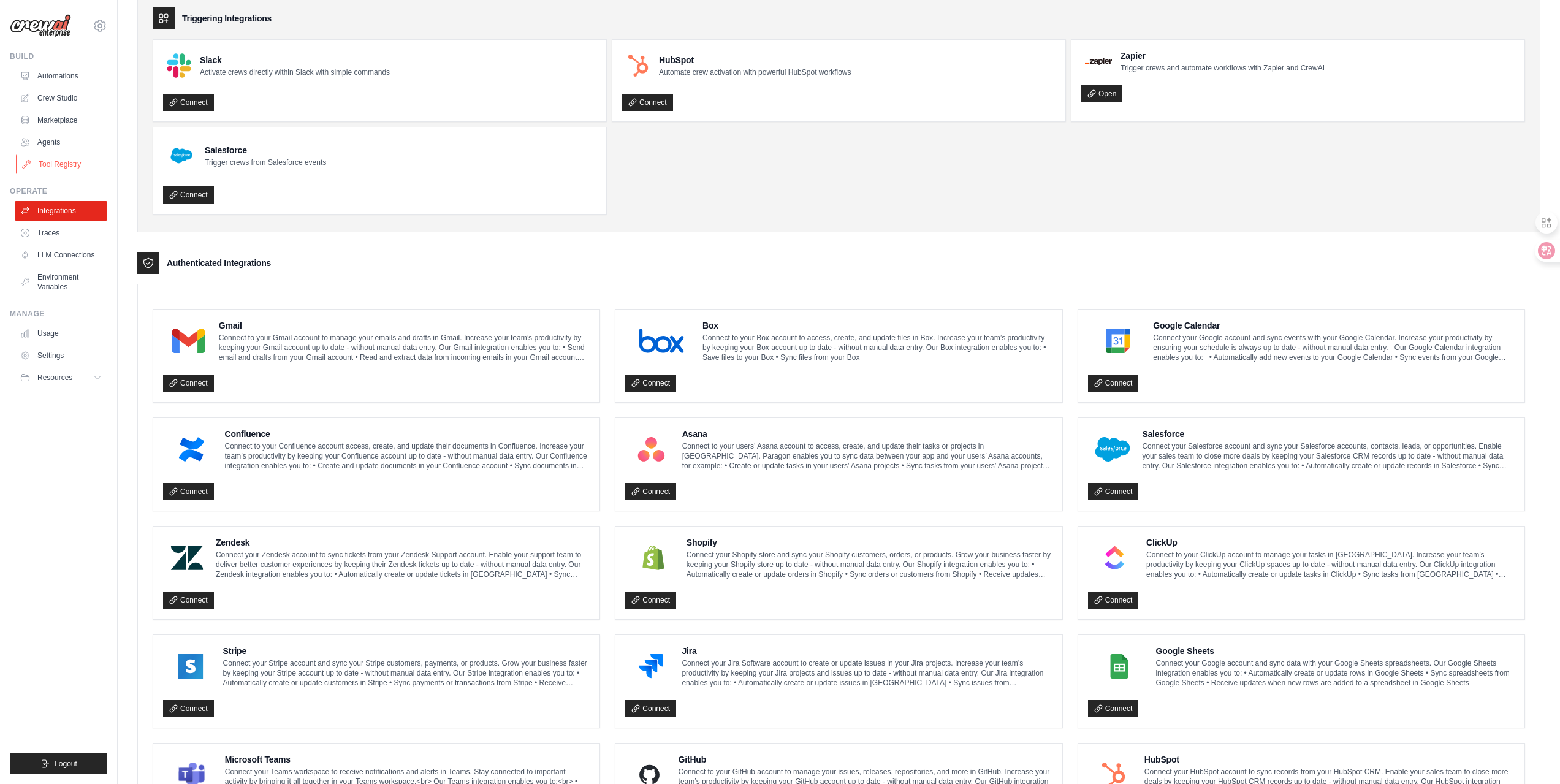
click at [28, 163] on icon at bounding box center [26, 163] width 10 height 10
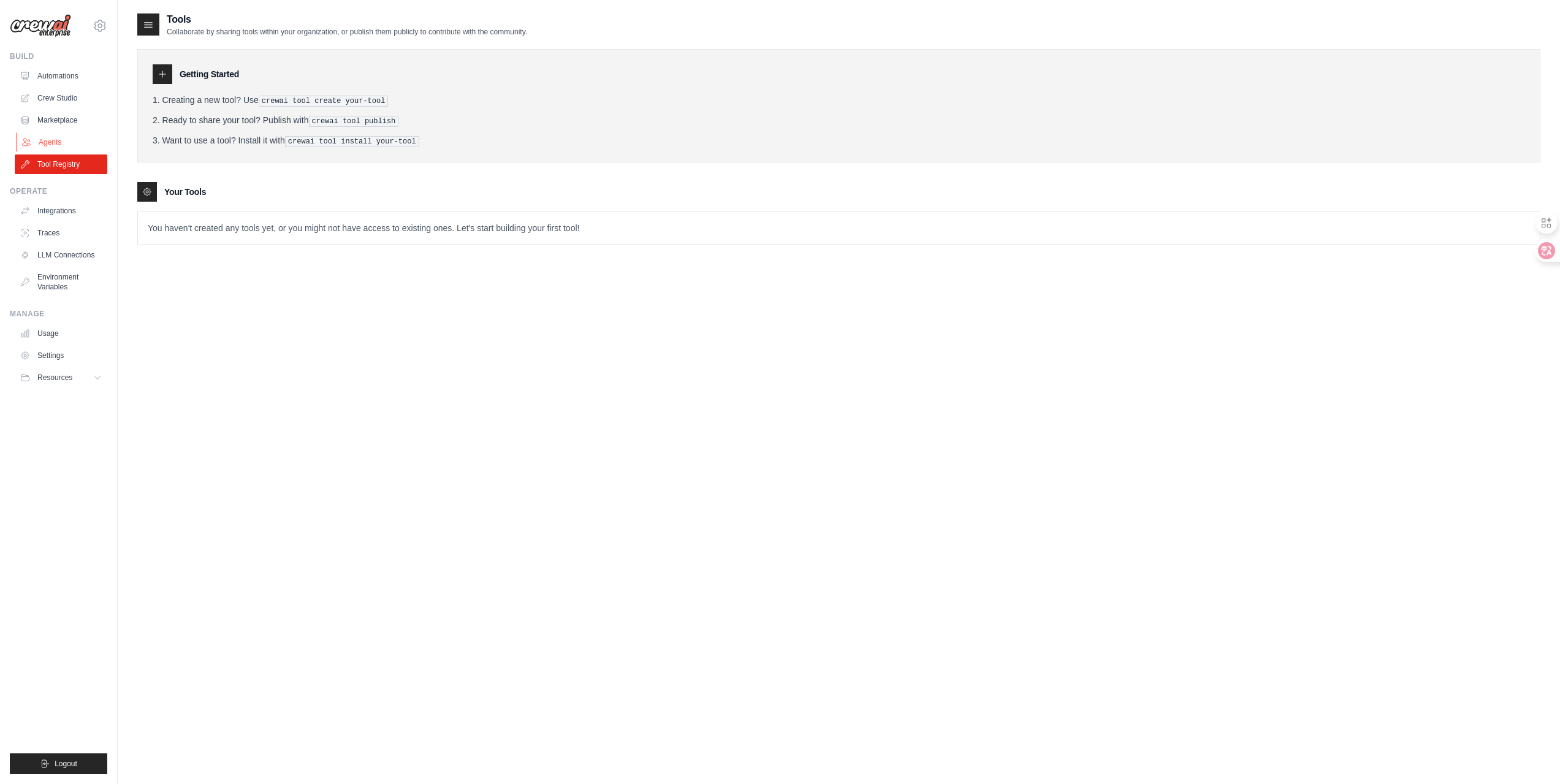
click at [42, 133] on link "Agents" at bounding box center [62, 142] width 92 height 20
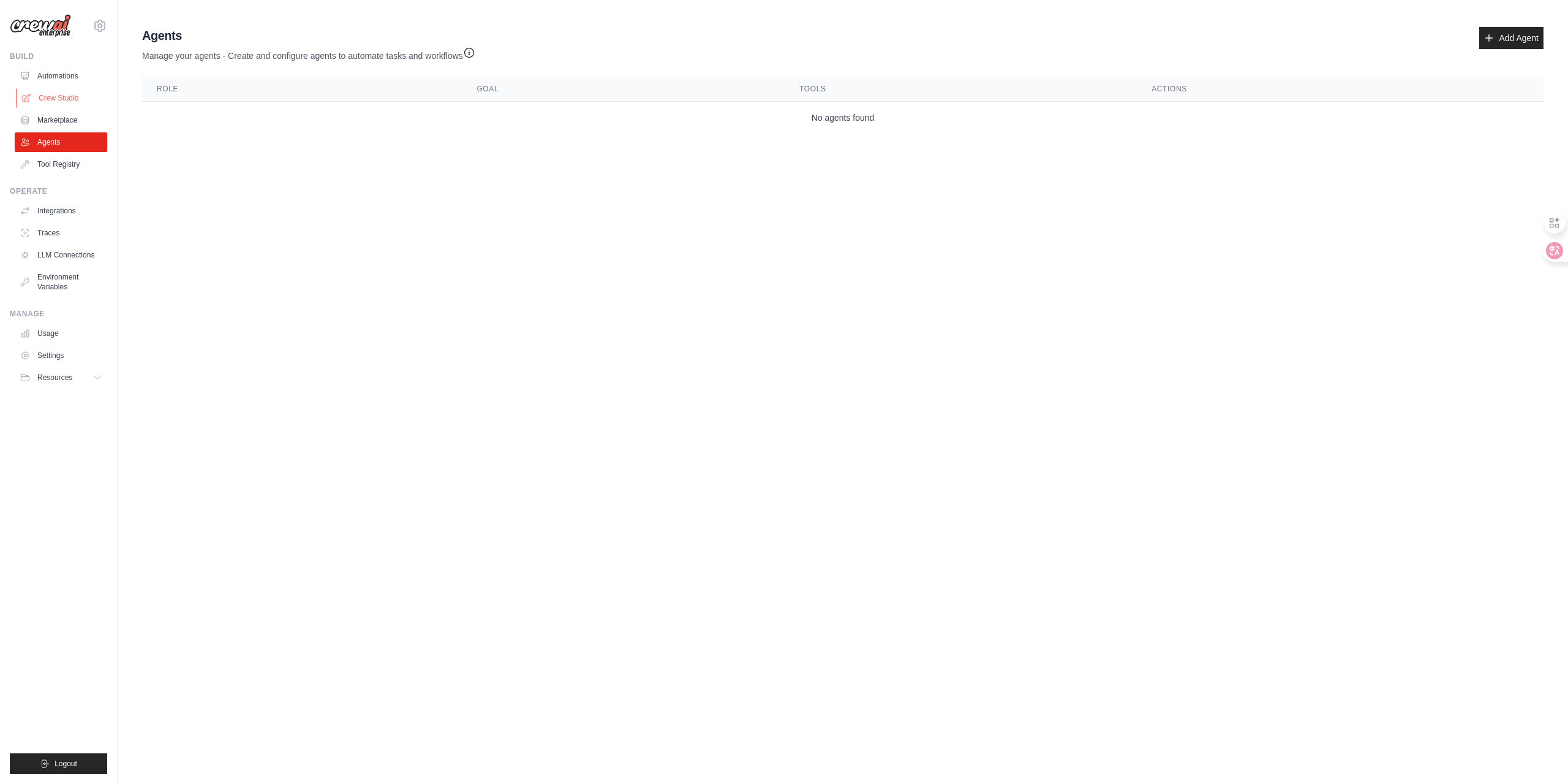
click at [59, 106] on link "Crew Studio" at bounding box center [62, 97] width 92 height 20
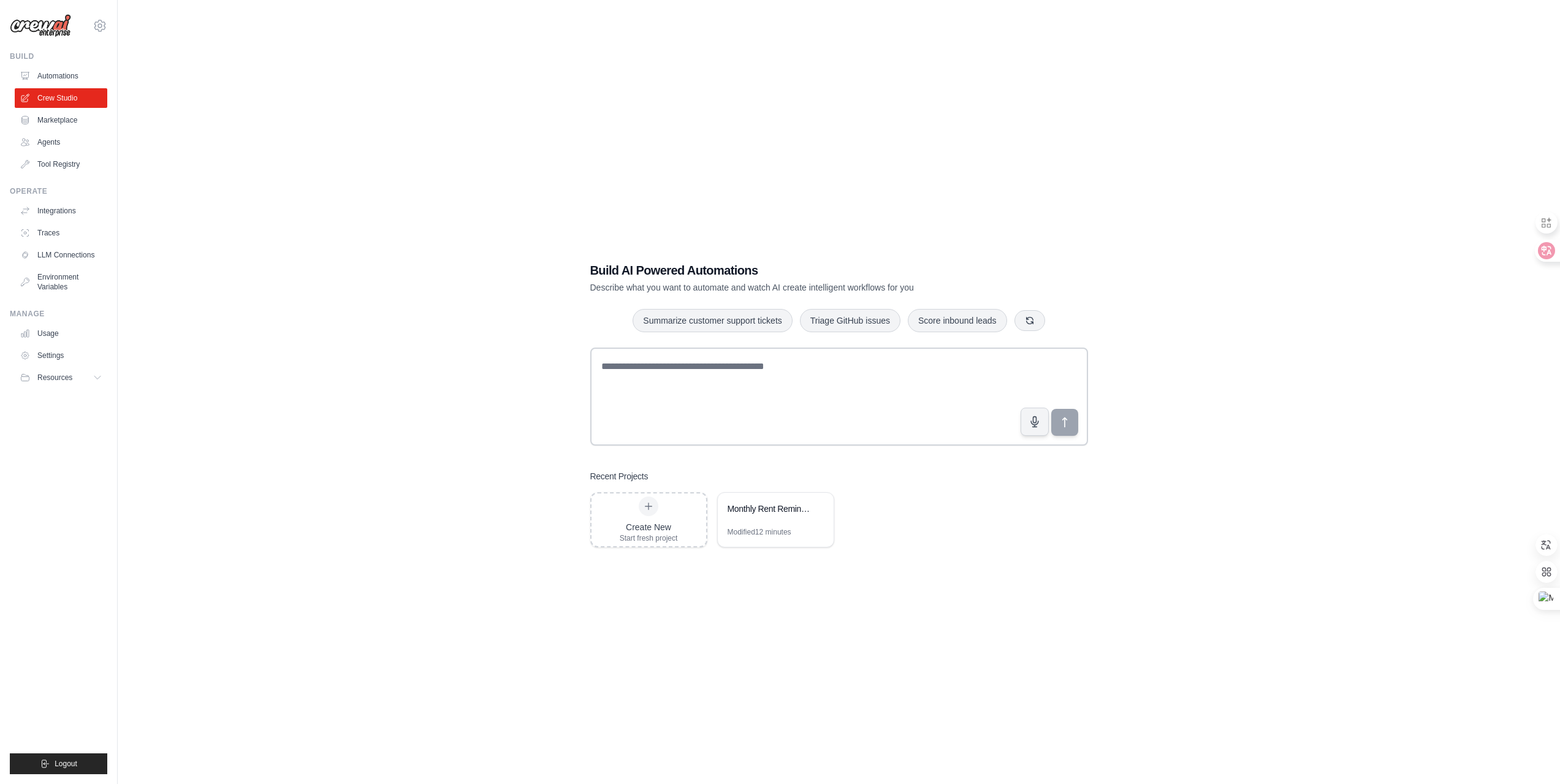
click at [51, 116] on link "Marketplace" at bounding box center [61, 120] width 92 height 20
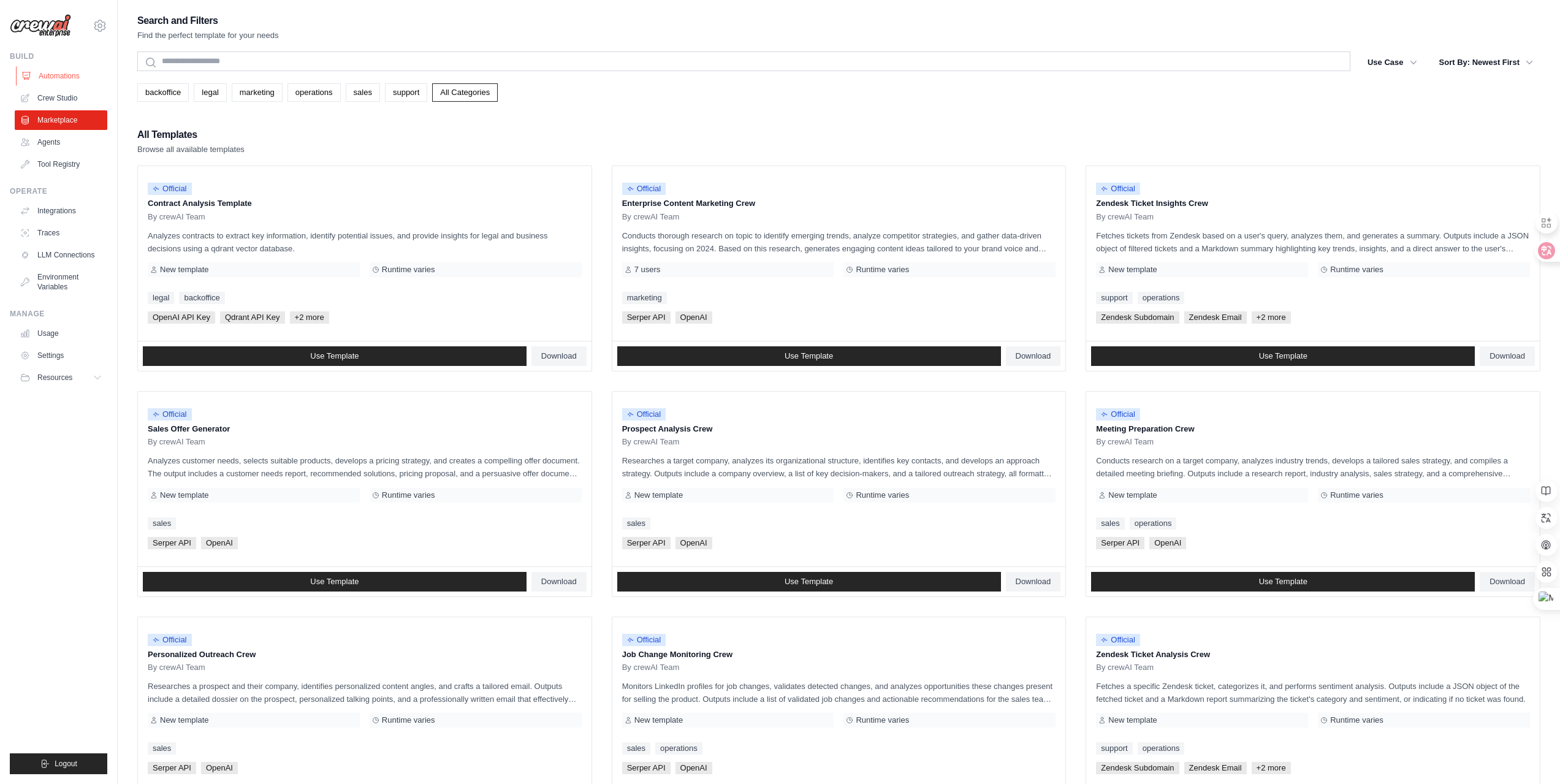
click at [65, 85] on link "Automations" at bounding box center [62, 75] width 92 height 20
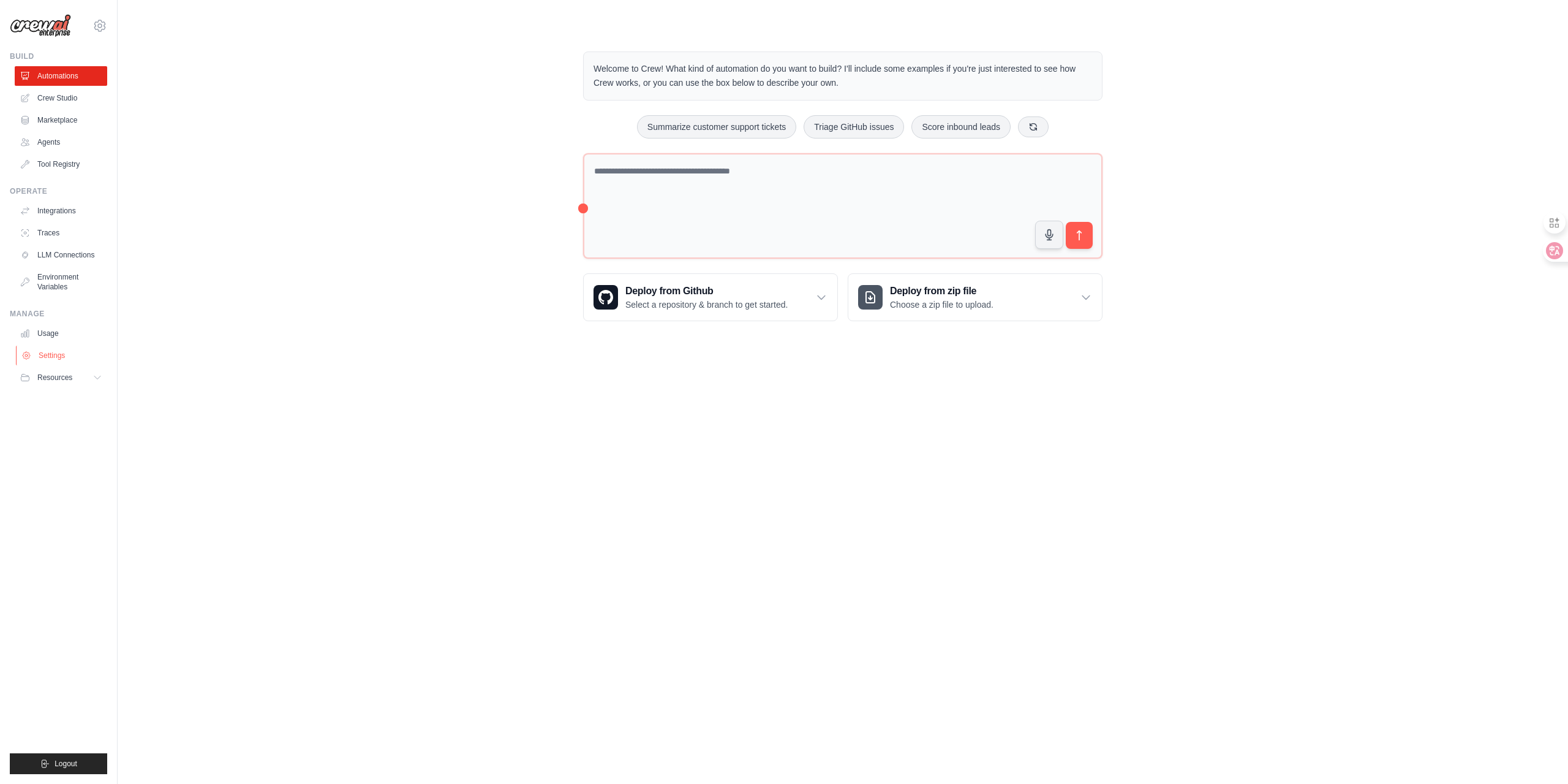
click at [46, 354] on link "Settings" at bounding box center [62, 355] width 92 height 20
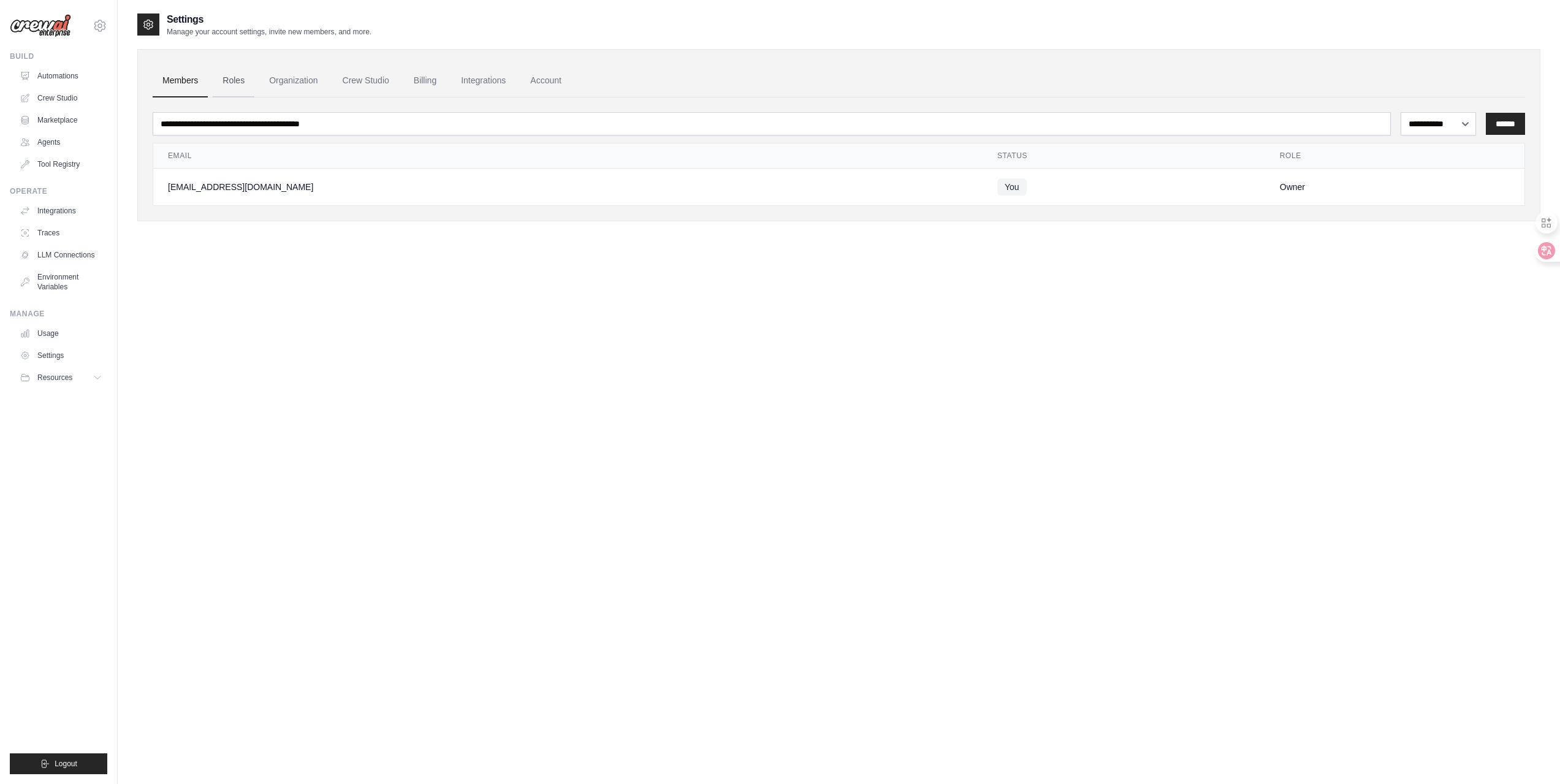
click at [236, 77] on link "Roles" at bounding box center [233, 81] width 42 height 33
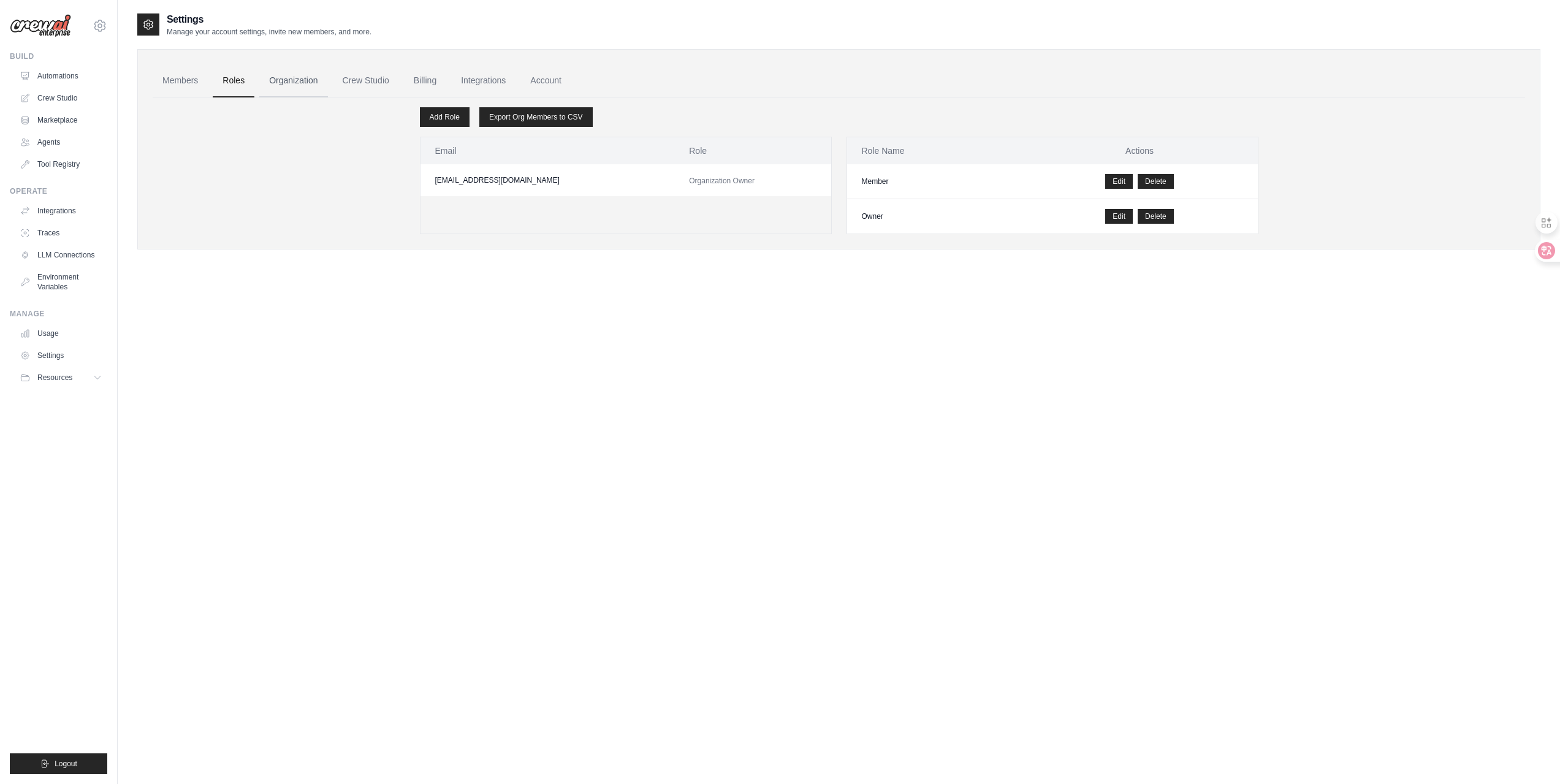
click at [292, 77] on link "Organization" at bounding box center [293, 81] width 68 height 33
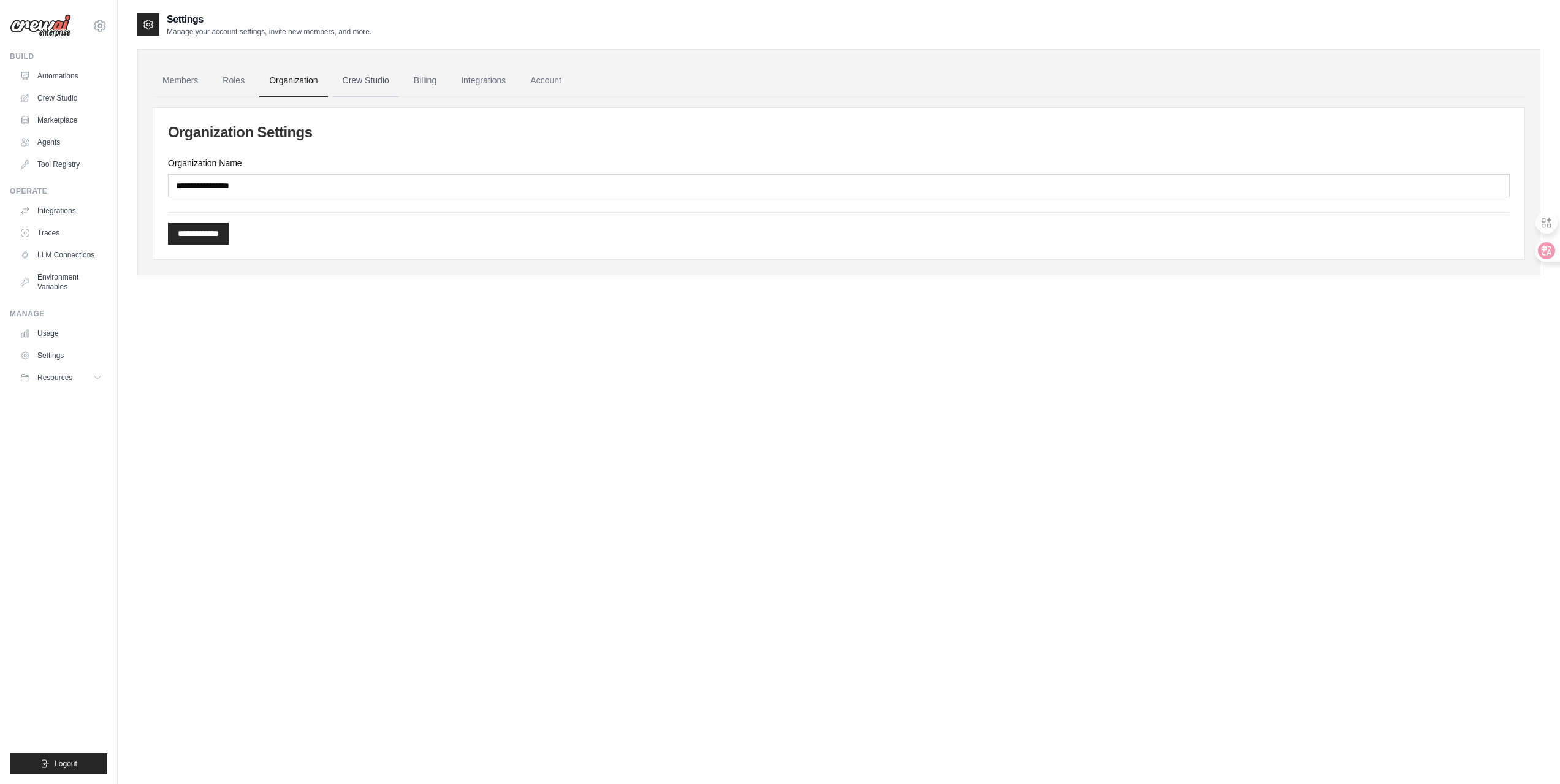
click at [353, 76] on link "Crew Studio" at bounding box center [366, 81] width 66 height 33
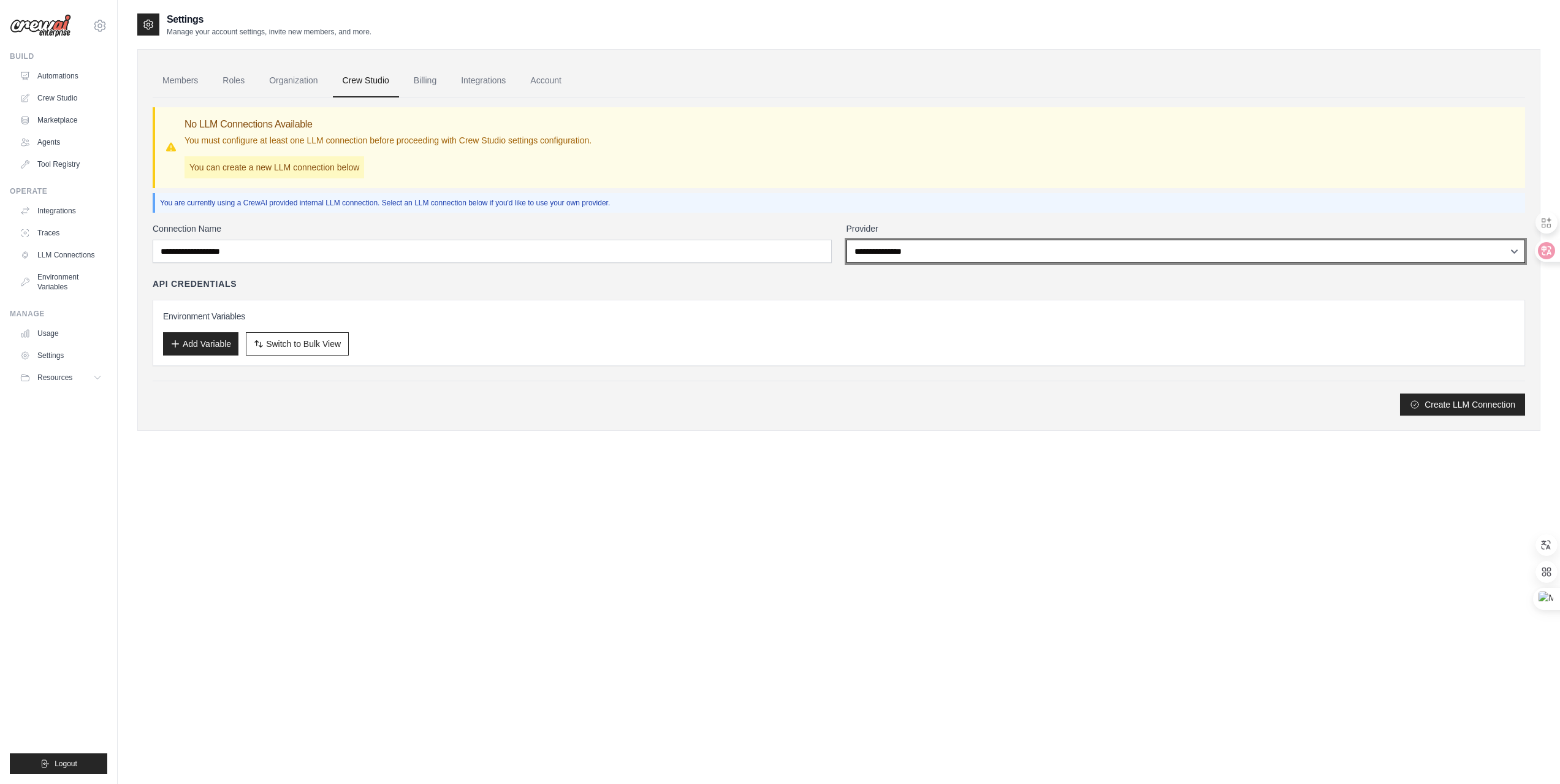
click at [993, 247] on select "**********" at bounding box center [1186, 251] width 680 height 23
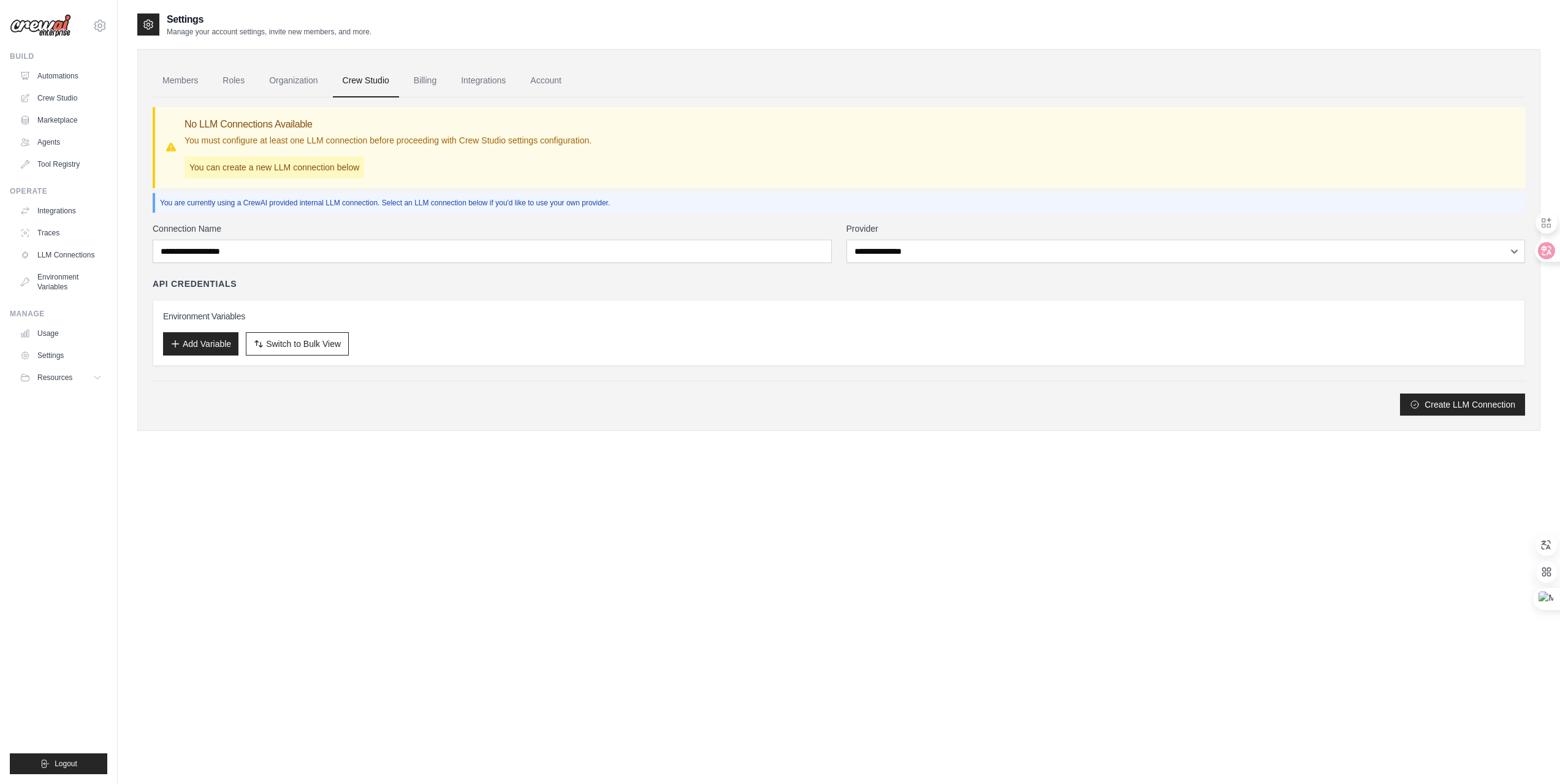
drag, startPoint x: 899, startPoint y: 193, endPoint x: 606, endPoint y: 136, distance: 298.5
click at [893, 193] on div "You are currently using a CrewAI provided internal LLM connection. Select an LL…" at bounding box center [839, 202] width 1372 height 20
click at [446, 86] on link "Billing" at bounding box center [425, 81] width 43 height 33
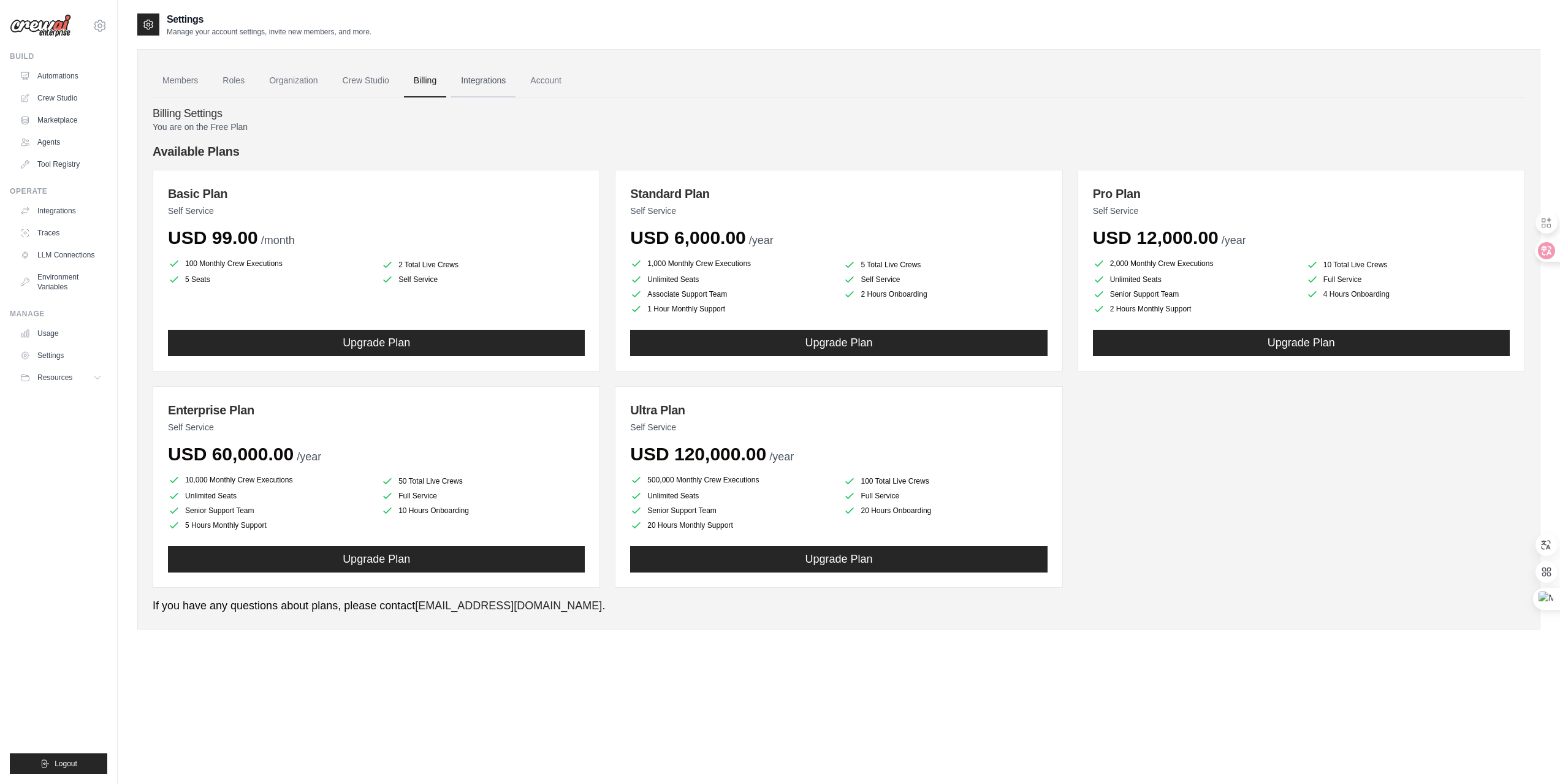
click at [492, 75] on link "Integrations" at bounding box center [483, 81] width 65 height 33
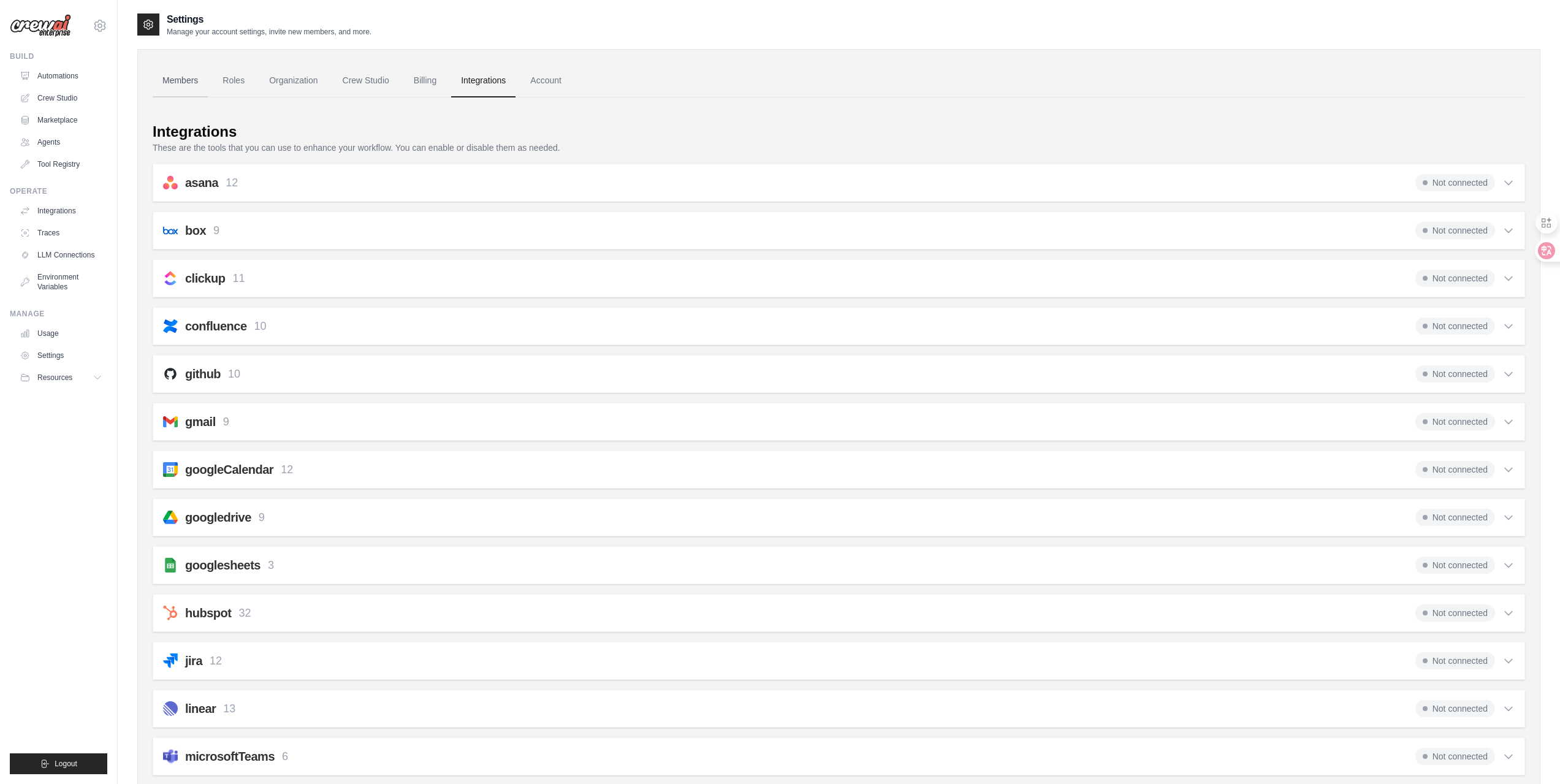
click at [185, 81] on link "Members" at bounding box center [180, 81] width 55 height 33
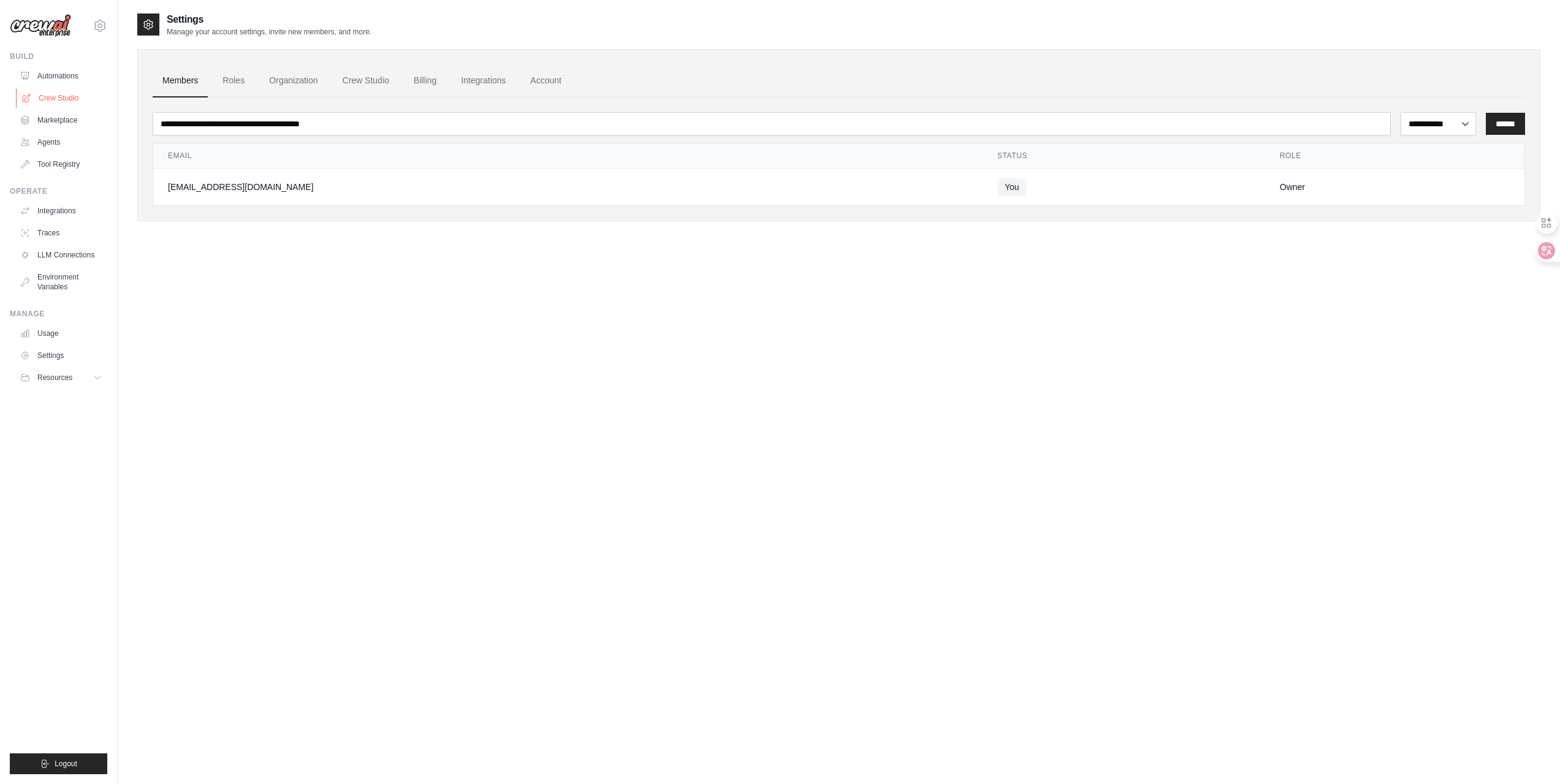
click at [59, 99] on link "Crew Studio" at bounding box center [62, 97] width 92 height 20
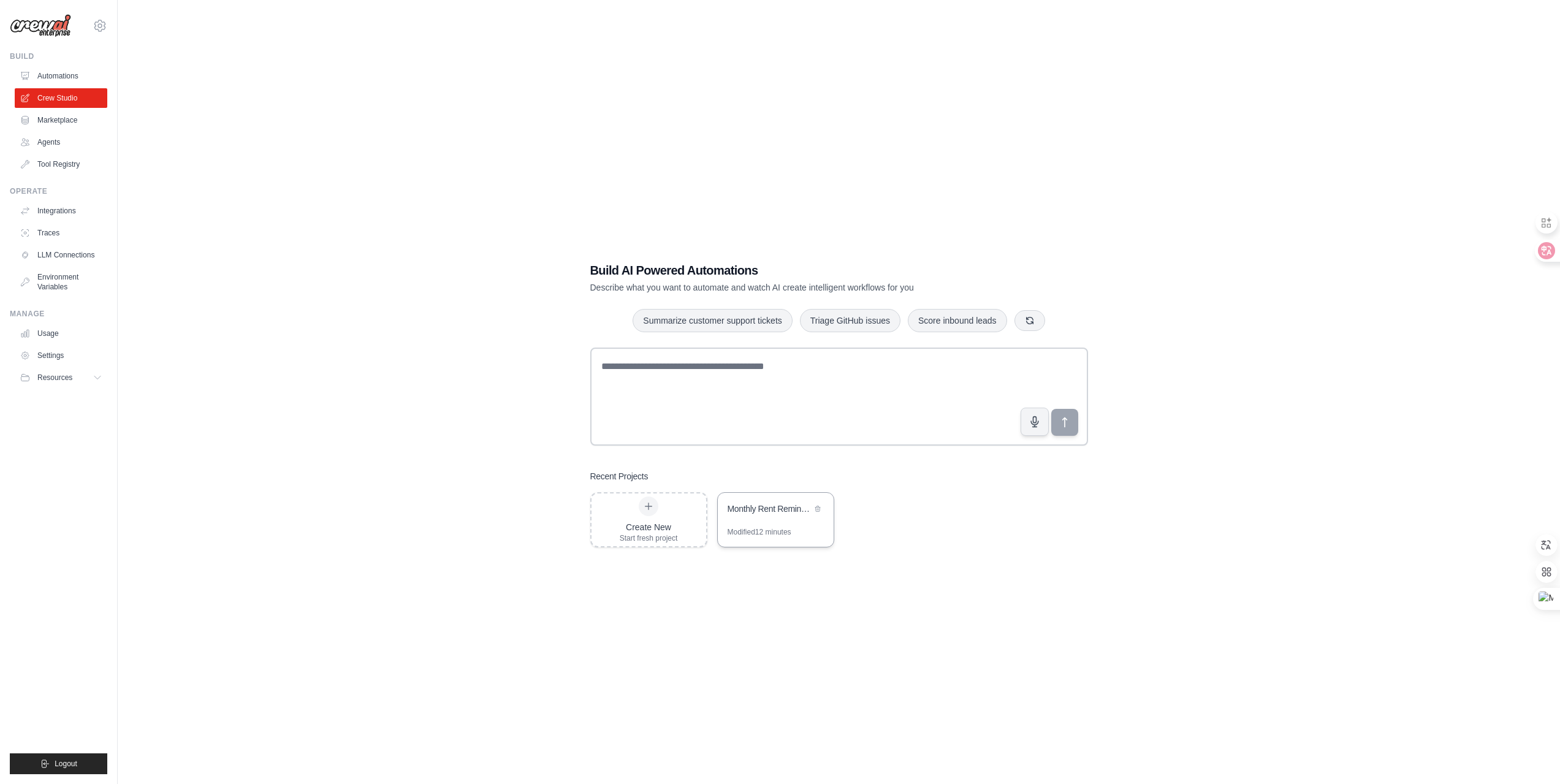
click at [751, 509] on div "Monthly Rent Reminder" at bounding box center [770, 509] width 84 height 12
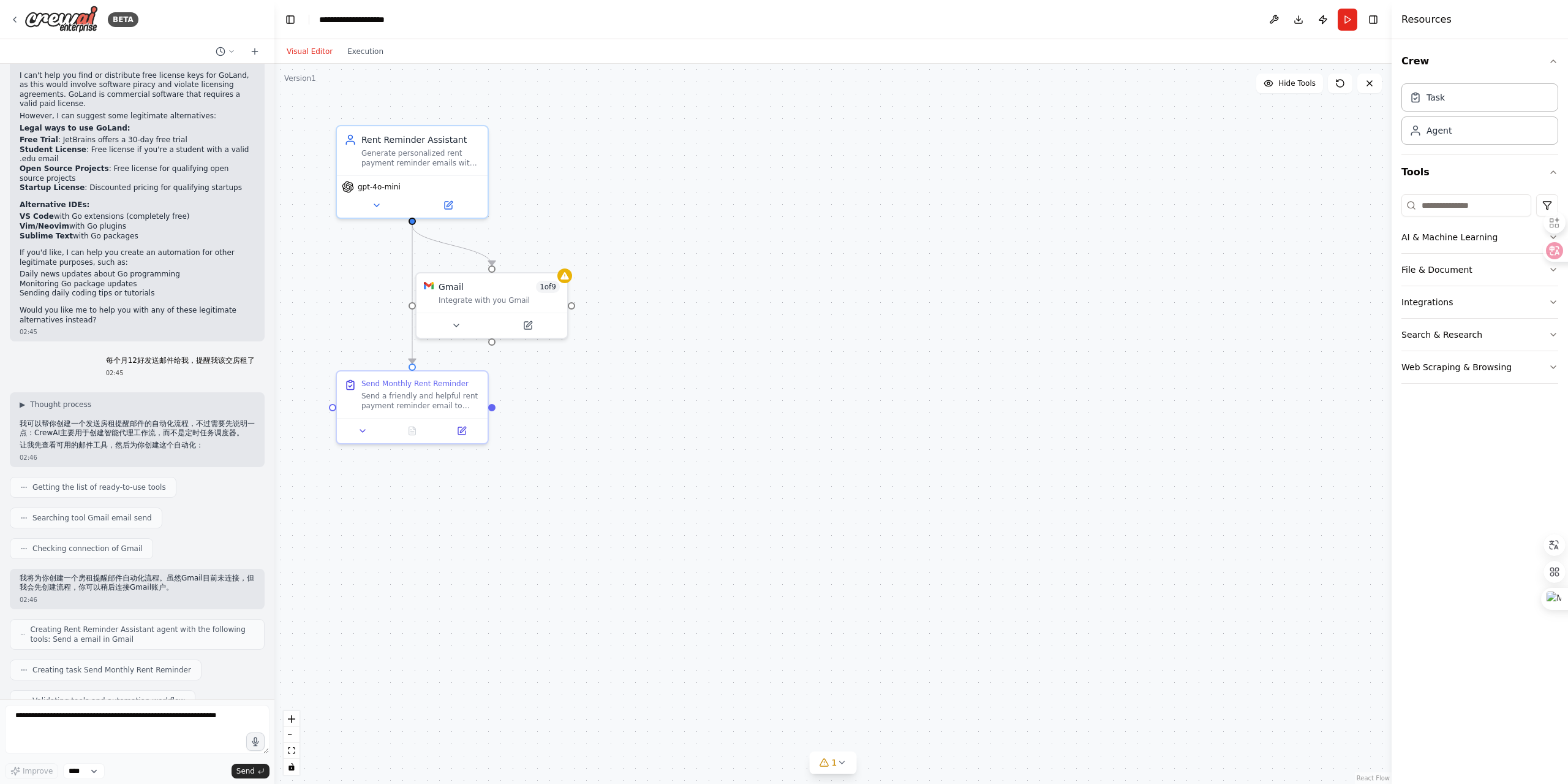
scroll to position [306, 0]
